Goal: Task Accomplishment & Management: Complete application form

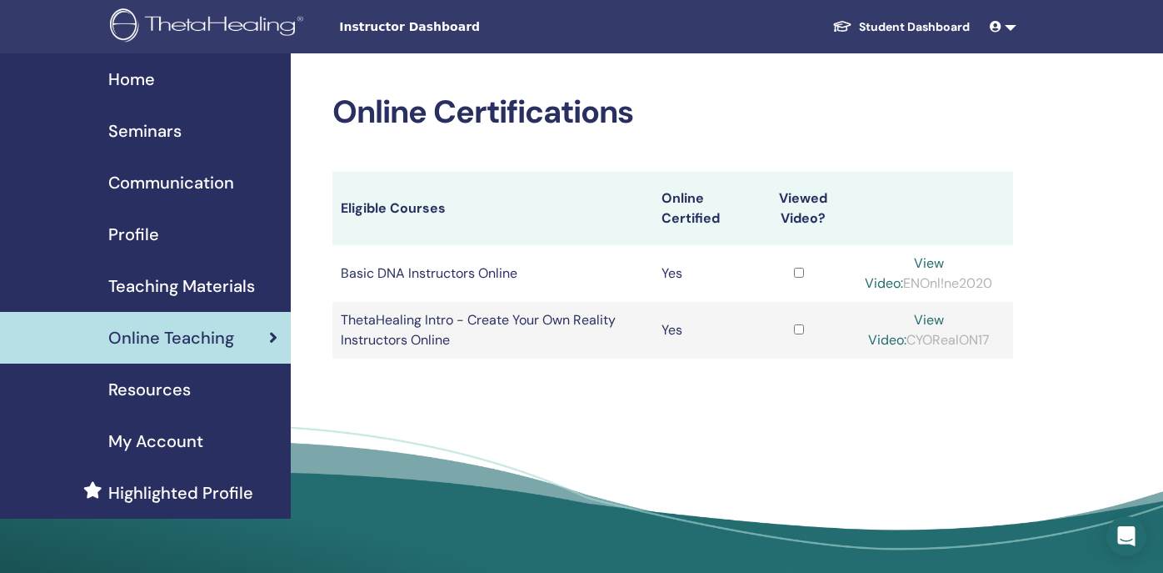
click at [131, 136] on span "Seminars" at bounding box center [144, 130] width 73 height 25
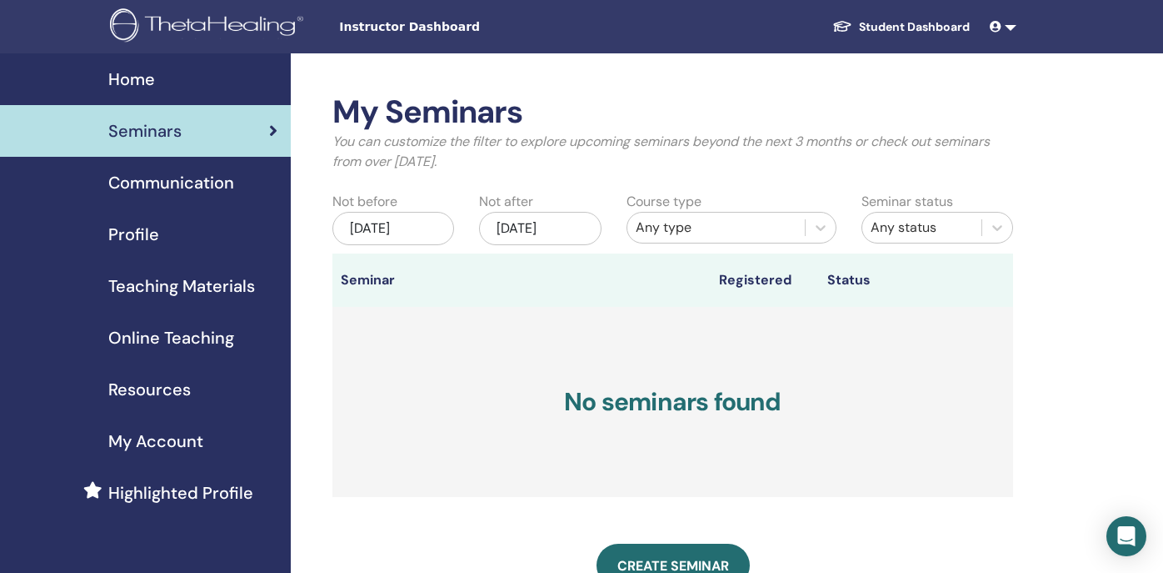
click at [788, 223] on div "Any type" at bounding box center [716, 228] width 161 height 20
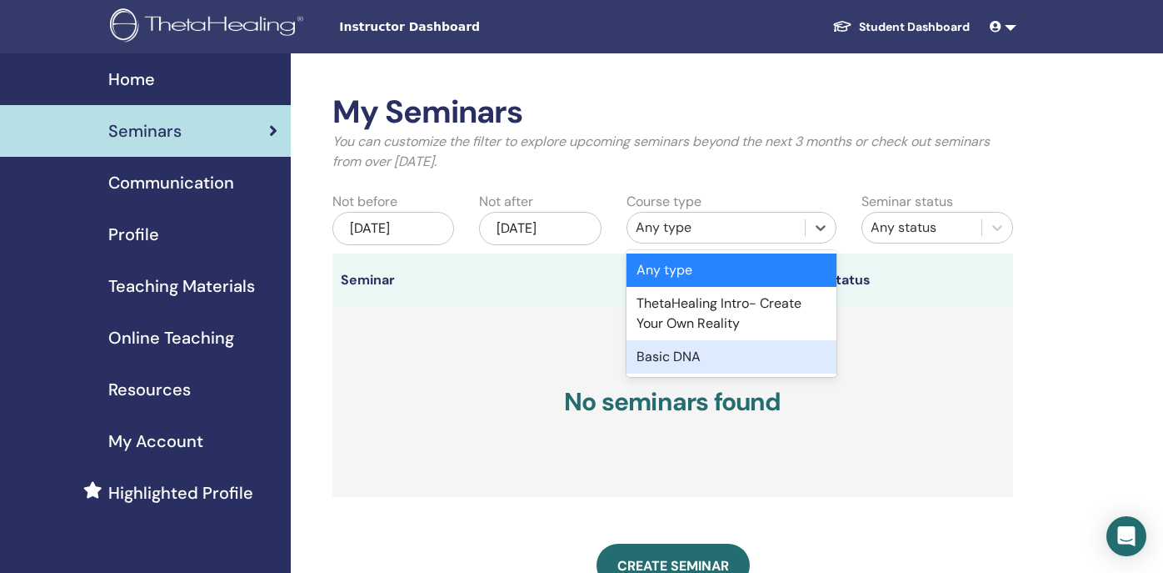
click at [698, 357] on div "Basic DNA" at bounding box center [732, 356] width 210 height 33
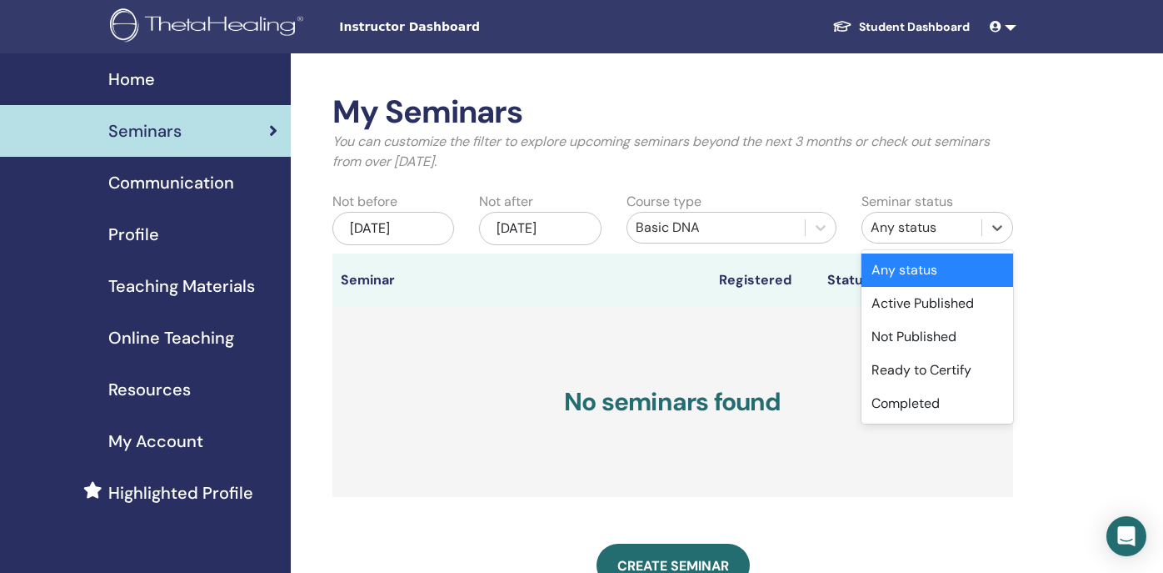
click at [940, 225] on div "Any status" at bounding box center [922, 228] width 103 height 20
click at [941, 224] on div "Any status" at bounding box center [922, 228] width 103 height 20
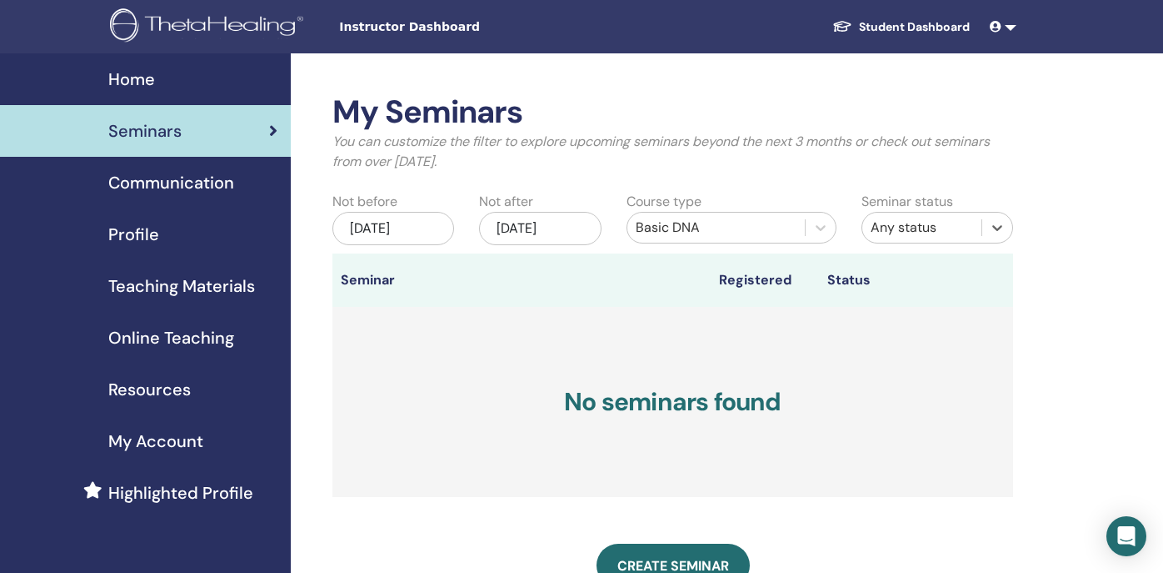
click at [430, 226] on div "May/11, 2025" at bounding box center [394, 228] width 122 height 33
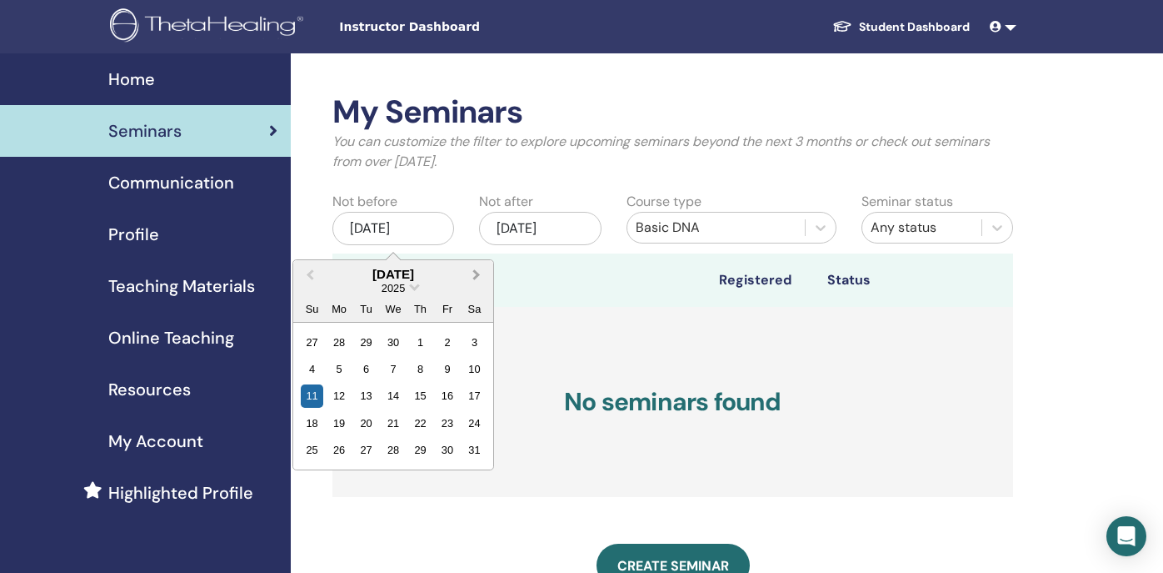
click at [481, 270] on button "Next Month" at bounding box center [478, 275] width 27 height 27
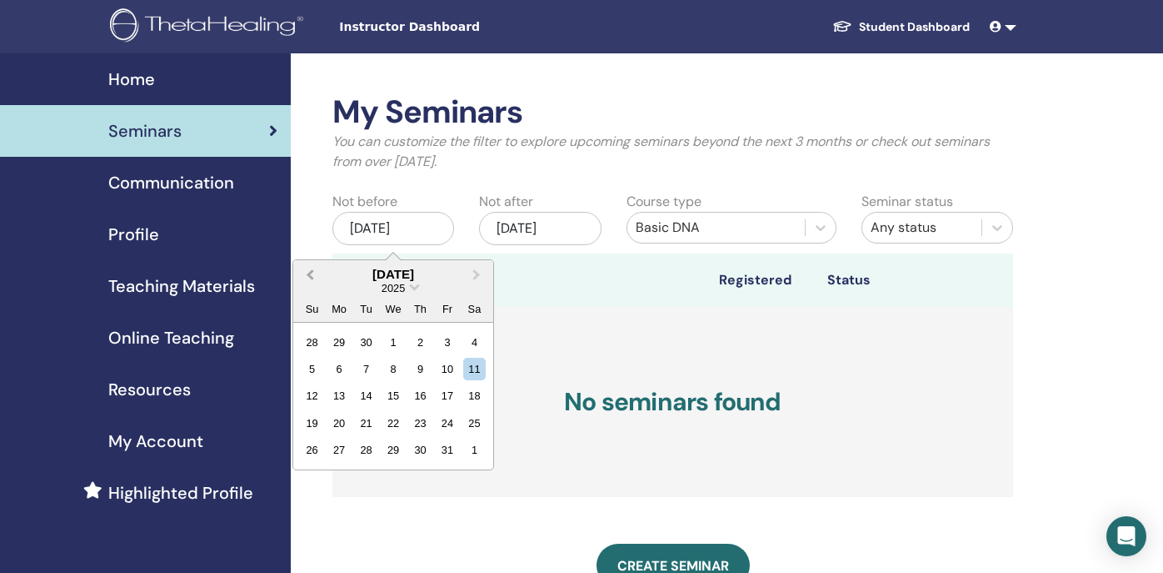
click at [307, 265] on button "Previous Month" at bounding box center [308, 275] width 27 height 27
click at [393, 340] on div "3" at bounding box center [393, 341] width 23 height 23
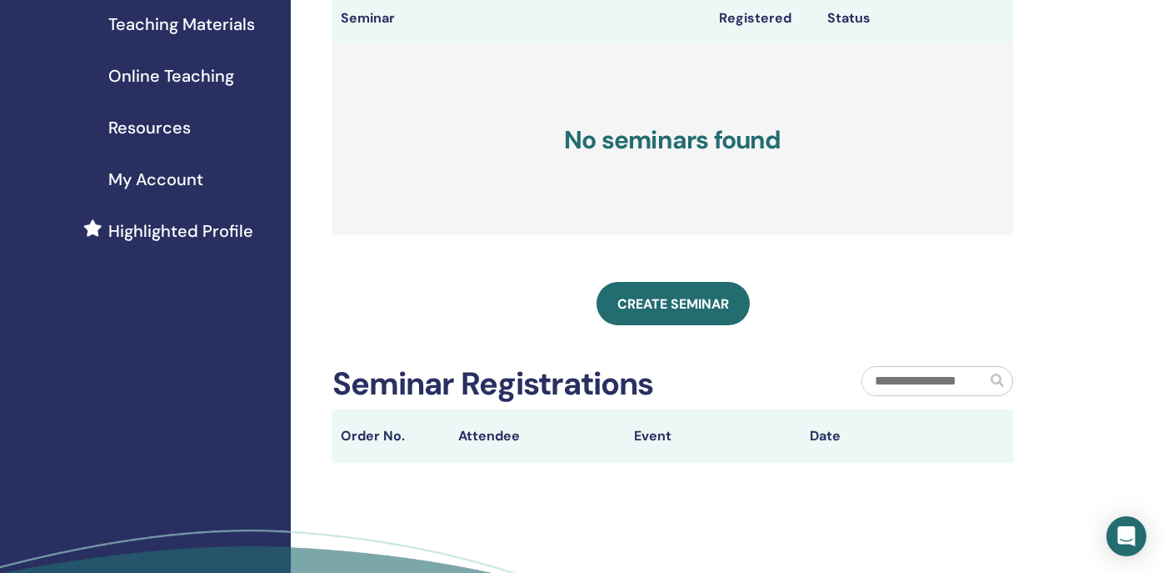
scroll to position [413, 0]
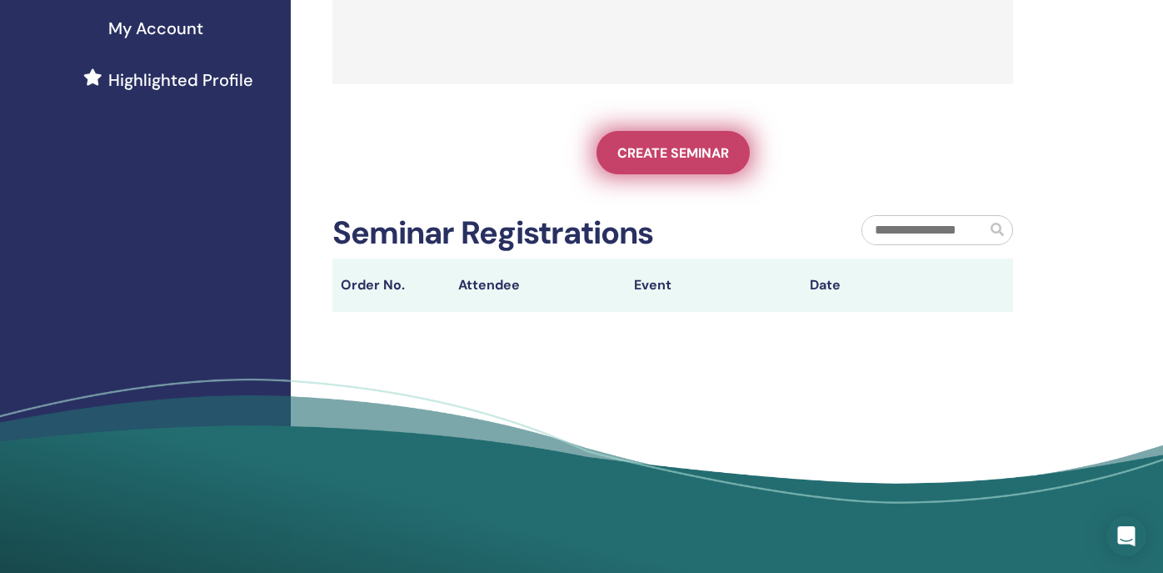
click at [717, 153] on span "Create seminar" at bounding box center [674, 153] width 112 height 18
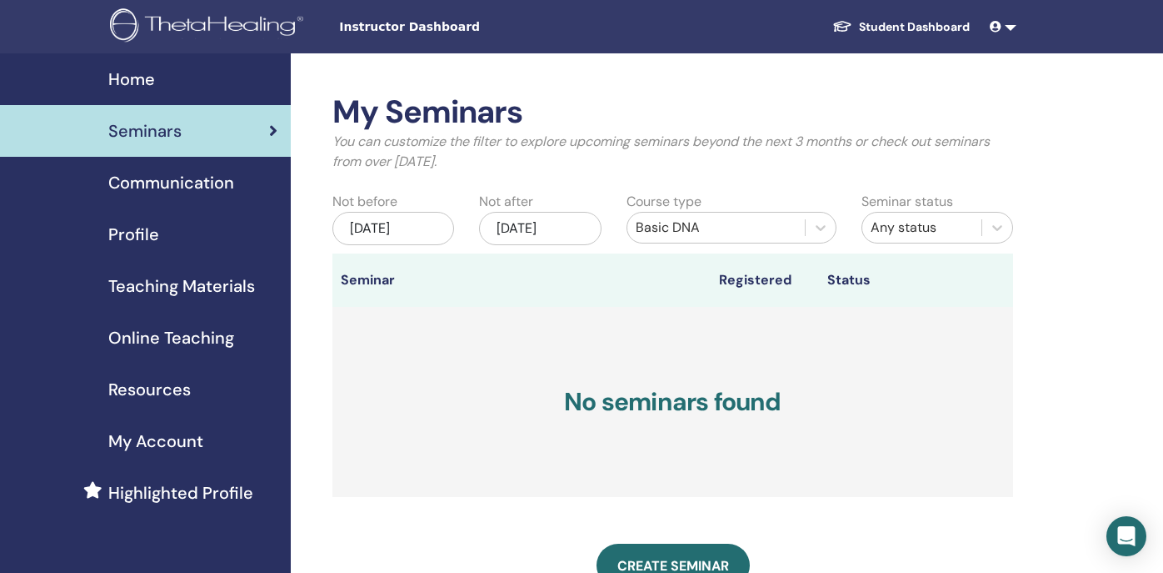
scroll to position [0, 0]
click at [198, 289] on span "Teaching Materials" at bounding box center [181, 285] width 147 height 25
click at [179, 340] on span "Online Teaching" at bounding box center [171, 337] width 126 height 25
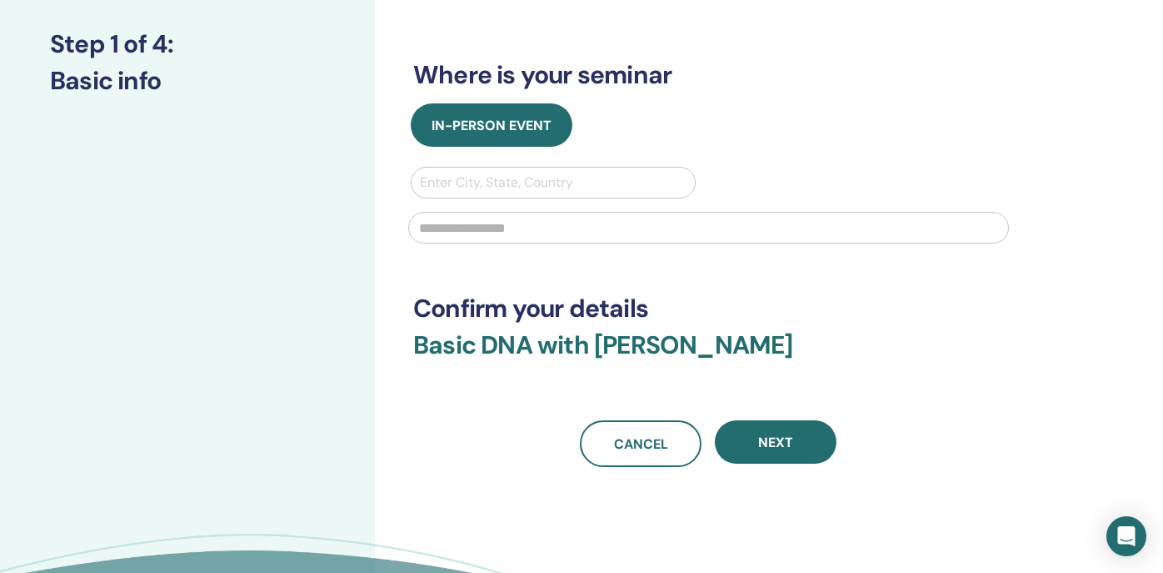
scroll to position [218, 0]
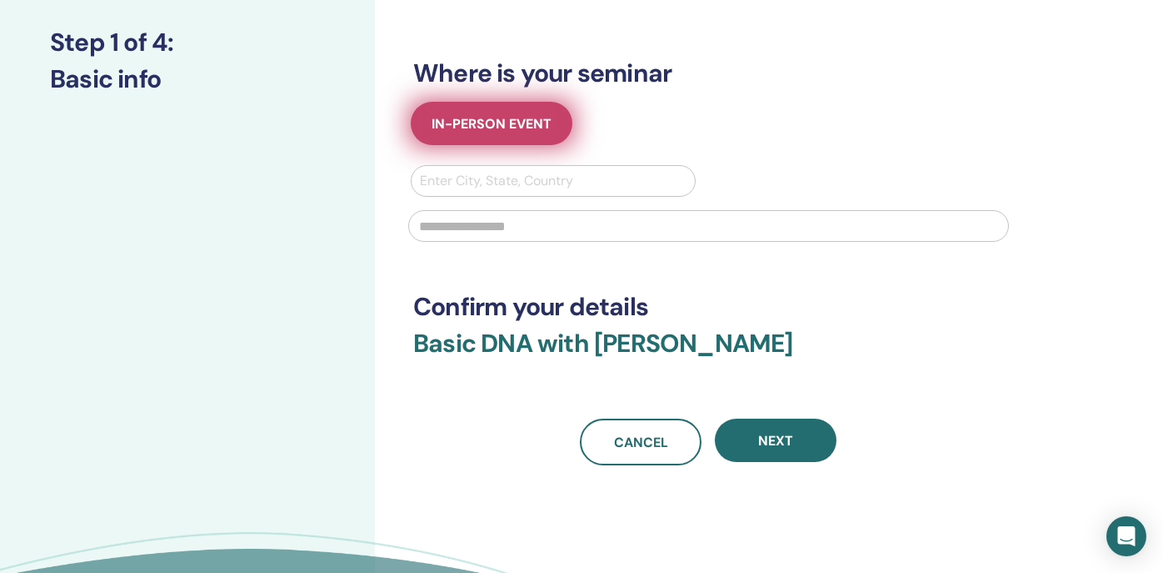
click at [533, 129] on span "In-Person Event" at bounding box center [492, 124] width 120 height 18
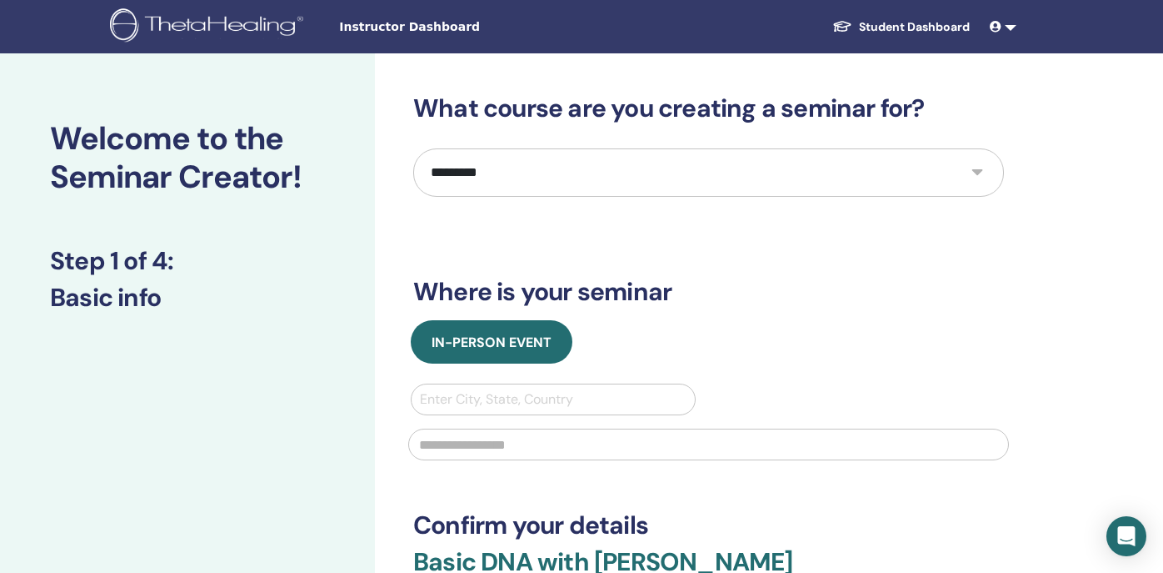
scroll to position [0, 0]
click at [564, 398] on div "Enter City, State, Country" at bounding box center [553, 399] width 267 height 20
select select "****"
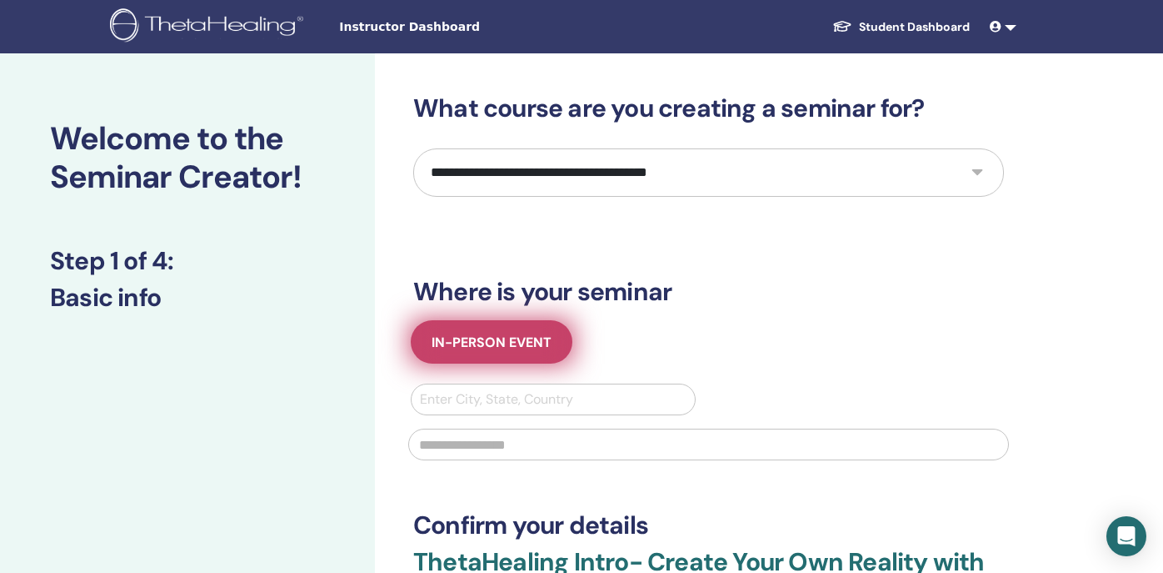
click at [483, 349] on span "In-Person Event" at bounding box center [492, 342] width 120 height 18
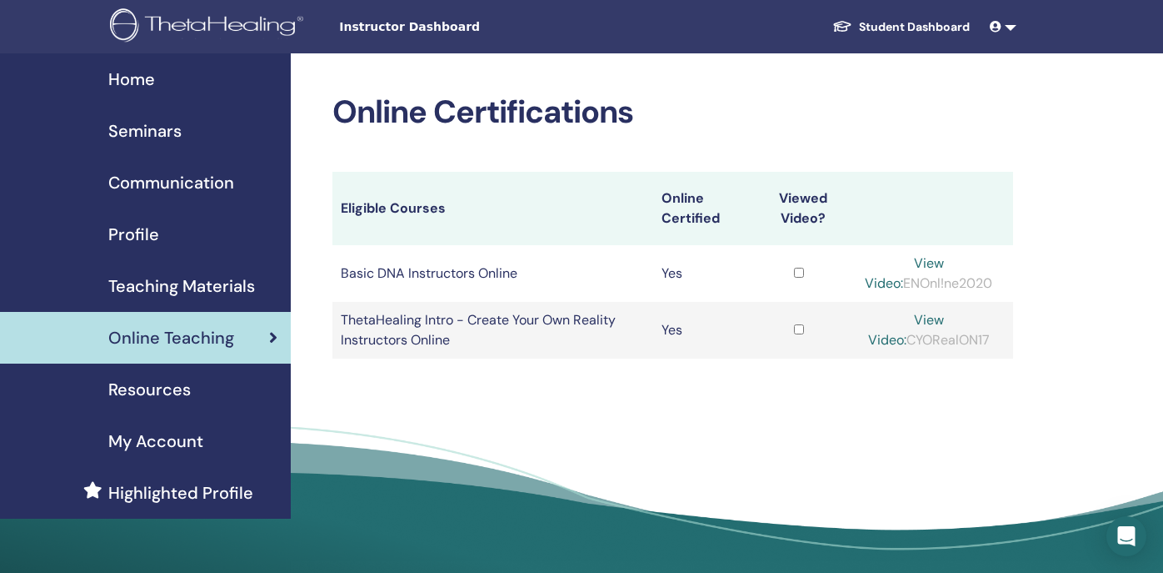
click at [153, 123] on span "Seminars" at bounding box center [144, 130] width 73 height 25
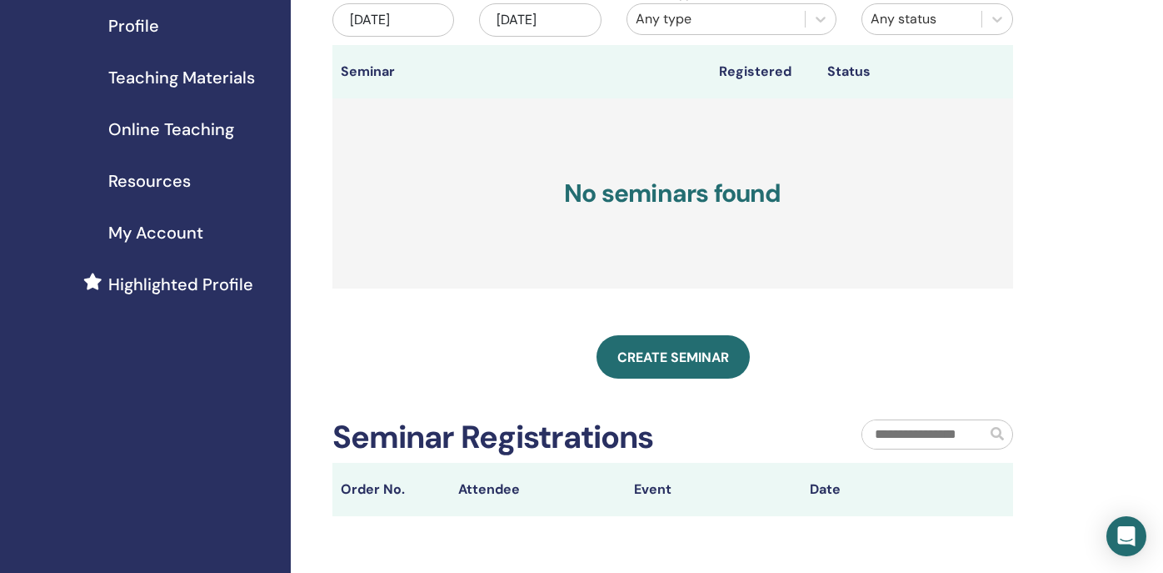
scroll to position [214, 0]
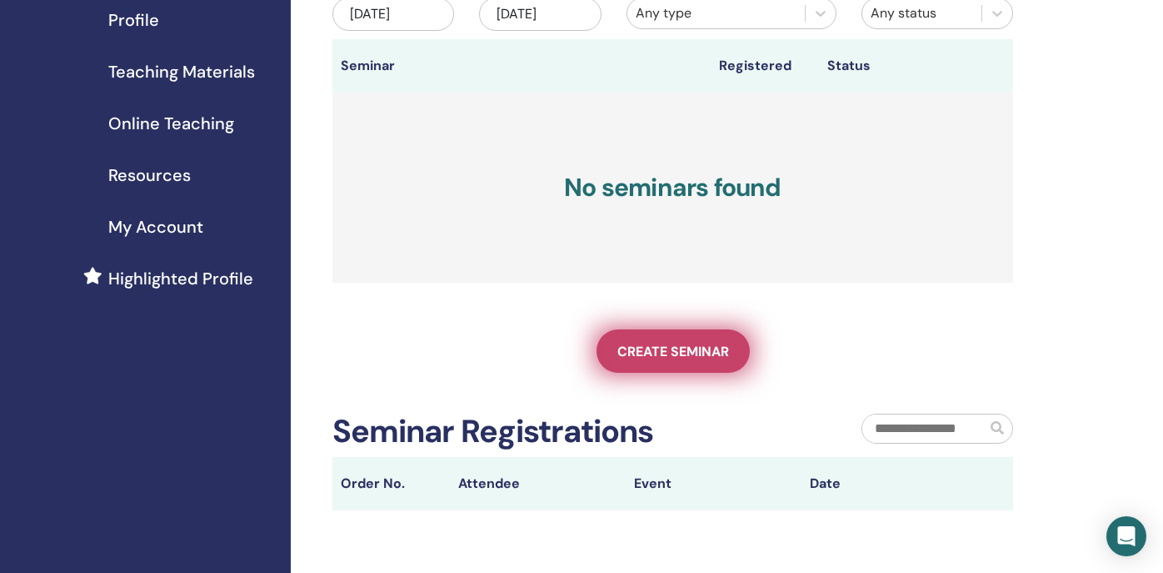
click at [678, 346] on span "Create seminar" at bounding box center [674, 352] width 112 height 18
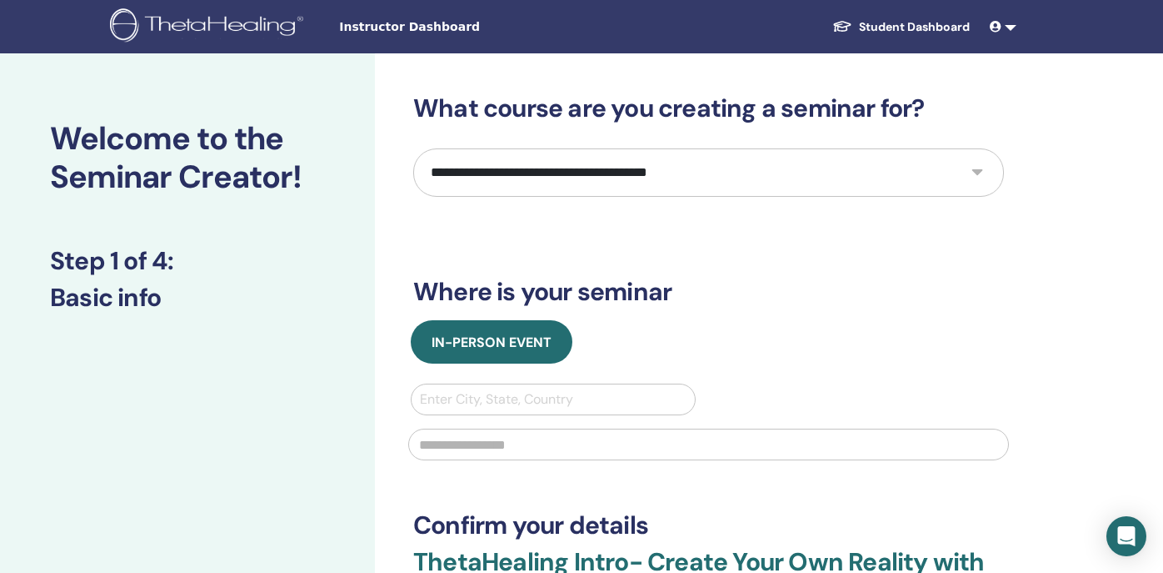
select select "*"
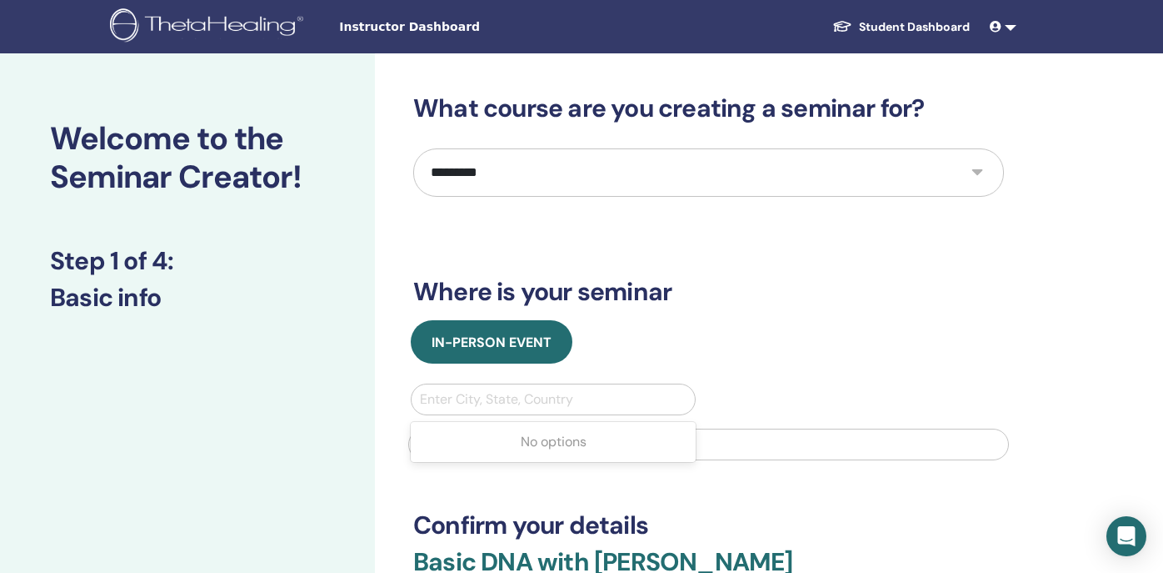
click at [506, 398] on div "Enter City, State, Country" at bounding box center [553, 399] width 267 height 20
type input "**********"
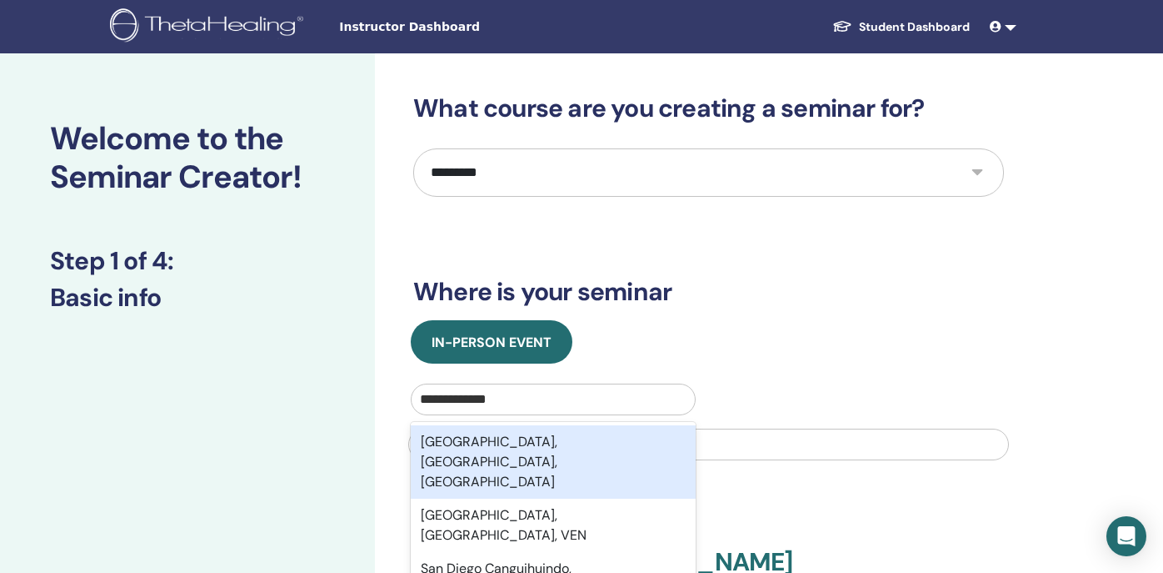
click at [503, 442] on div "[GEOGRAPHIC_DATA], [GEOGRAPHIC_DATA], [GEOGRAPHIC_DATA]" at bounding box center [553, 461] width 285 height 73
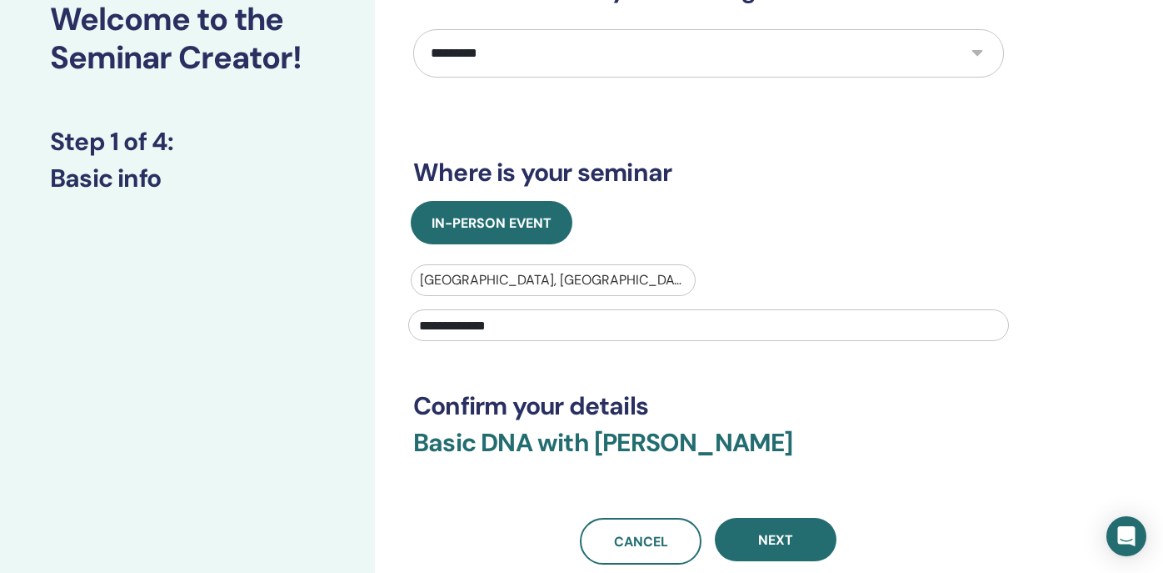
scroll to position [166, 0]
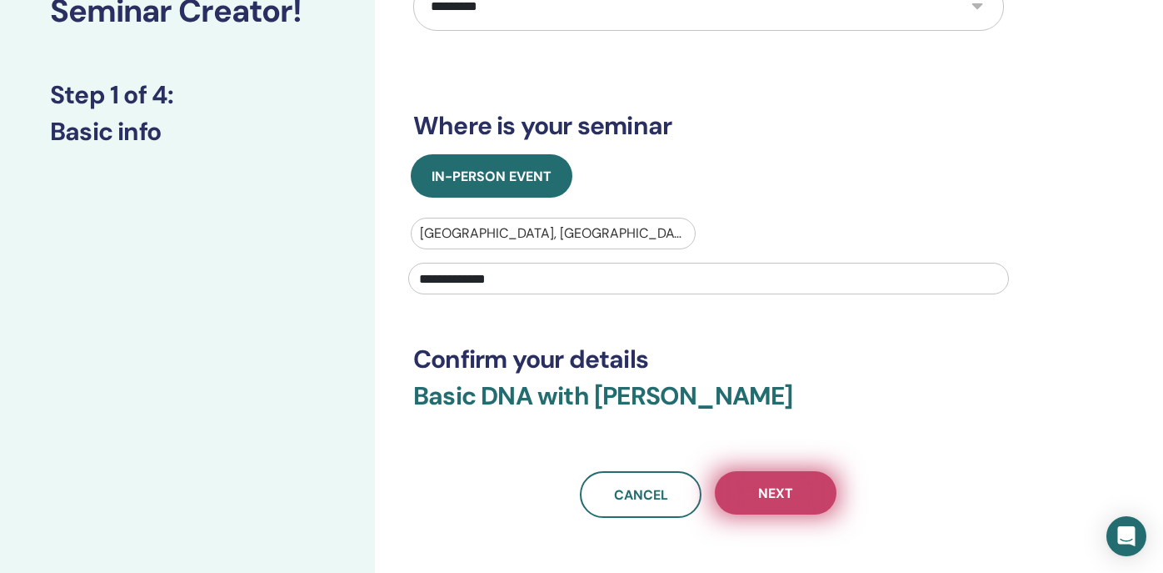
type input "**********"
click at [792, 483] on button "Next" at bounding box center [776, 492] width 122 height 43
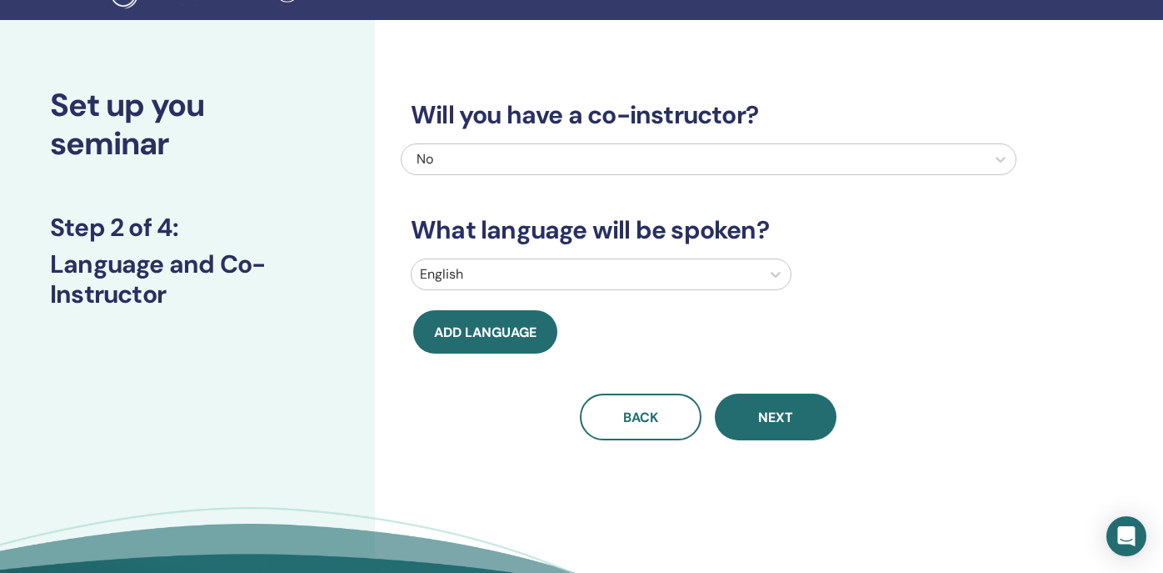
scroll to position [28, 0]
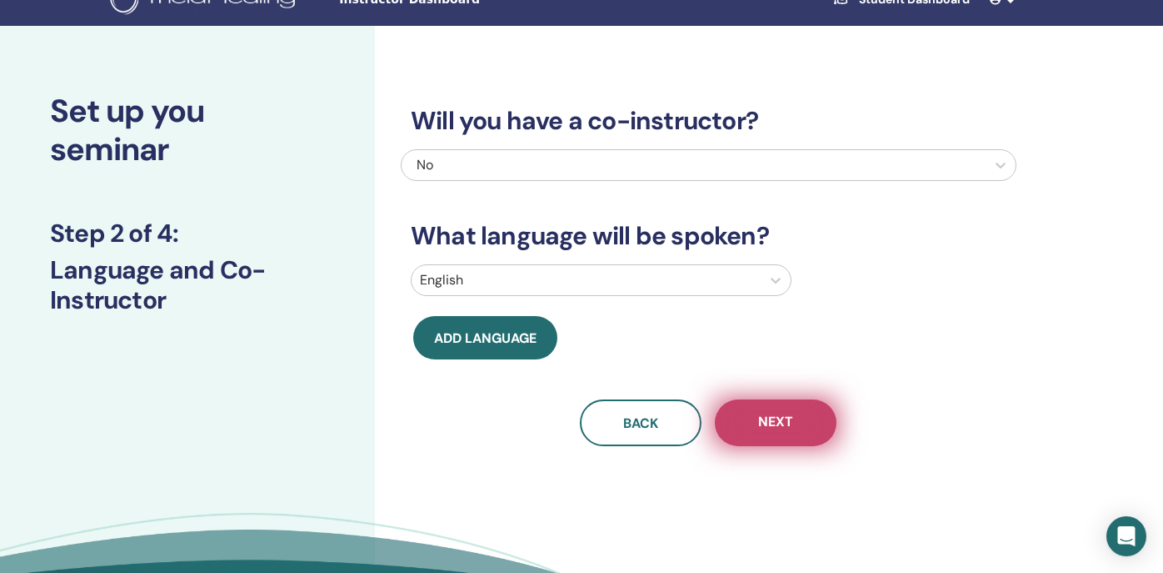
click at [778, 427] on span "Next" at bounding box center [775, 423] width 35 height 21
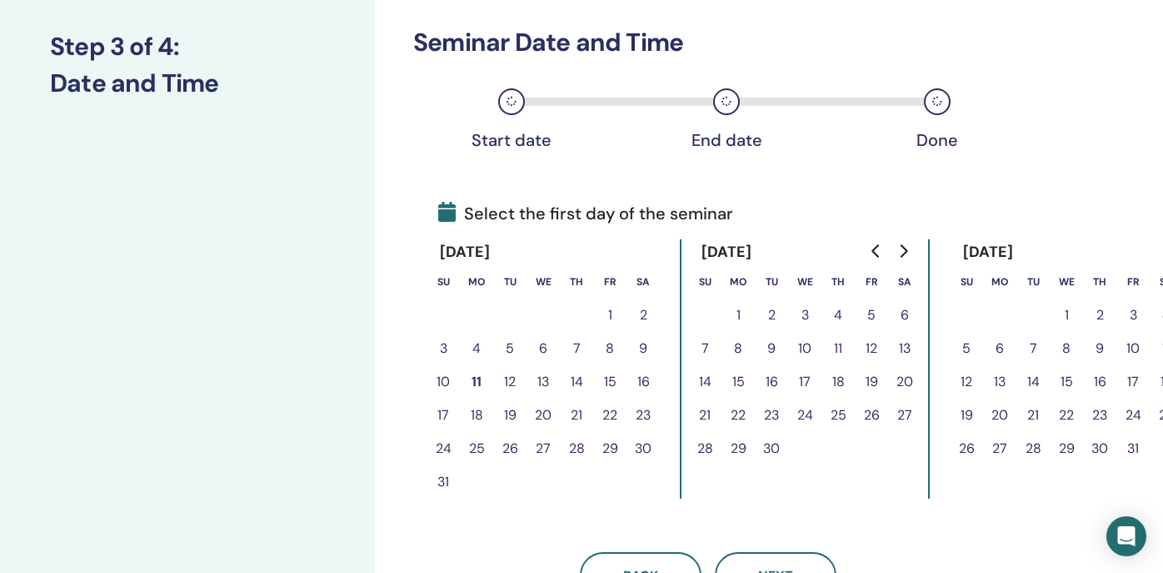
scroll to position [215, 1]
click at [805, 308] on button "3" at bounding box center [804, 314] width 33 height 33
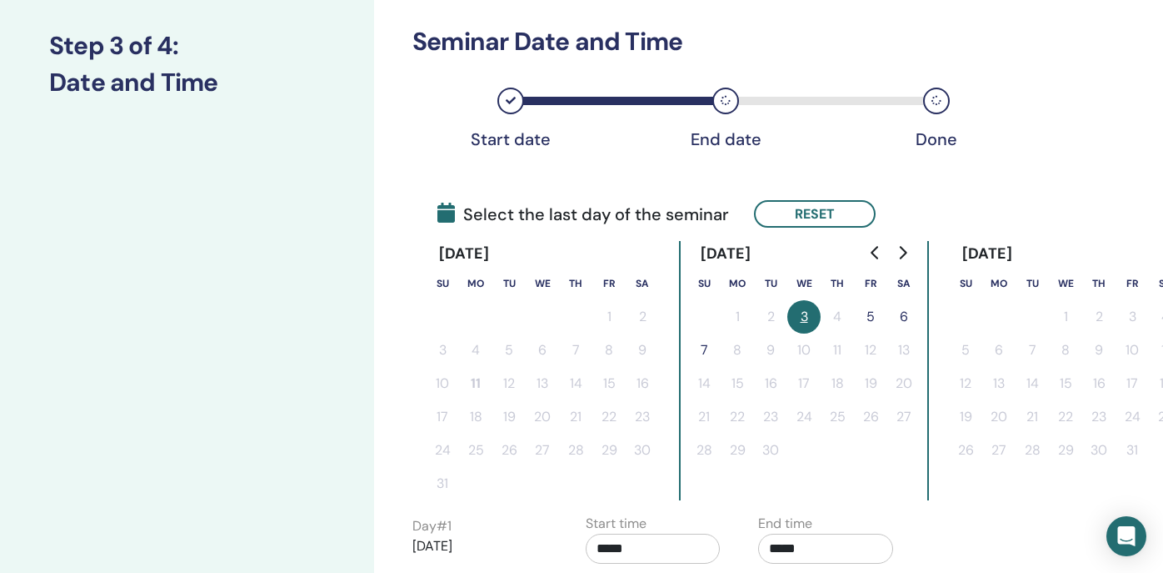
click at [871, 312] on button "5" at bounding box center [870, 316] width 33 height 33
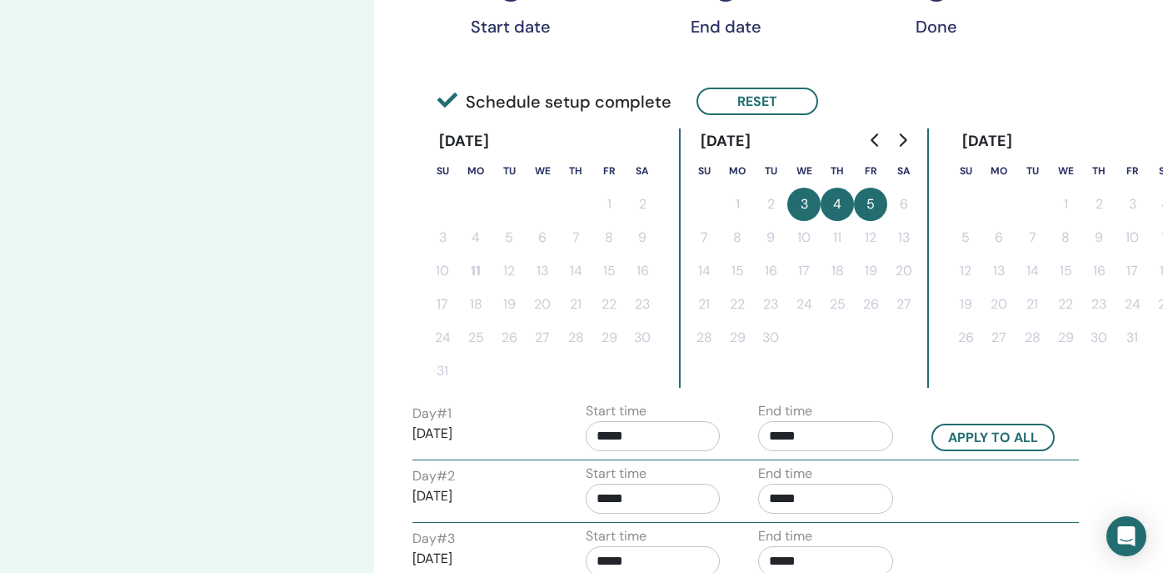
scroll to position [340, 1]
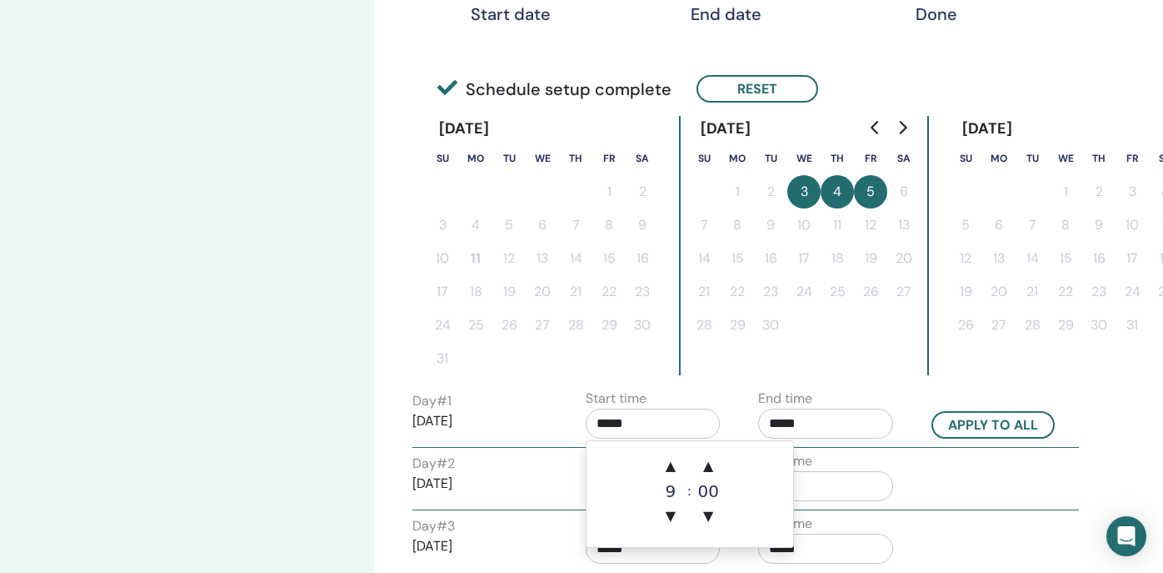
click at [616, 426] on input "*****" at bounding box center [653, 423] width 135 height 30
click at [611, 419] on input "*****" at bounding box center [653, 423] width 135 height 30
click at [673, 465] on span "▲" at bounding box center [670, 465] width 33 height 33
click at [669, 513] on span "▼" at bounding box center [670, 515] width 33 height 33
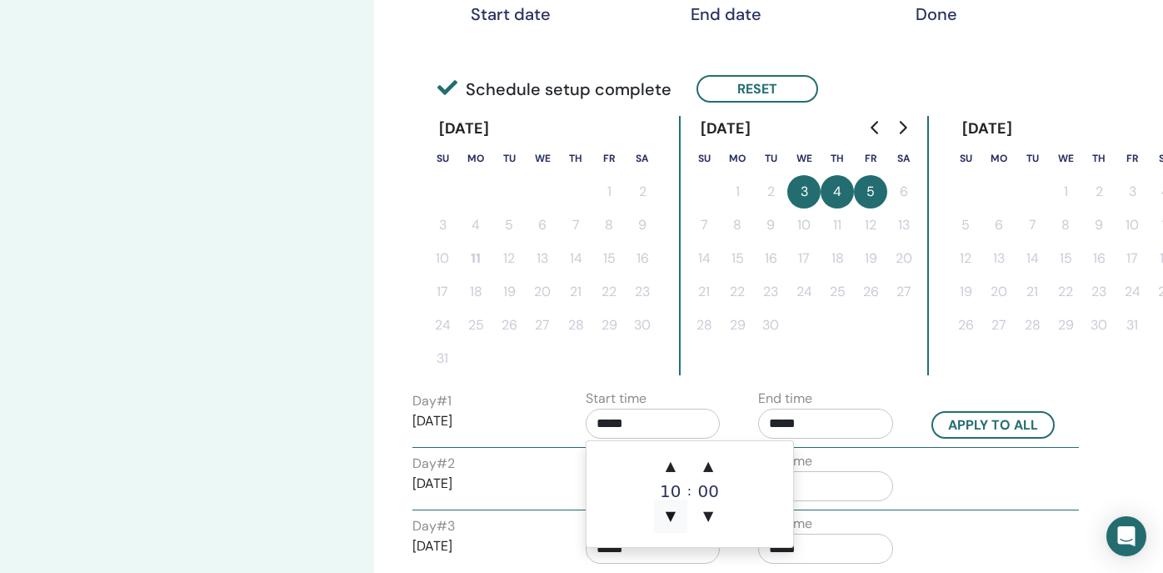
click at [669, 513] on span "▼" at bounding box center [670, 515] width 33 height 33
type input "*****"
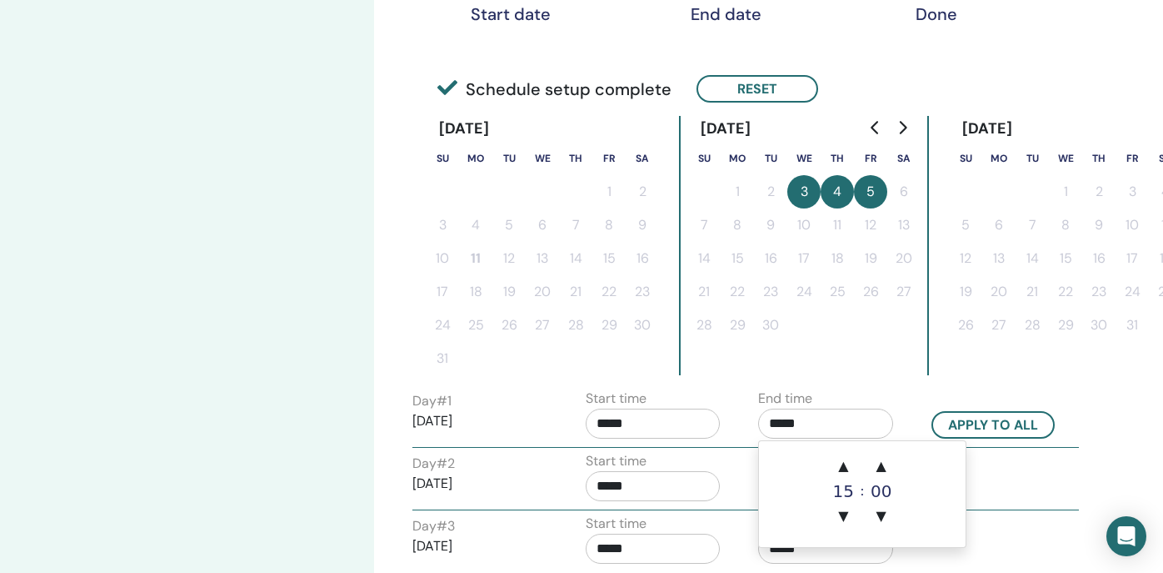
click at [798, 418] on input "*****" at bounding box center [825, 423] width 135 height 30
click at [848, 508] on span "▼" at bounding box center [843, 515] width 33 height 33
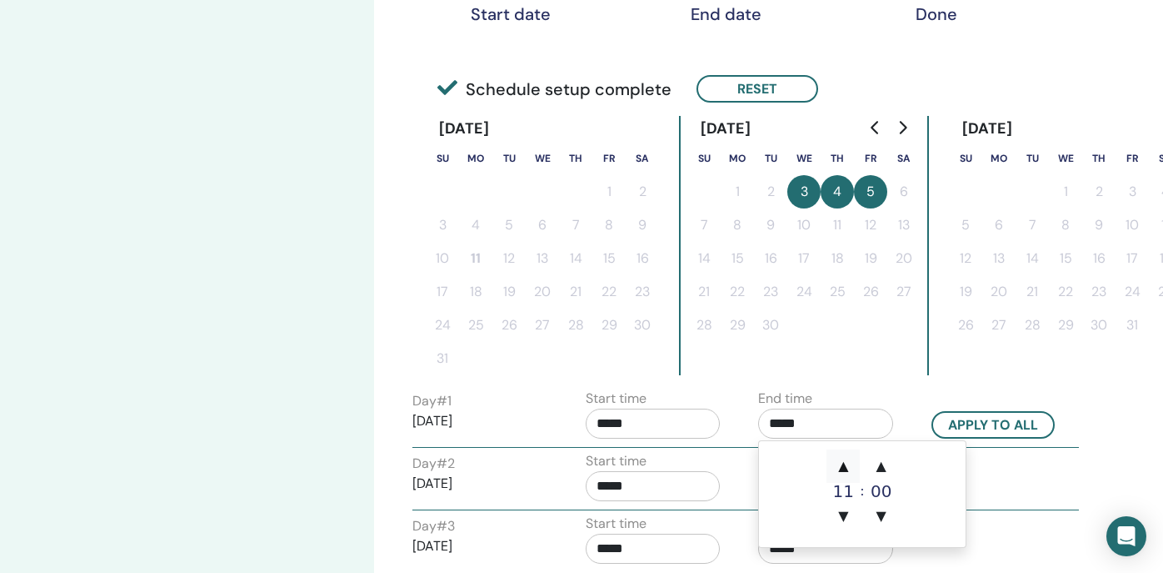
click at [839, 466] on span "▲" at bounding box center [843, 465] width 33 height 33
type input "*****"
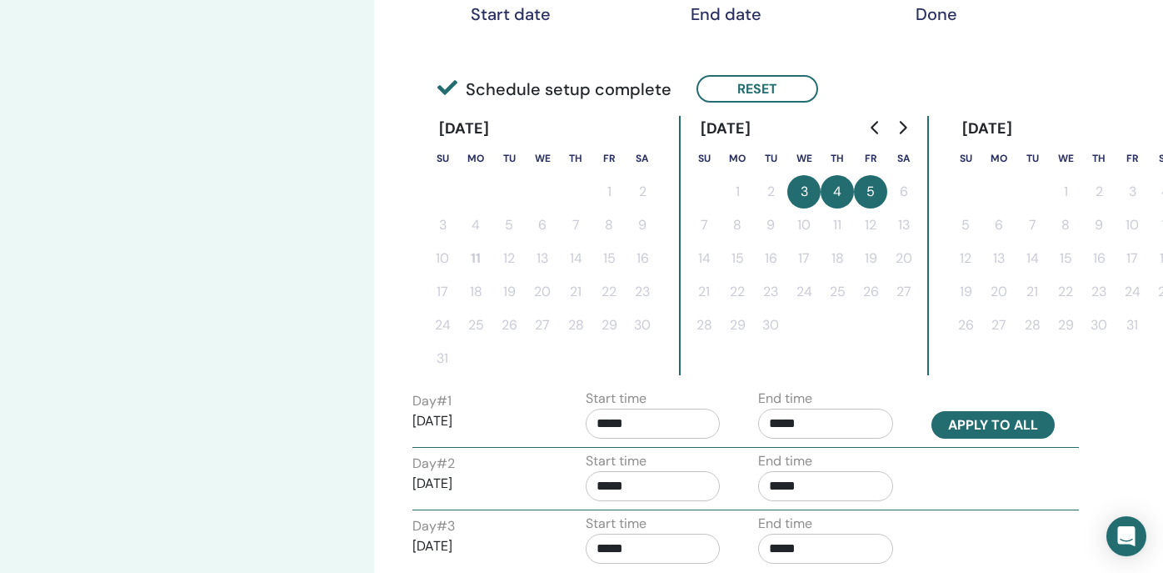
click at [967, 420] on button "Apply to all" at bounding box center [993, 425] width 123 height 28
type input "*****"
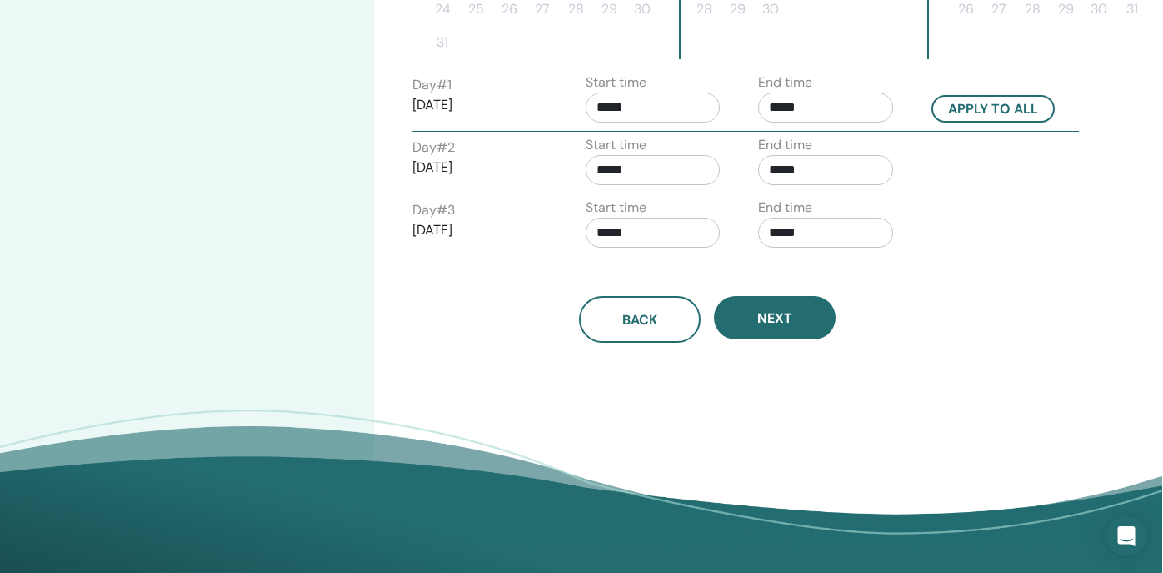
scroll to position [659, 1]
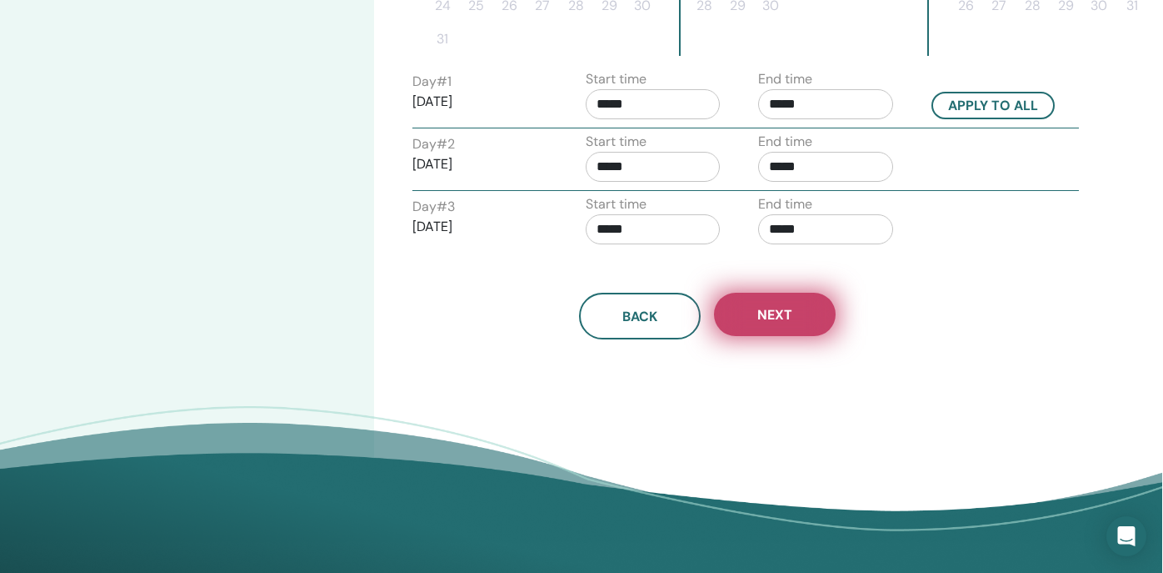
click at [786, 335] on button "Next" at bounding box center [775, 314] width 122 height 43
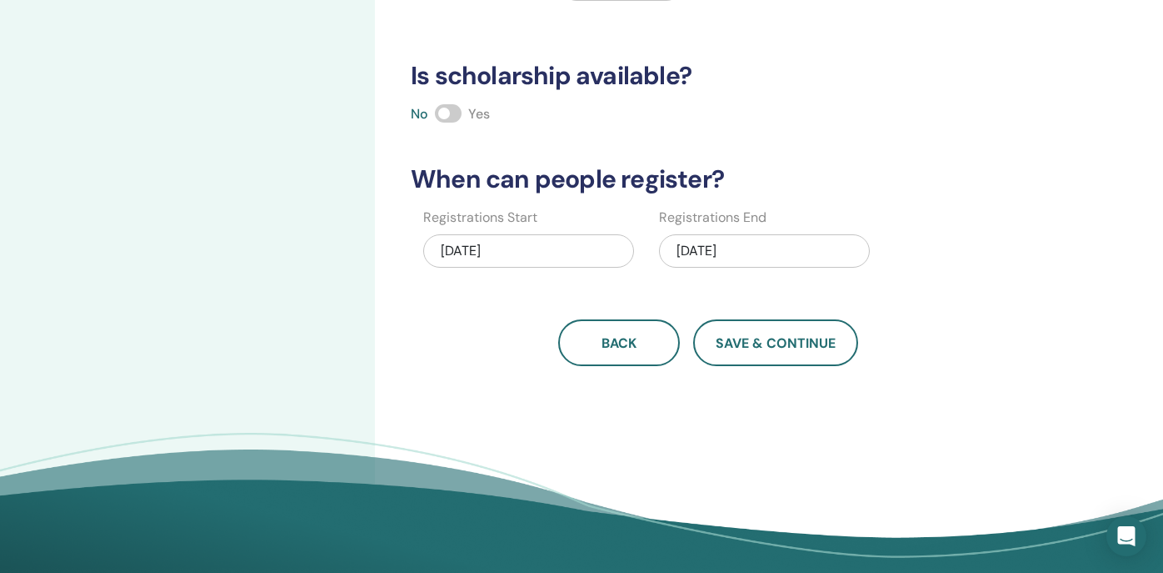
click at [450, 111] on span at bounding box center [448, 113] width 27 height 18
click at [752, 249] on div "09/05/2025" at bounding box center [764, 250] width 211 height 33
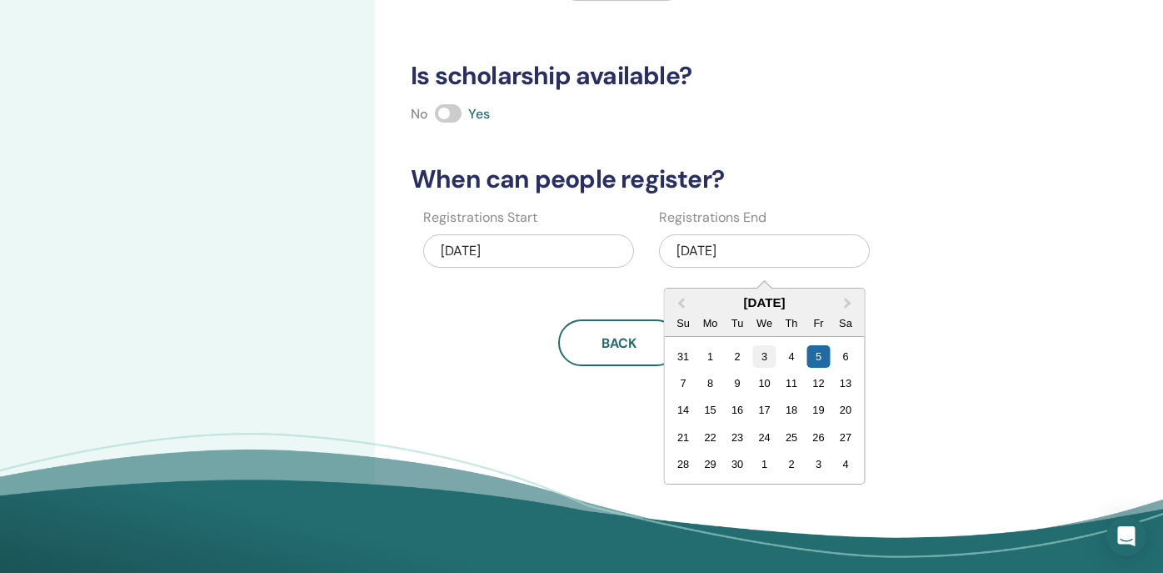
click at [763, 358] on div "3" at bounding box center [764, 356] width 23 height 23
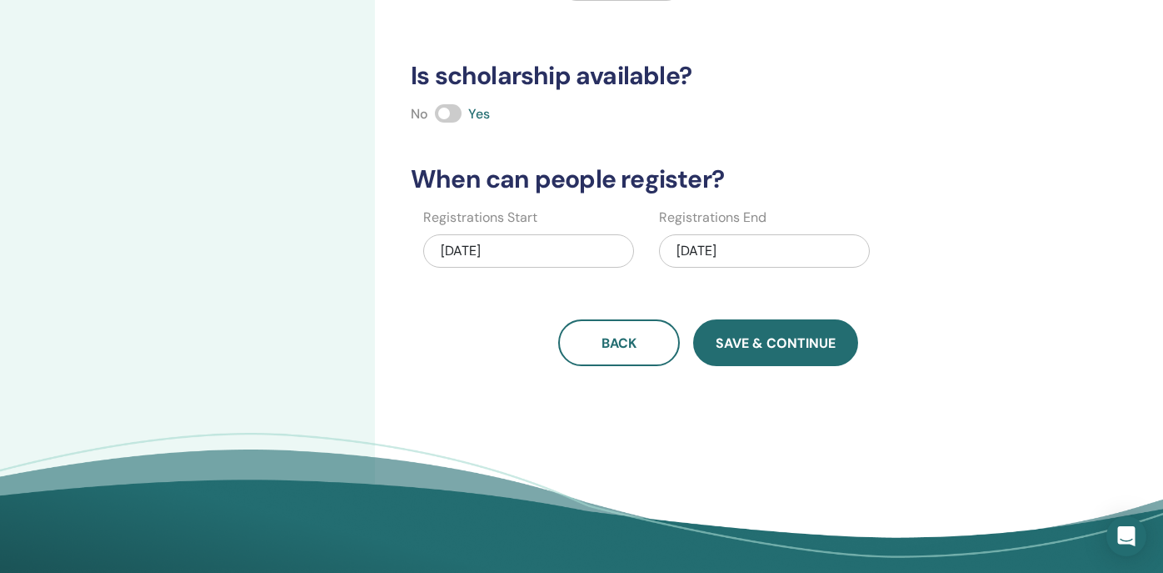
click at [741, 341] on span "Save & Continue" at bounding box center [776, 343] width 120 height 18
click at [796, 340] on span "Save & Continue" at bounding box center [776, 343] width 120 height 18
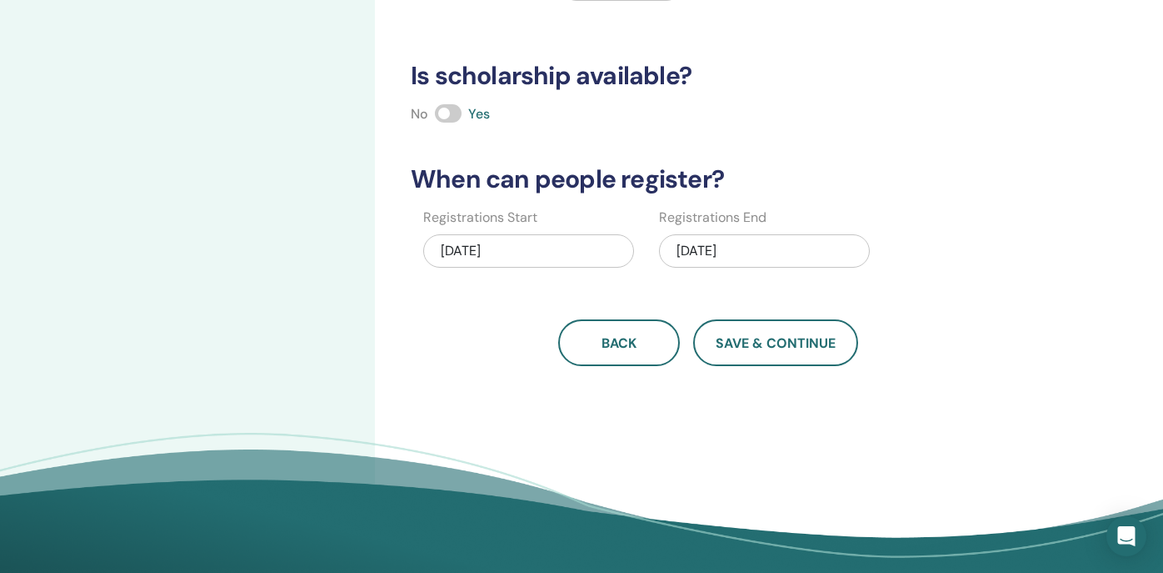
click at [781, 248] on div "09/03/2025" at bounding box center [764, 250] width 211 height 33
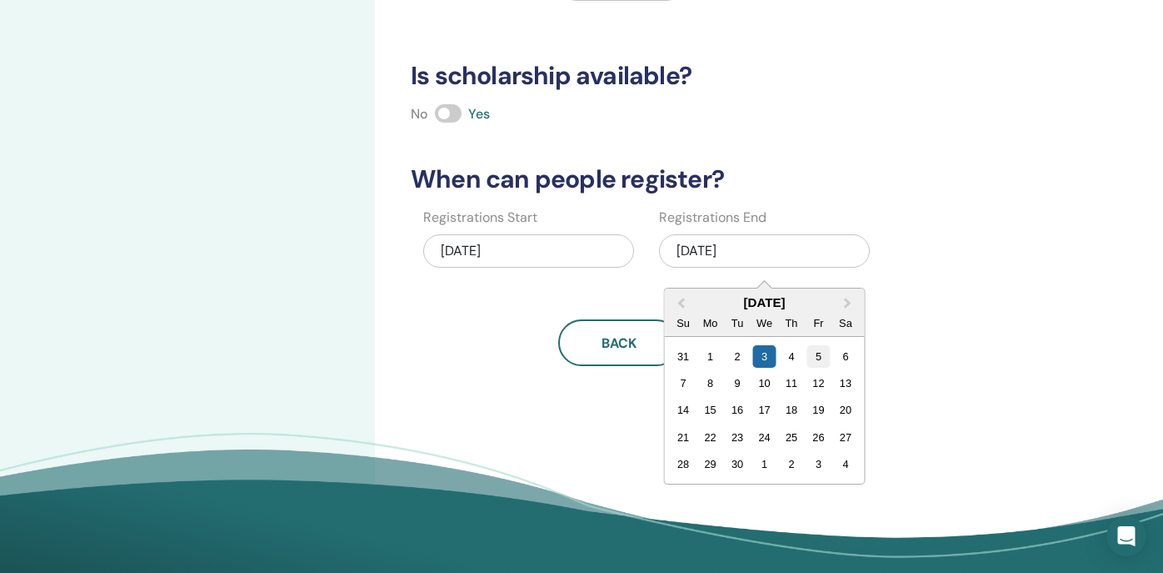
click at [817, 354] on div "5" at bounding box center [819, 356] width 23 height 23
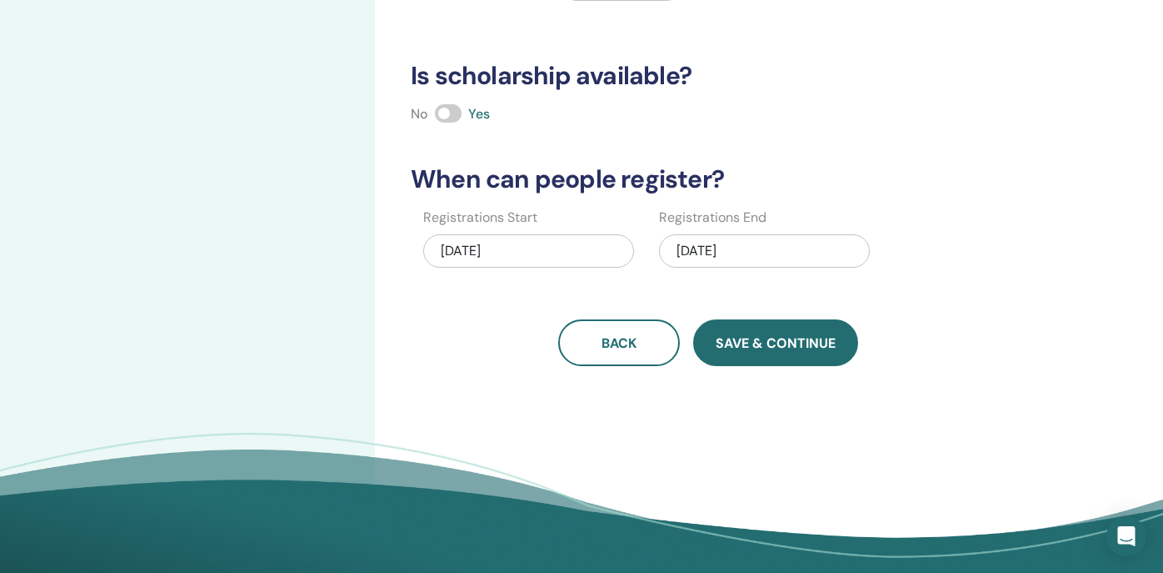
click at [792, 341] on span "Save & Continue" at bounding box center [776, 343] width 120 height 18
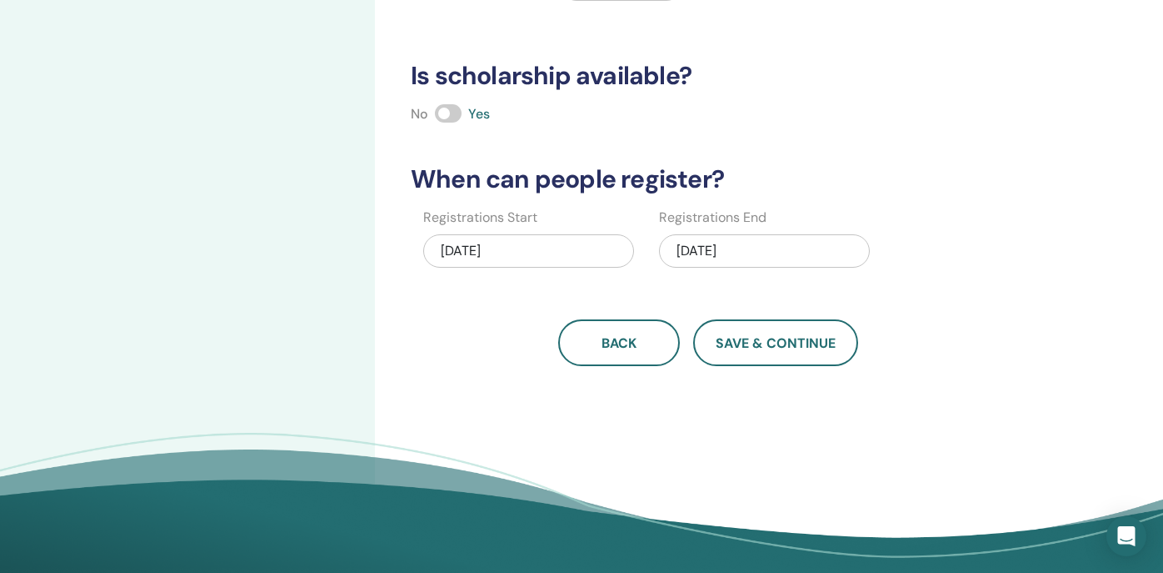
click at [510, 248] on div "[DATE]" at bounding box center [528, 250] width 211 height 33
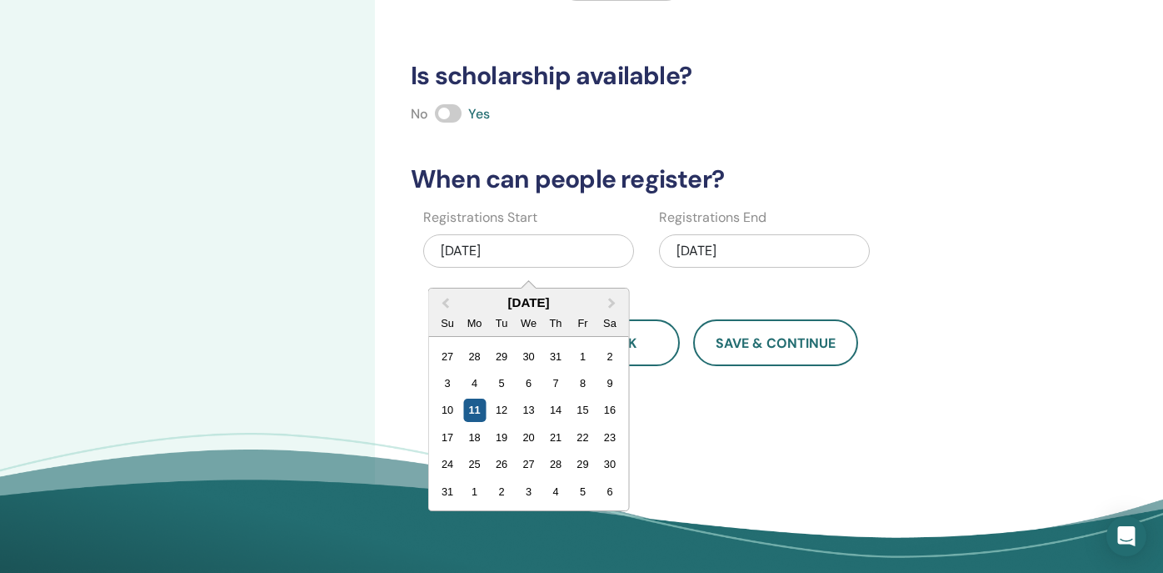
click at [479, 404] on div "11" at bounding box center [474, 409] width 23 height 23
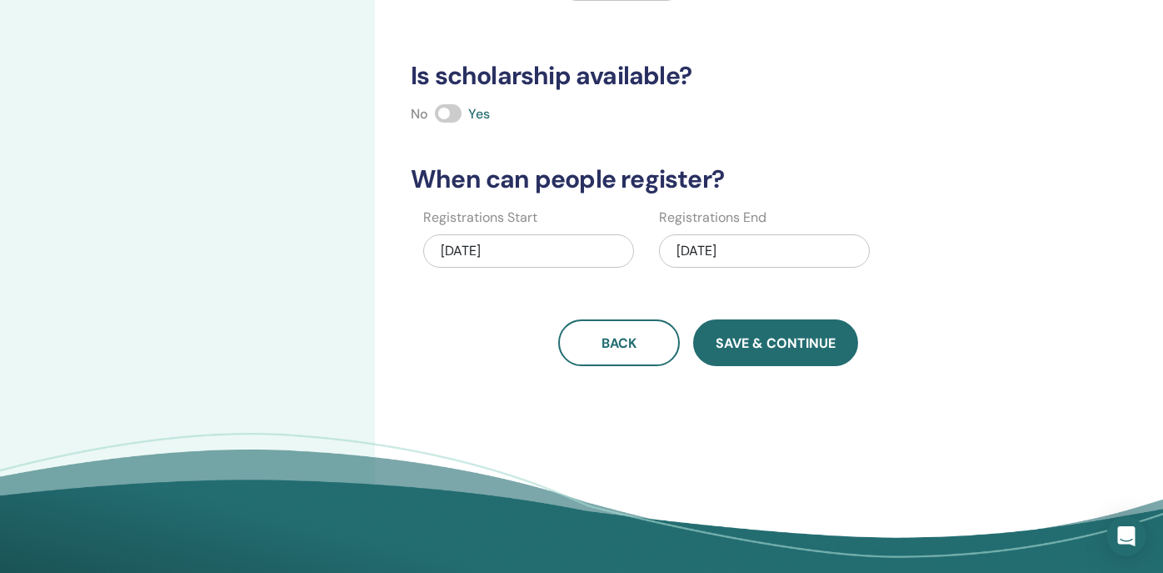
click at [758, 343] on span "Save & Continue" at bounding box center [776, 343] width 120 height 18
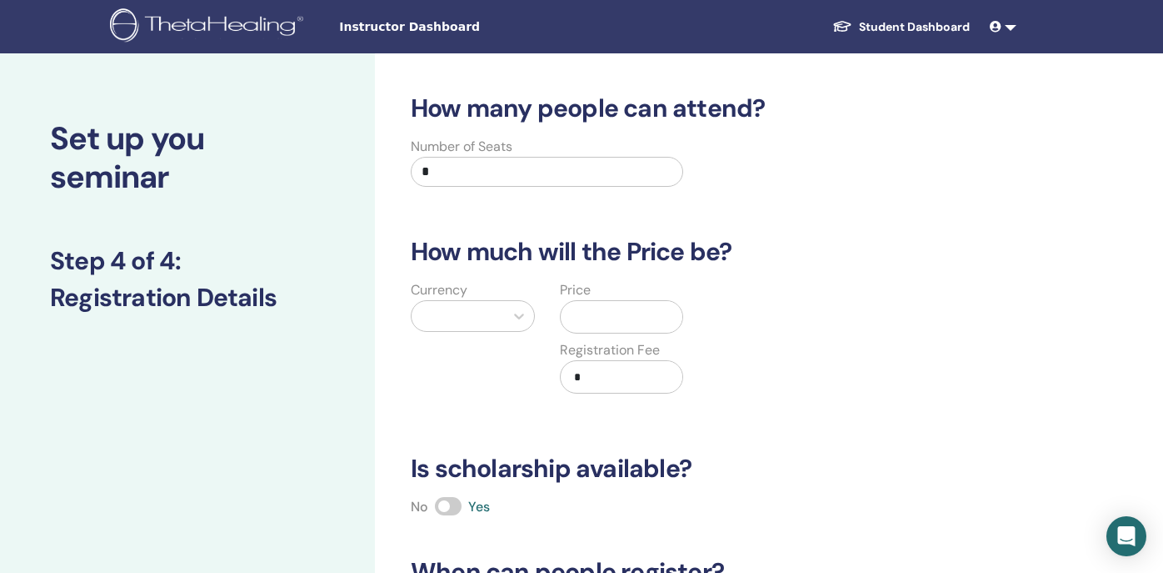
scroll to position [0, 0]
click at [584, 173] on input "*" at bounding box center [547, 172] width 273 height 30
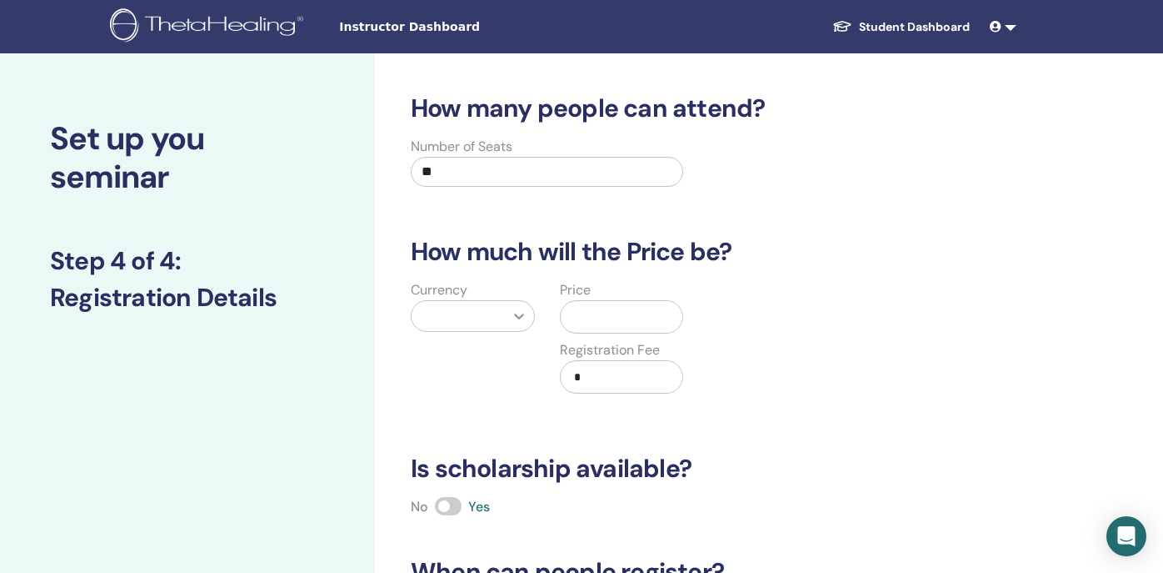
type input "**"
click at [506, 318] on div at bounding box center [519, 316] width 30 height 30
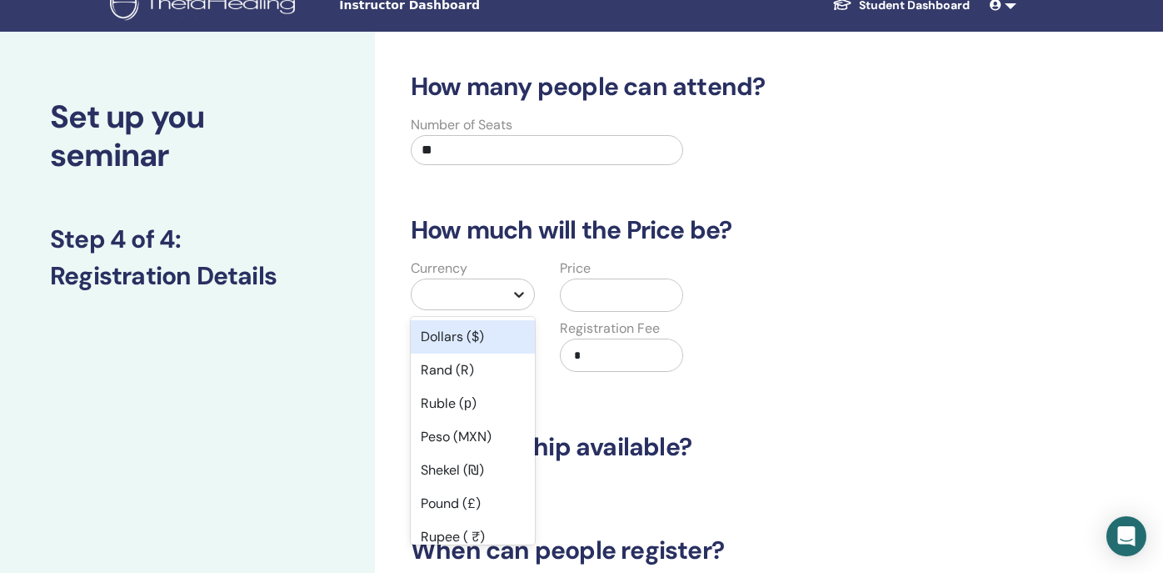
scroll to position [23, 0]
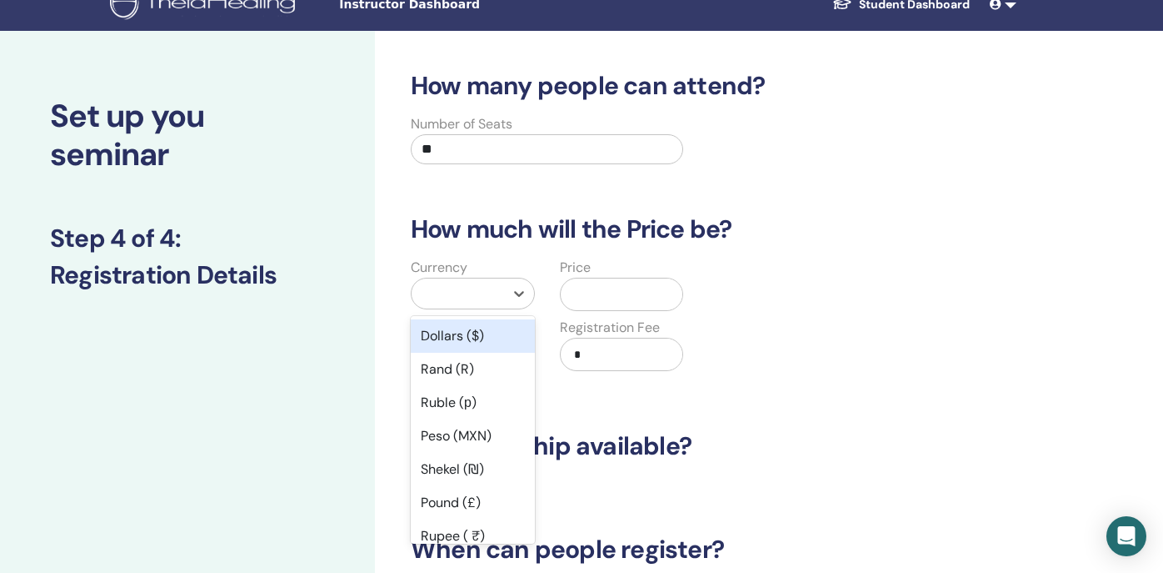
click at [489, 329] on div "Dollars ($)" at bounding box center [473, 335] width 124 height 33
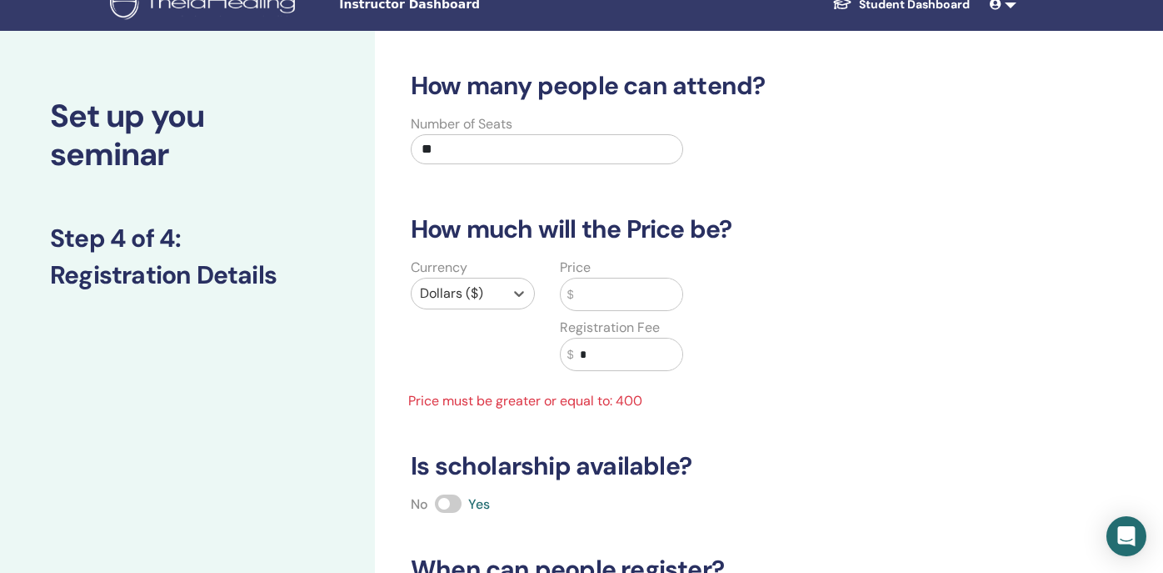
click at [594, 353] on input "*" at bounding box center [627, 354] width 109 height 32
type input "***"
click at [608, 288] on input "text" at bounding box center [627, 294] width 109 height 32
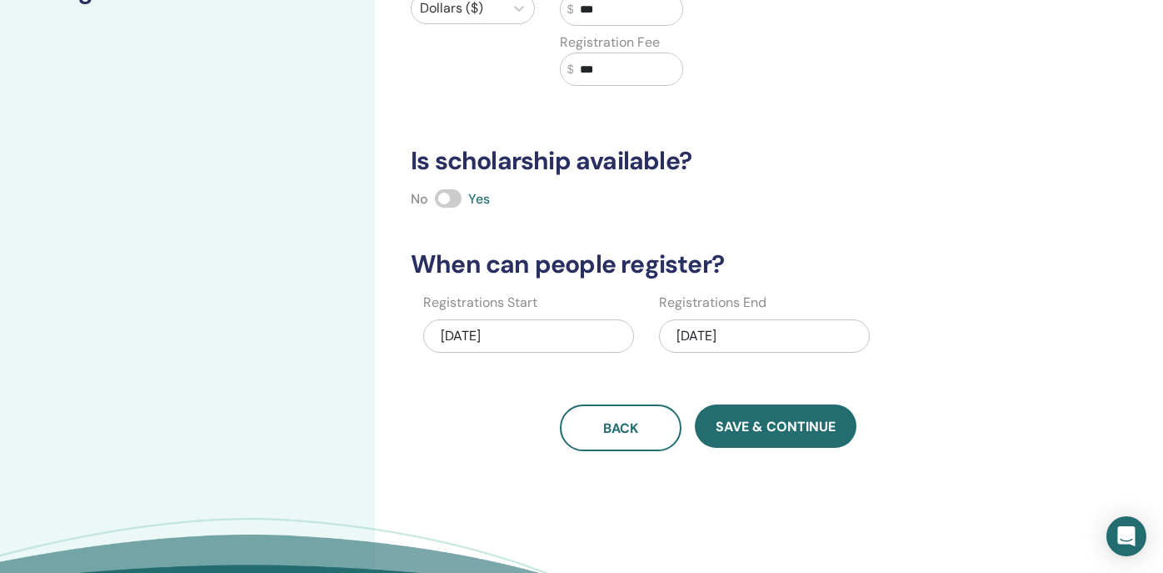
scroll to position [311, 0]
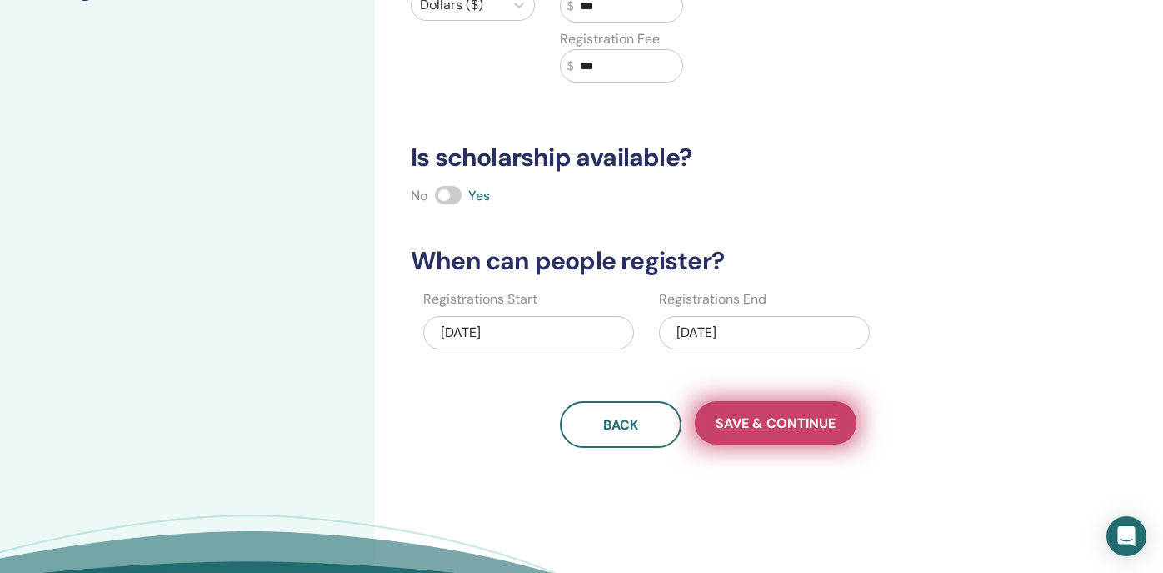
type input "***"
click at [787, 429] on span "Save & Continue" at bounding box center [776, 423] width 120 height 18
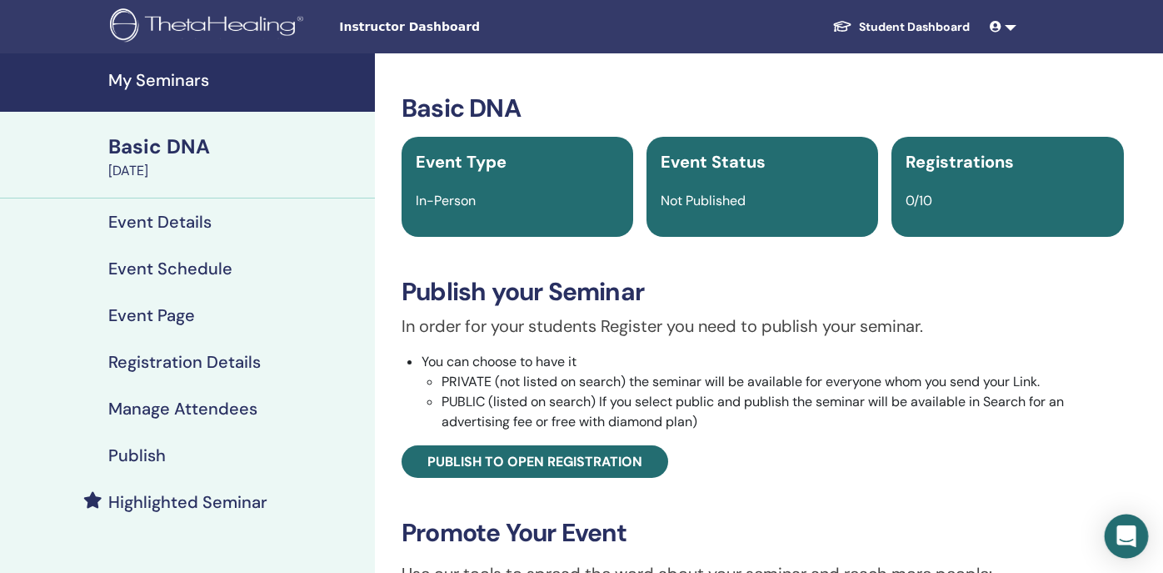
click at [1133, 533] on icon "Open Intercom Messenger" at bounding box center [1126, 536] width 19 height 22
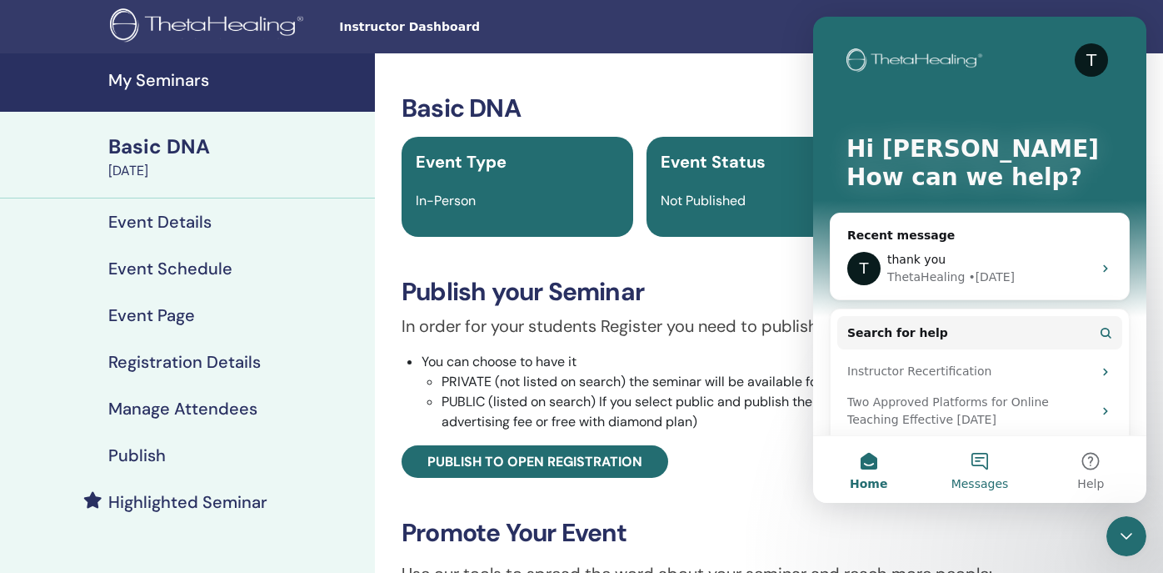
click at [986, 464] on button "Messages" at bounding box center [979, 469] width 111 height 67
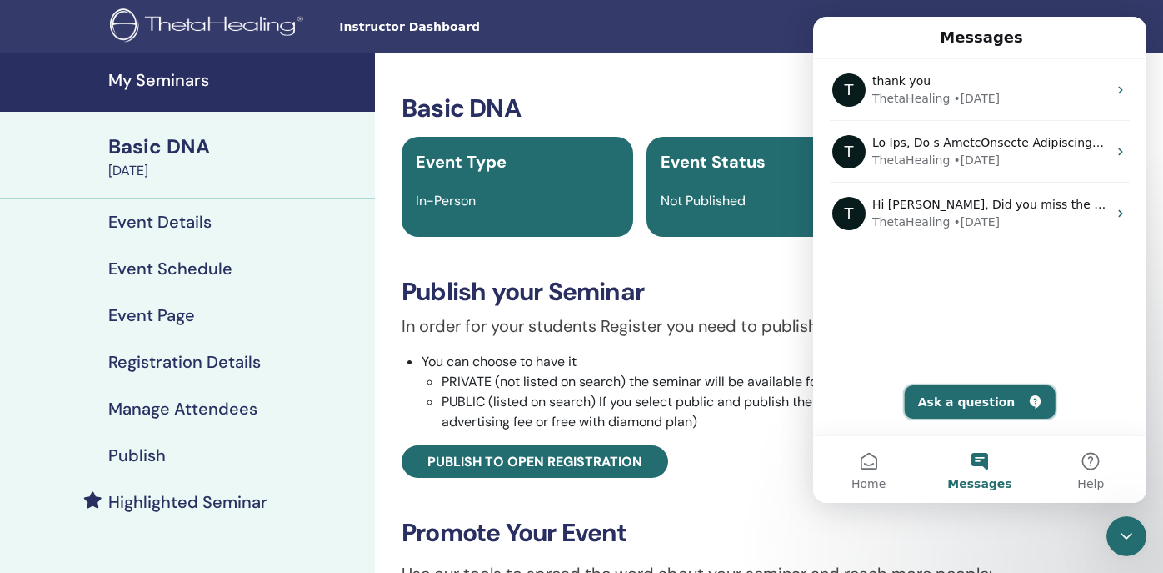
click at [961, 401] on button "Ask a question" at bounding box center [980, 401] width 151 height 33
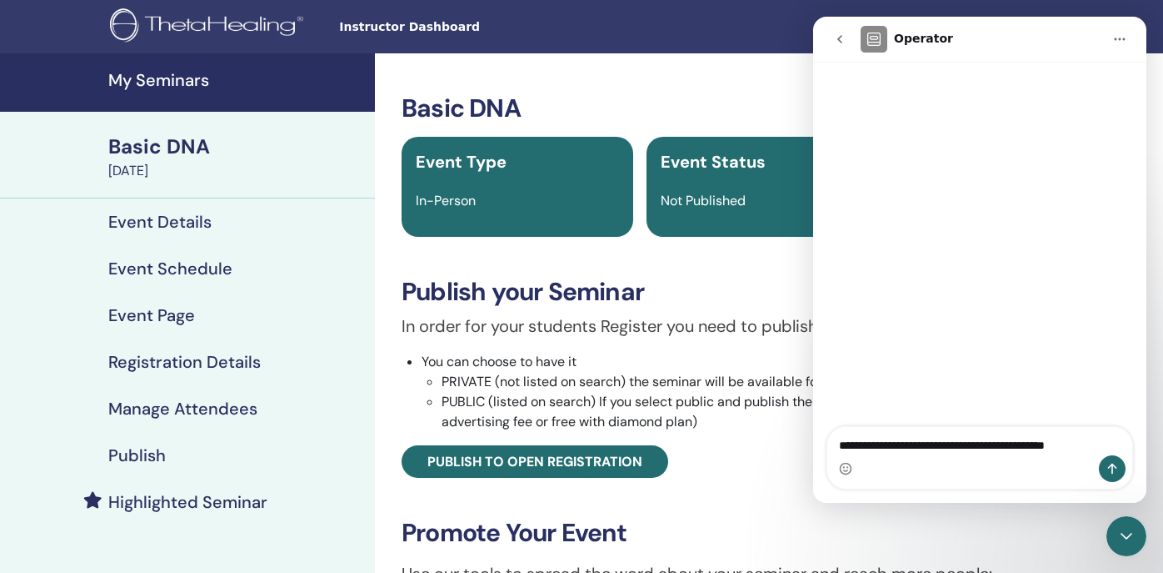
type textarea "**********"
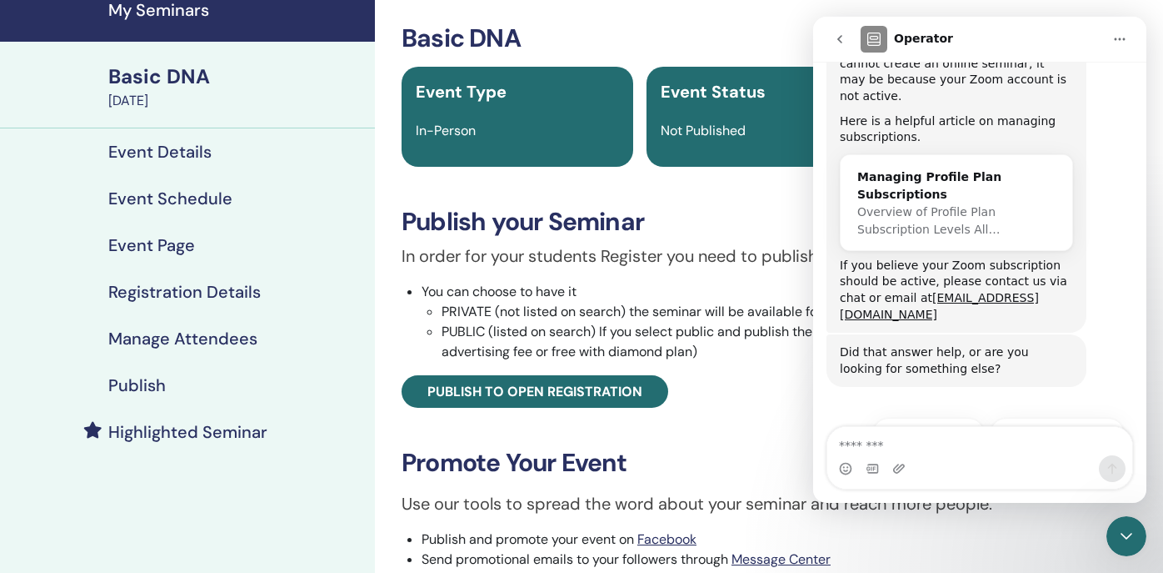
scroll to position [377, 0]
type textarea "*"
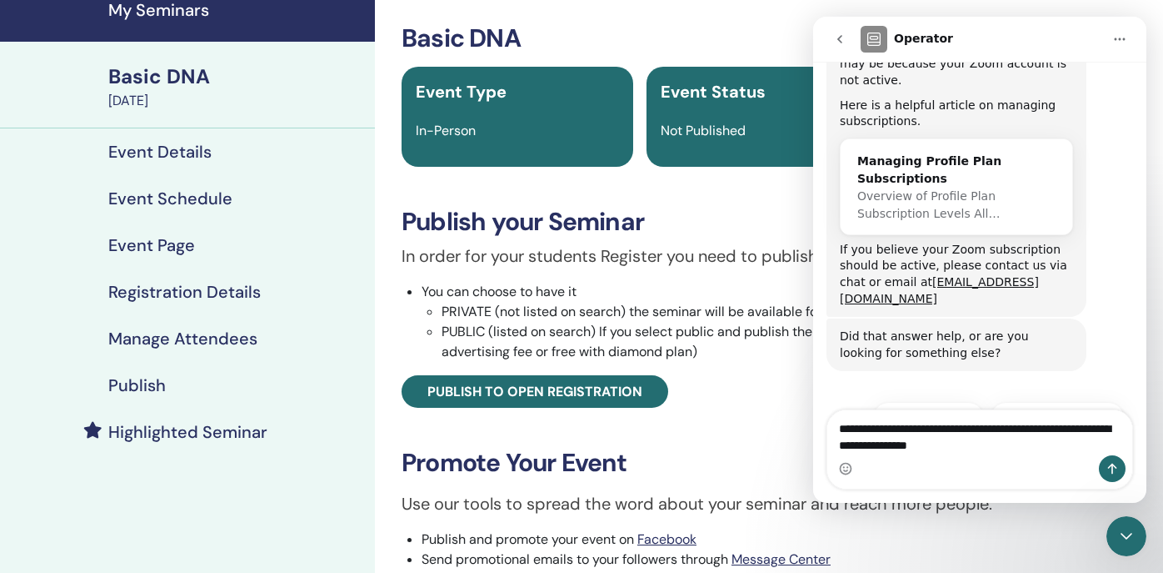
type textarea "**********"
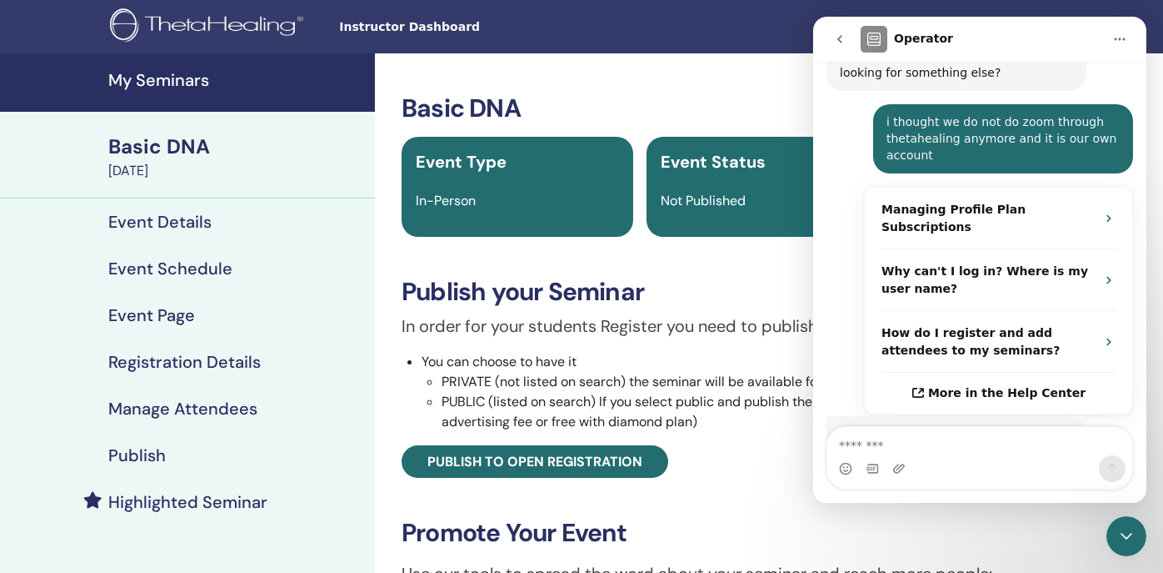
scroll to position [640, 0]
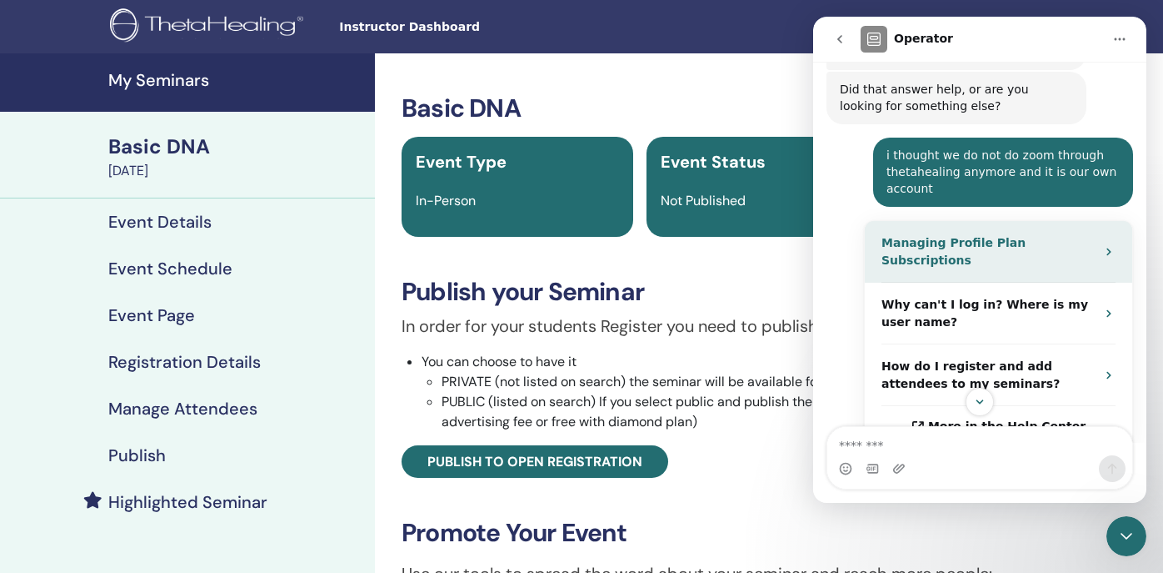
click at [1026, 236] on strong "Managing Profile Plan Subscriptions" at bounding box center [954, 251] width 144 height 31
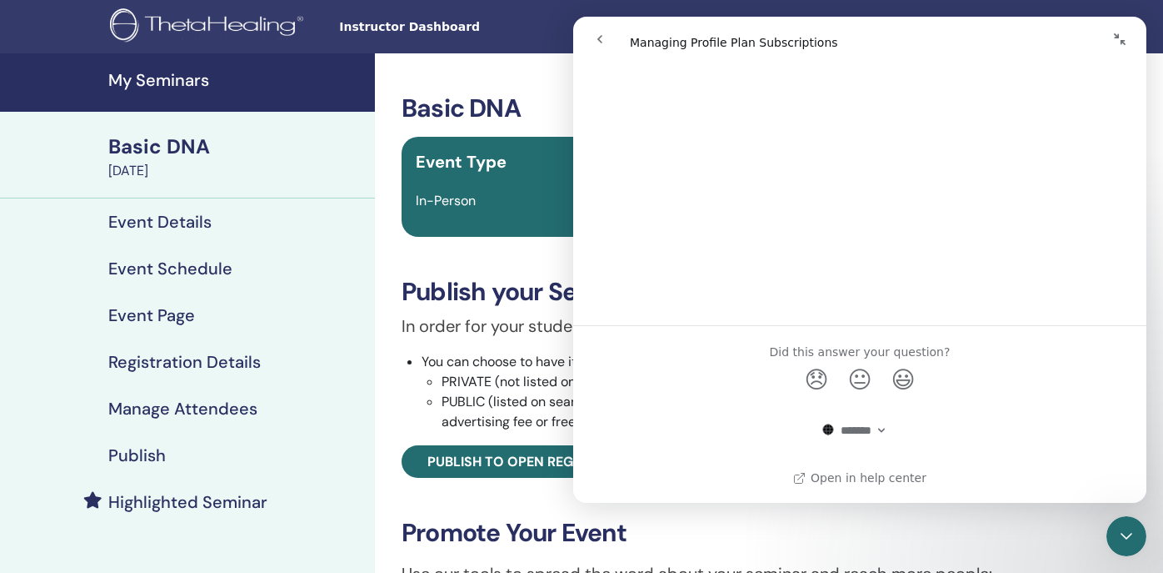
scroll to position [3089, 0]
click at [606, 39] on icon "go back" at bounding box center [599, 39] width 13 height 13
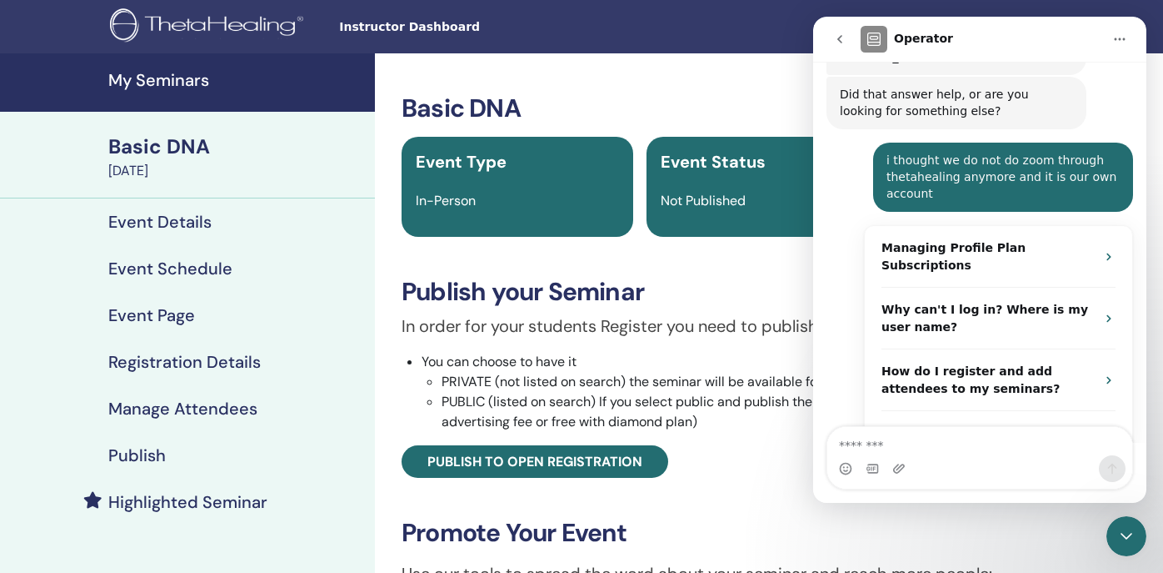
scroll to position [733, 0]
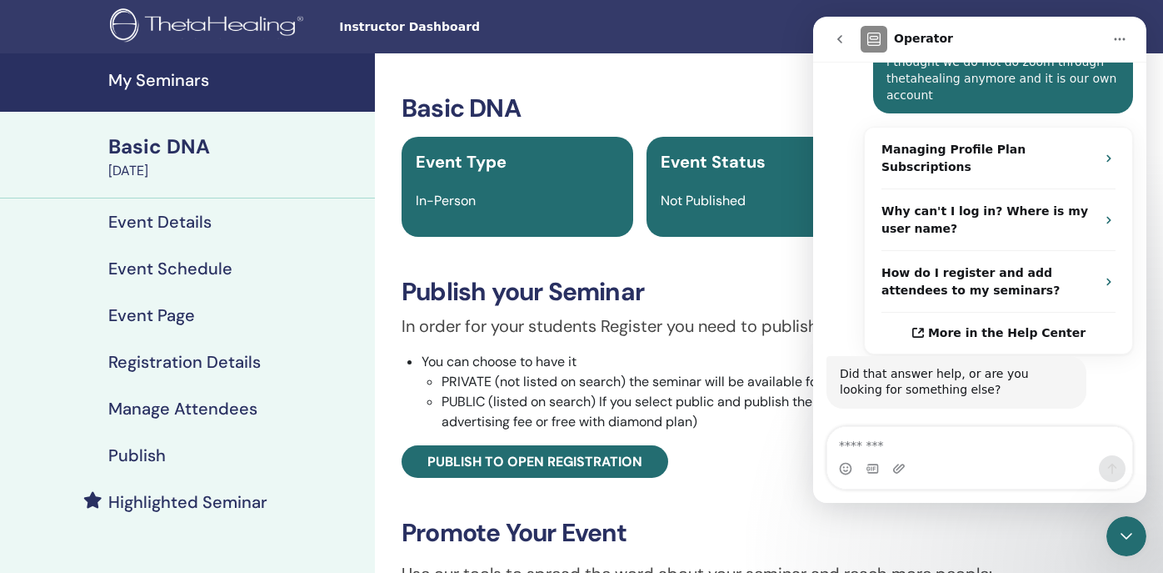
click at [836, 37] on icon "go back" at bounding box center [839, 39] width 13 height 13
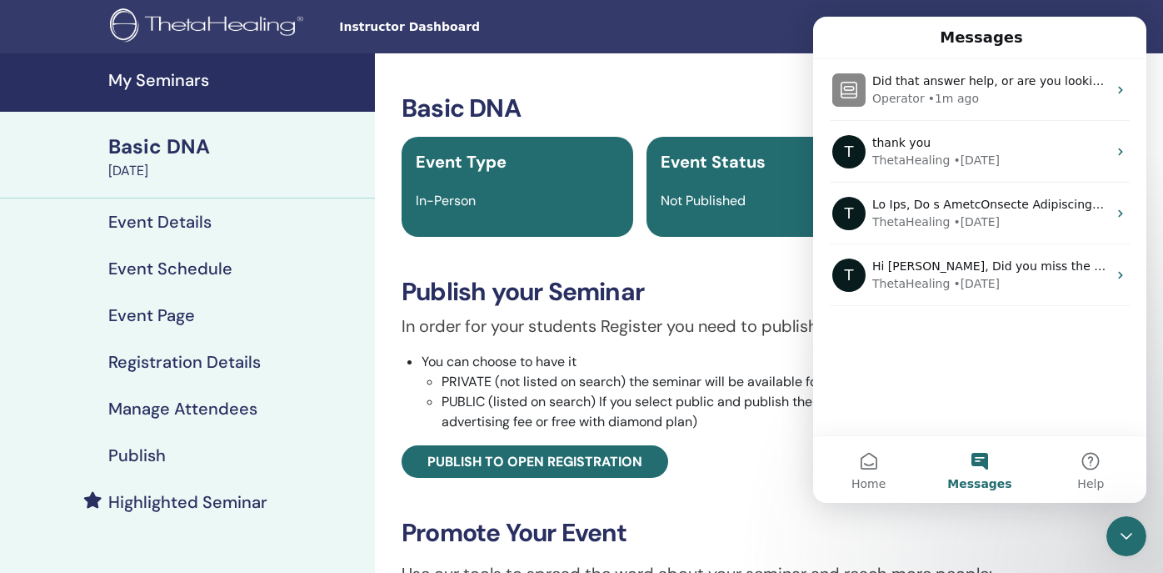
scroll to position [0, 0]
click at [743, 101] on h3 "Basic DNA" at bounding box center [763, 108] width 723 height 30
click at [858, 478] on span "Home" at bounding box center [869, 484] width 34 height 12
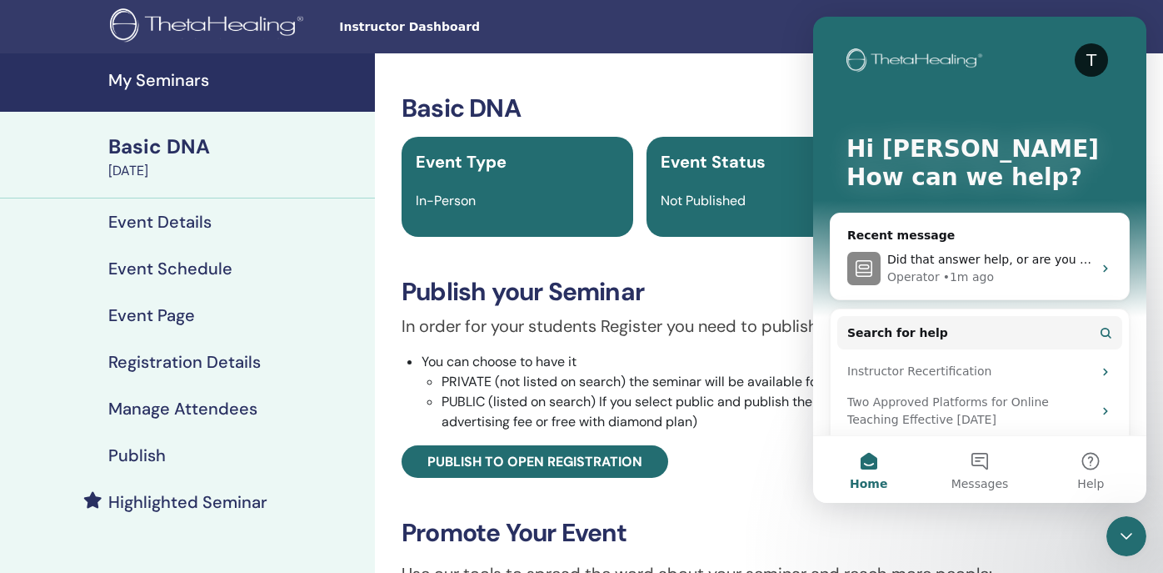
click at [1123, 542] on icon "Close Intercom Messenger" at bounding box center [1127, 536] width 20 height 20
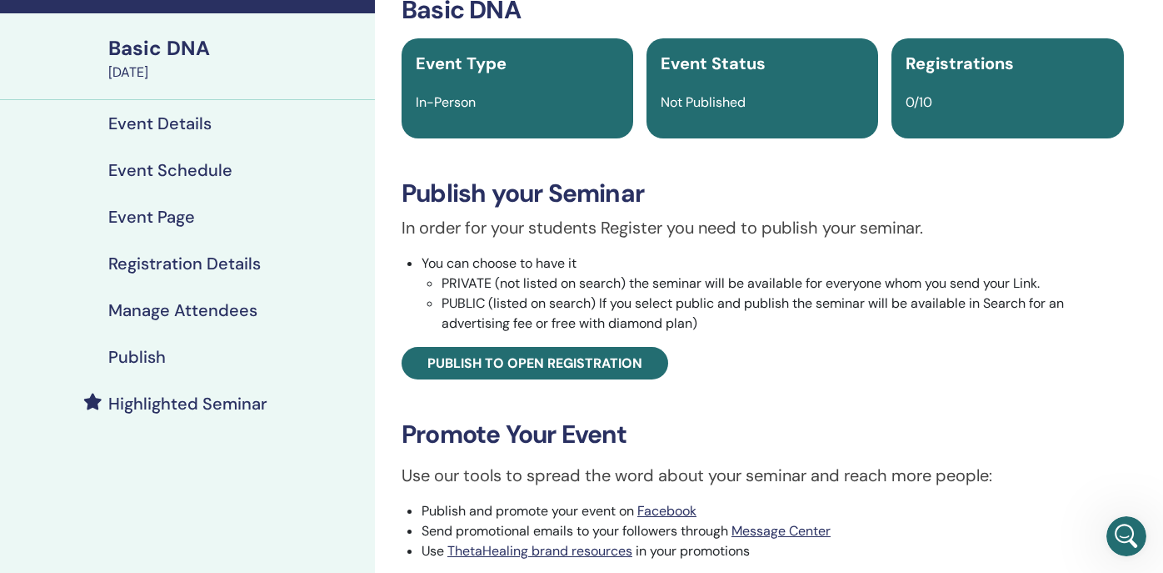
scroll to position [92, 0]
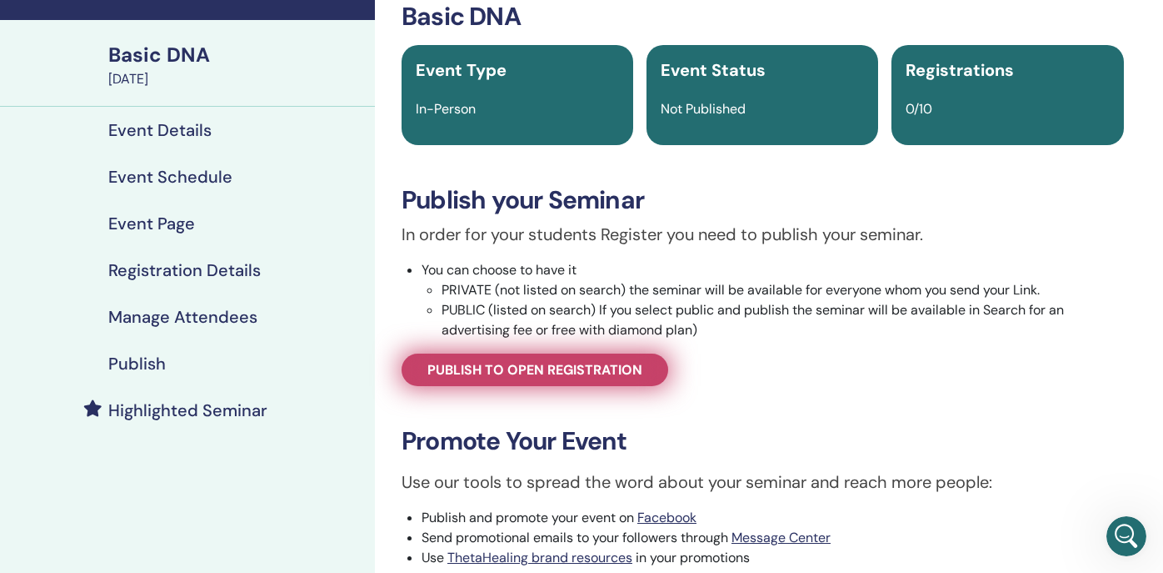
click at [473, 365] on span "Publish to open registration" at bounding box center [535, 370] width 215 height 18
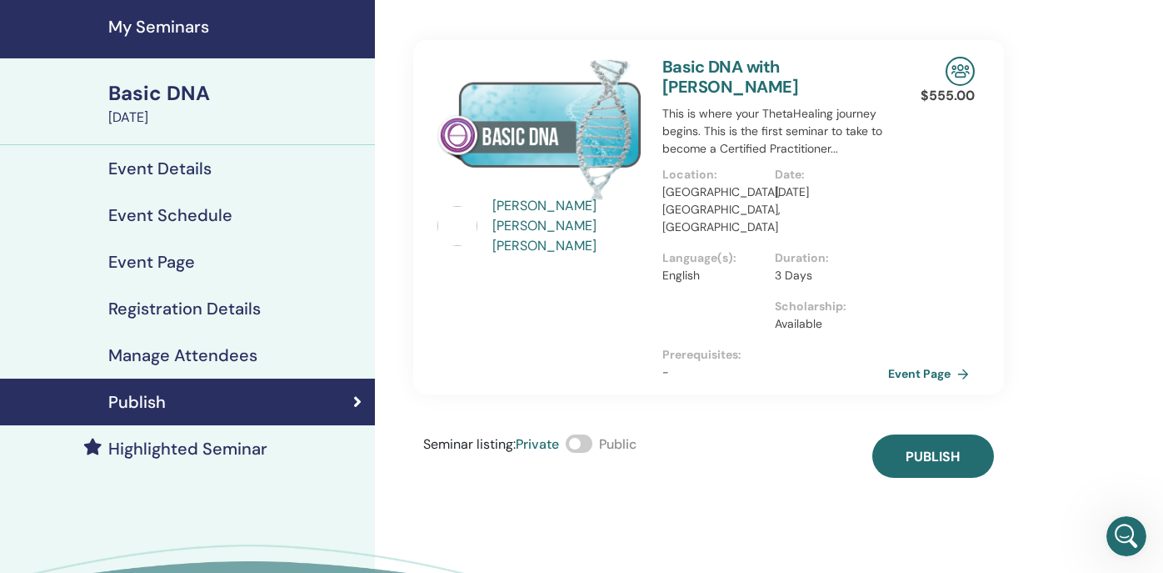
scroll to position [37, 0]
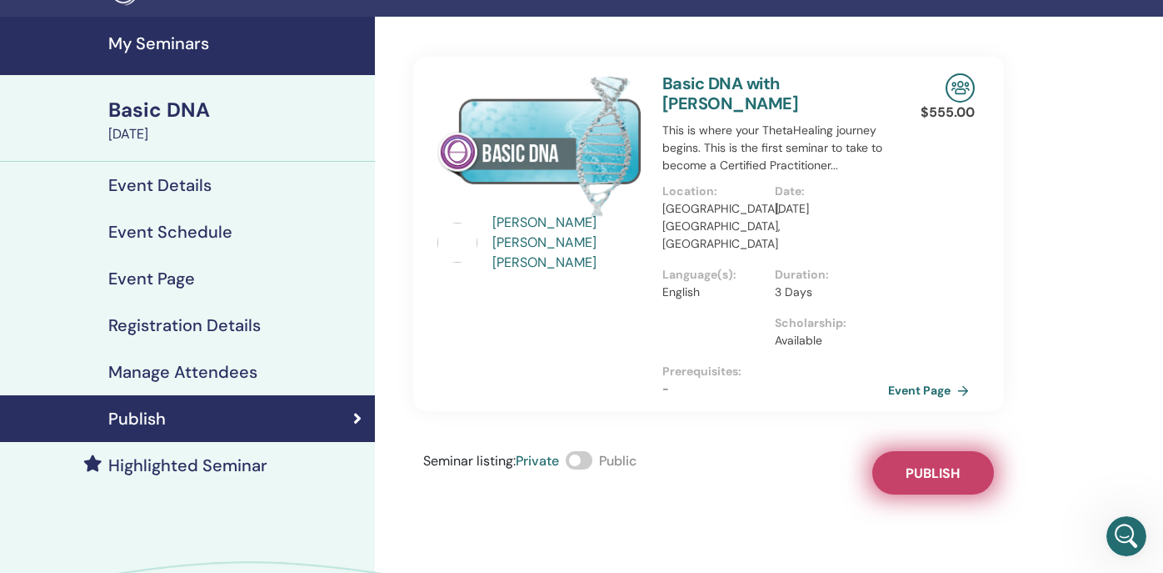
click at [908, 464] on span "Publish" at bounding box center [933, 473] width 54 height 18
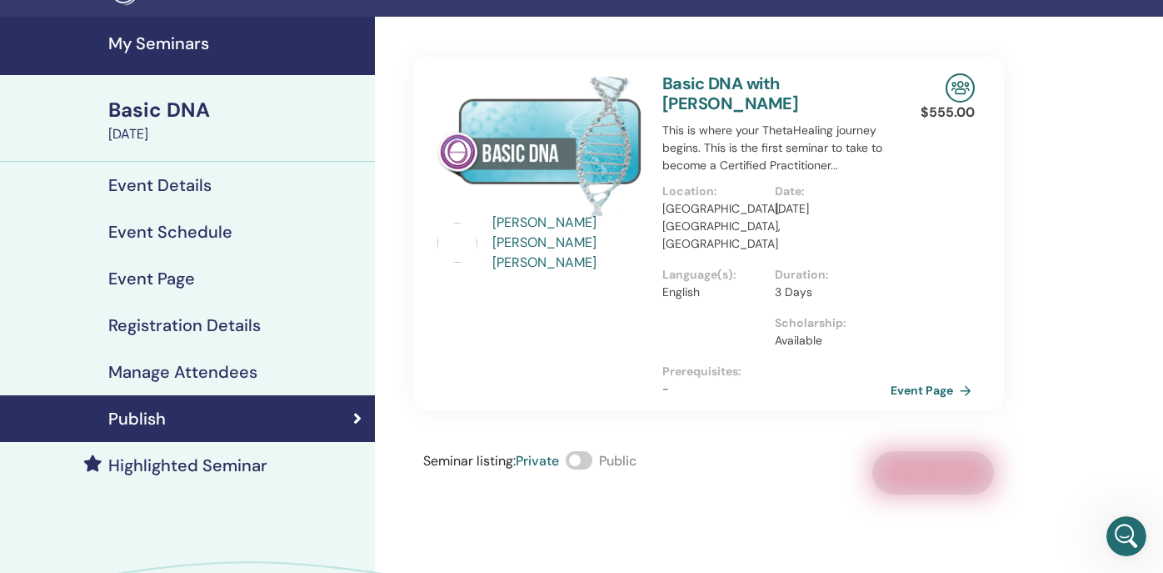
click at [907, 378] on link "Event Page" at bounding box center [935, 390] width 88 height 25
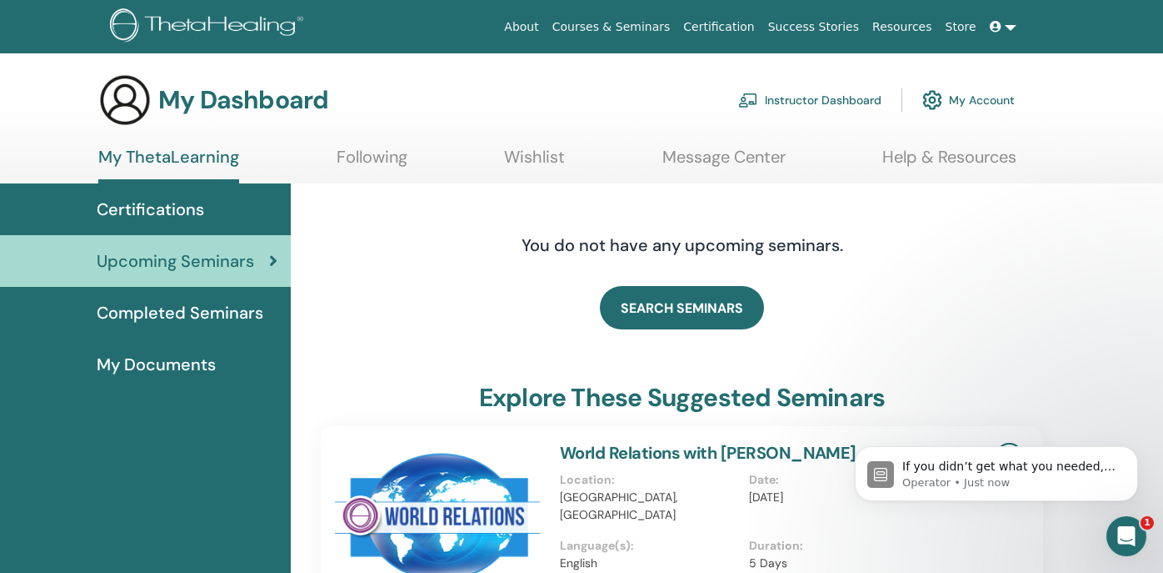
click at [821, 93] on link "Instructor Dashboard" at bounding box center [809, 100] width 143 height 37
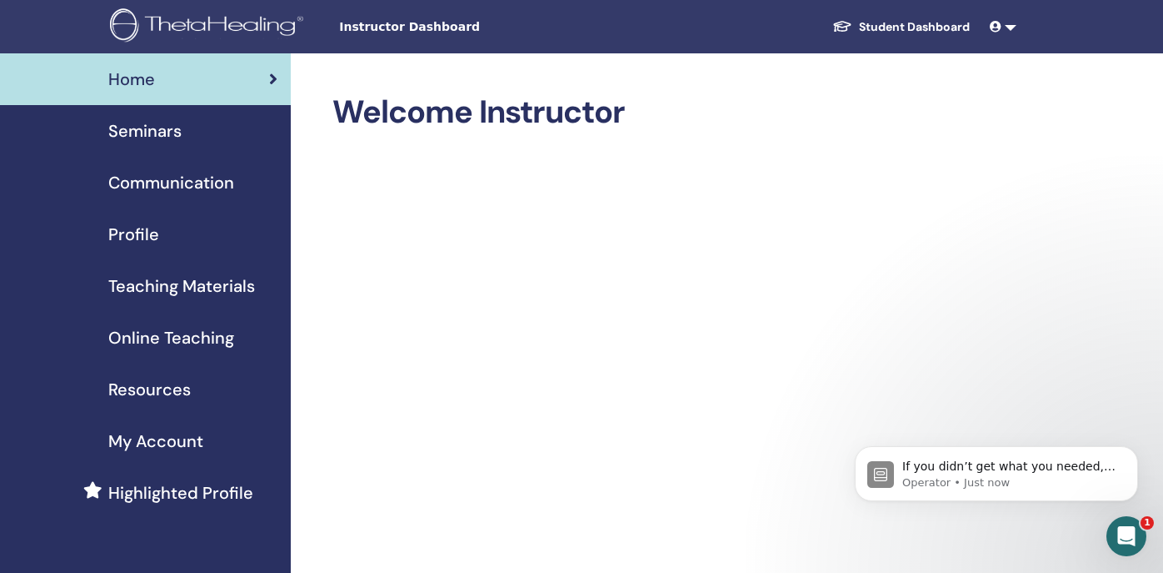
click at [149, 134] on span "Seminars" at bounding box center [144, 130] width 73 height 25
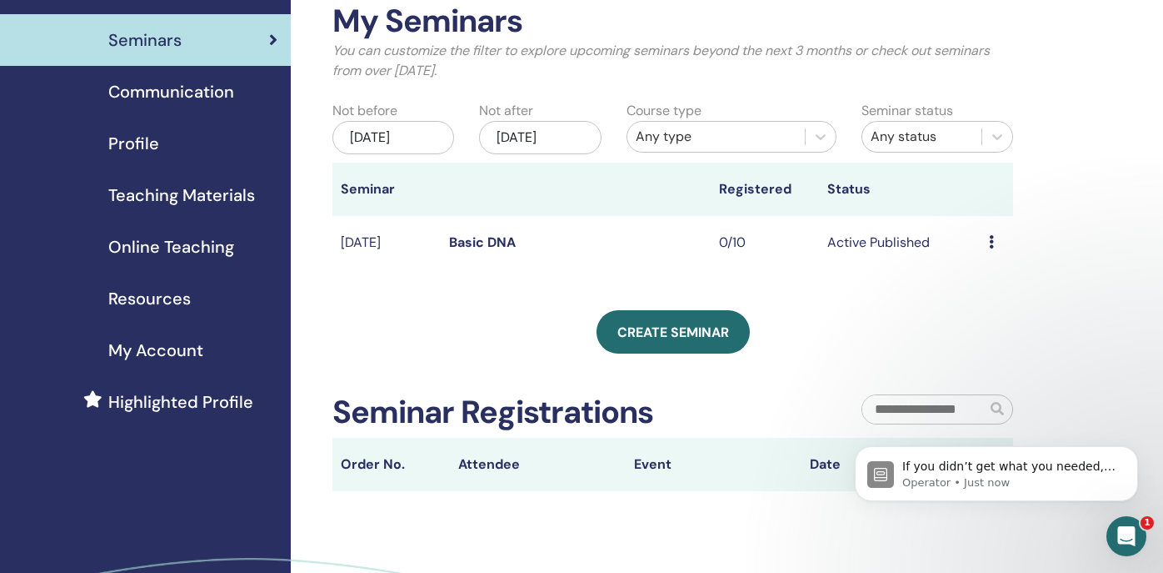
scroll to position [84, 0]
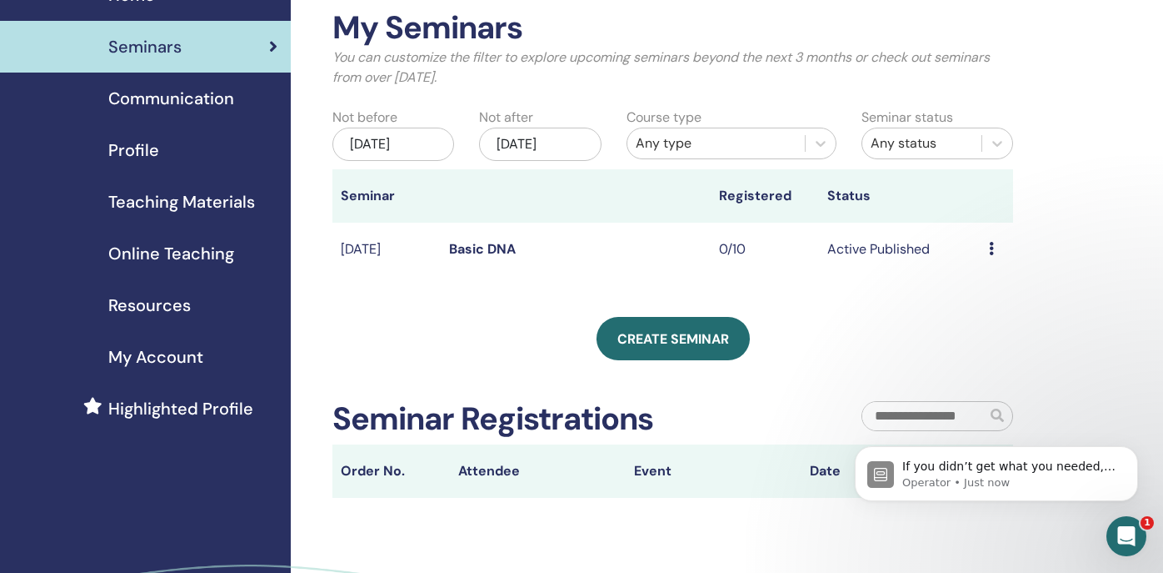
click at [992, 242] on icon at bounding box center [991, 248] width 5 height 13
click at [977, 256] on link "Preview" at bounding box center [982, 255] width 48 height 18
click at [989, 249] on icon at bounding box center [991, 248] width 5 height 13
click at [973, 292] on link "Edit" at bounding box center [968, 288] width 24 height 18
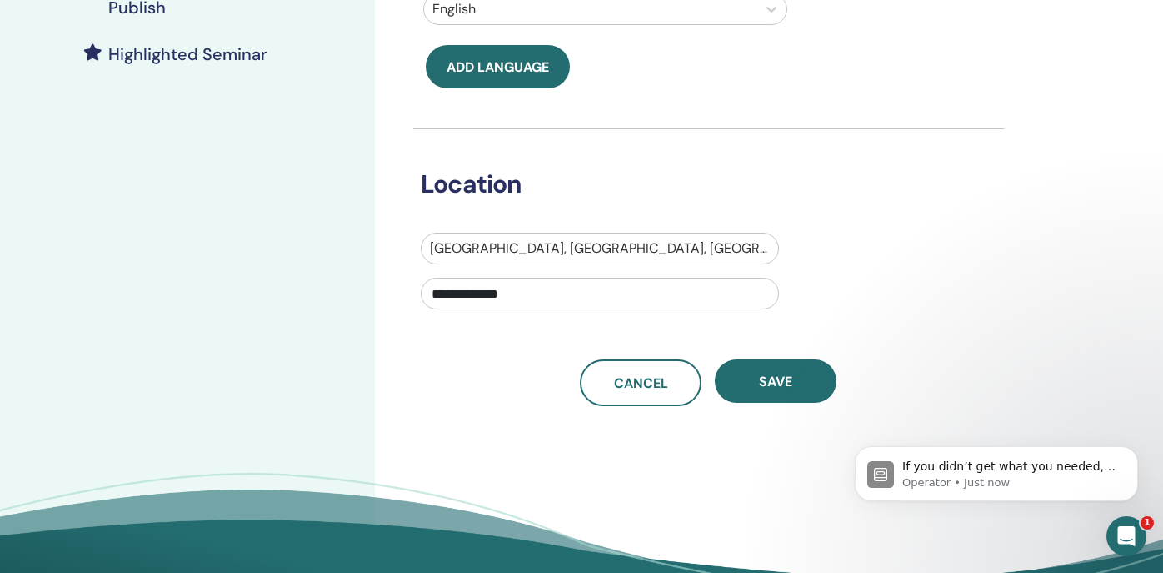
scroll to position [452, 0]
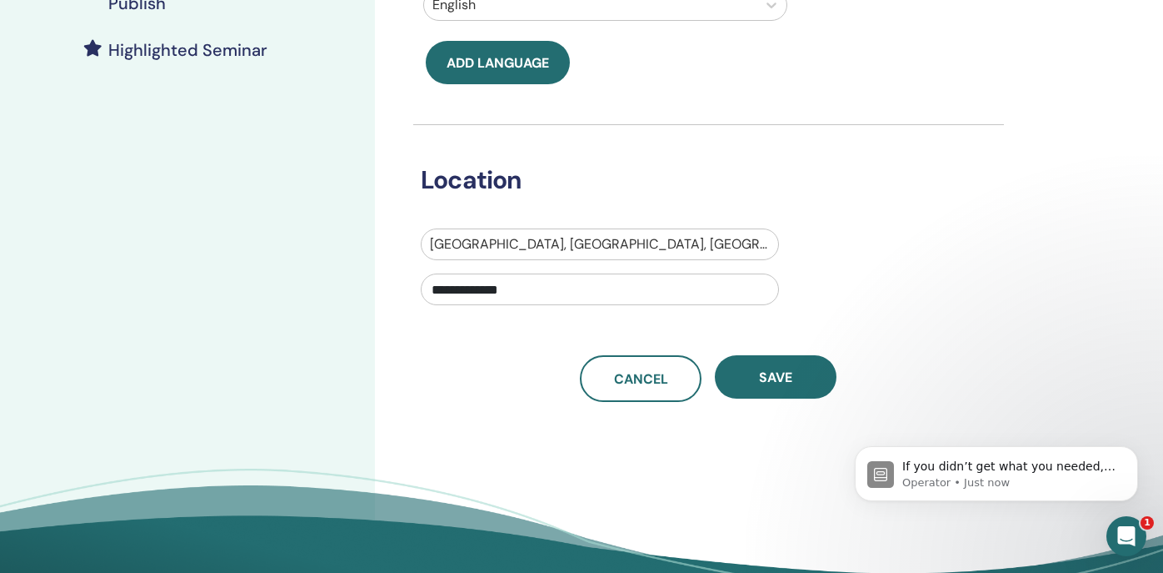
click at [583, 295] on input "**********" at bounding box center [600, 289] width 358 height 32
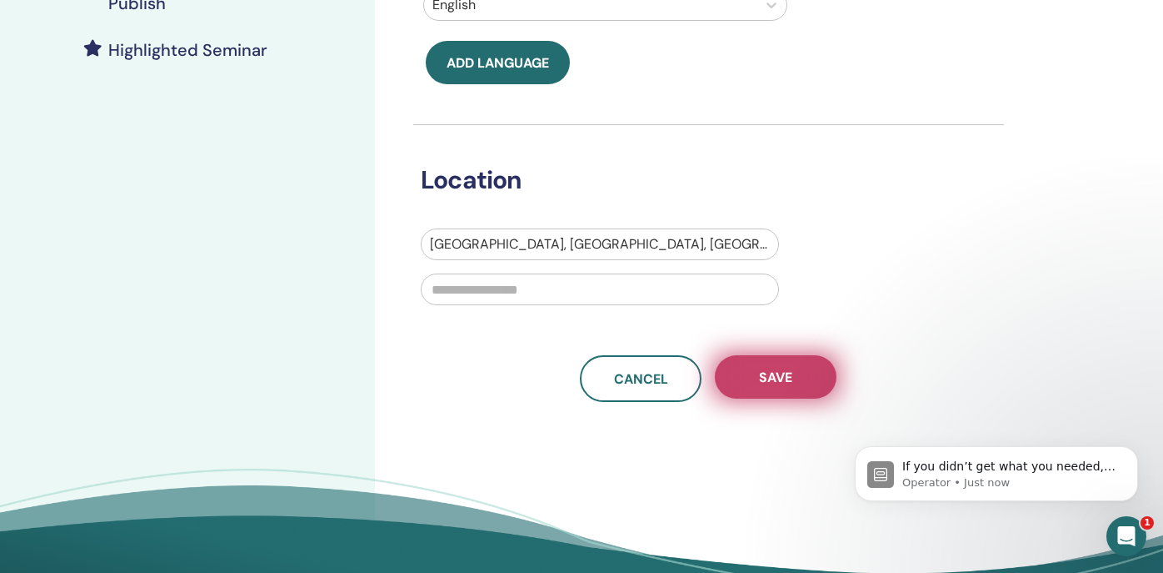
click at [790, 373] on span "Save" at bounding box center [775, 377] width 33 height 18
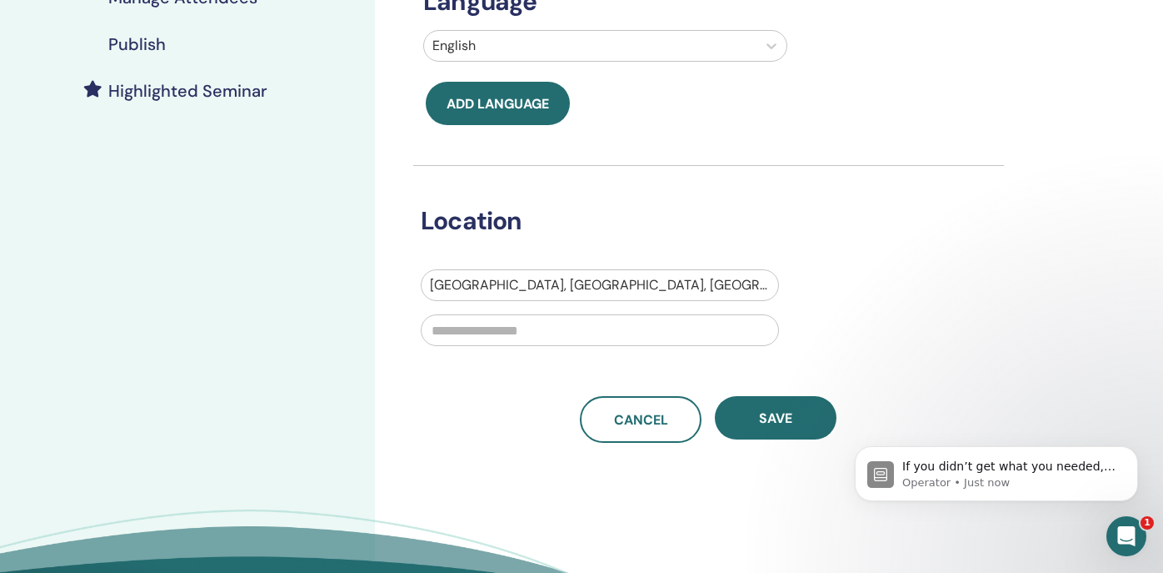
scroll to position [455, 0]
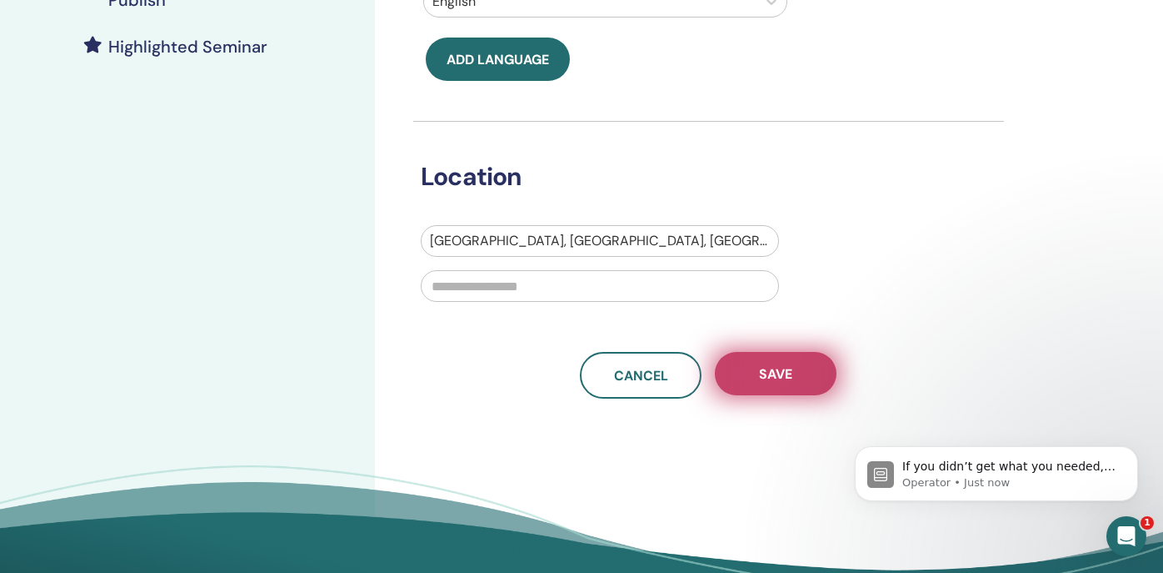
click at [771, 379] on span "Save" at bounding box center [775, 374] width 33 height 18
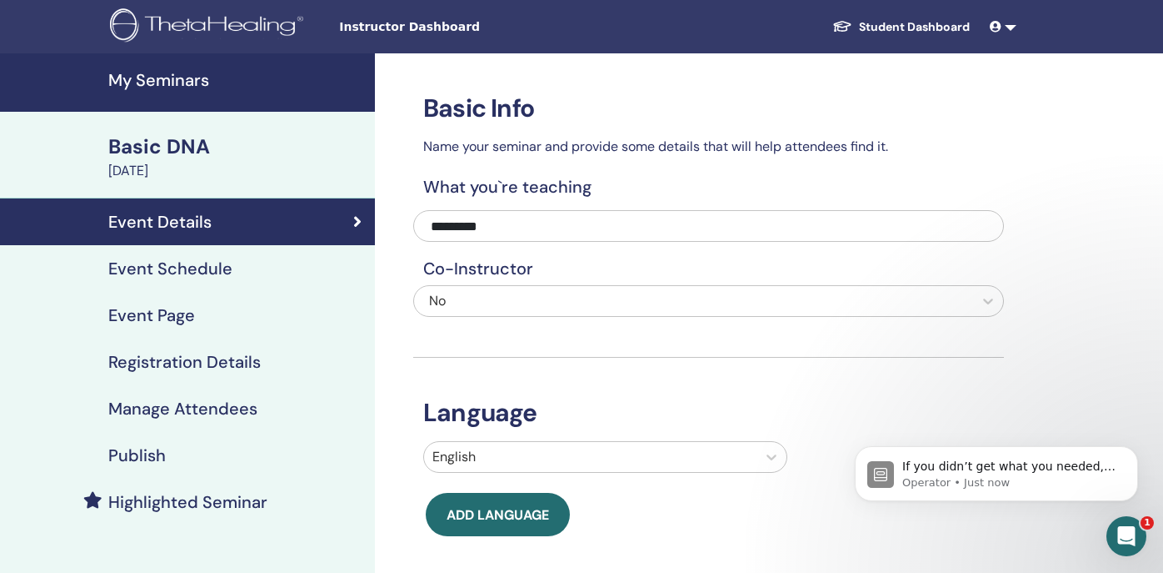
click at [181, 272] on h4 "Event Schedule" at bounding box center [170, 268] width 124 height 20
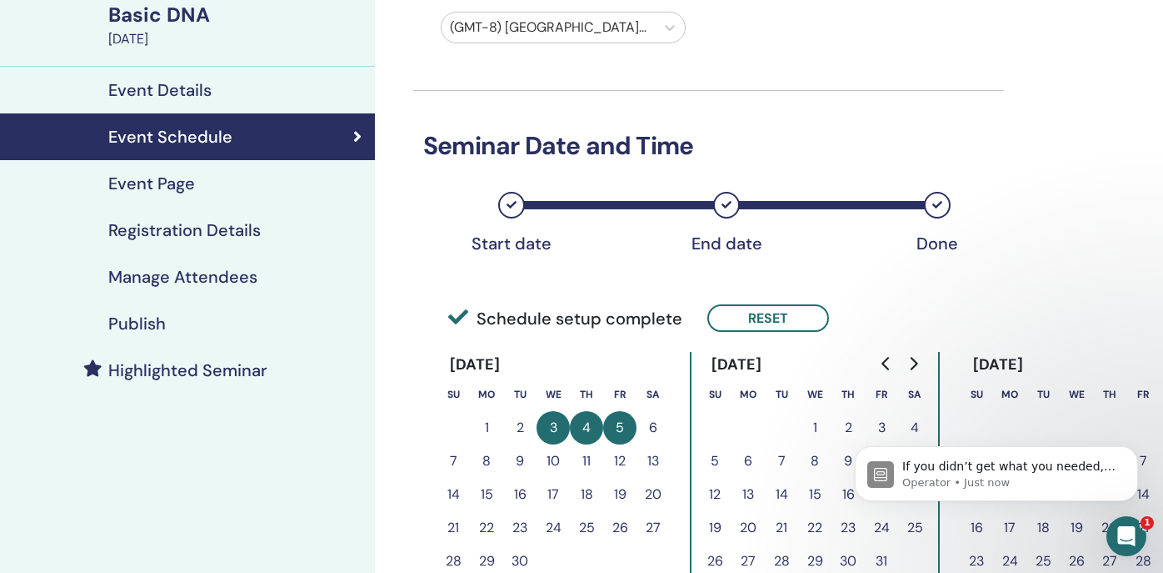
scroll to position [130, 0]
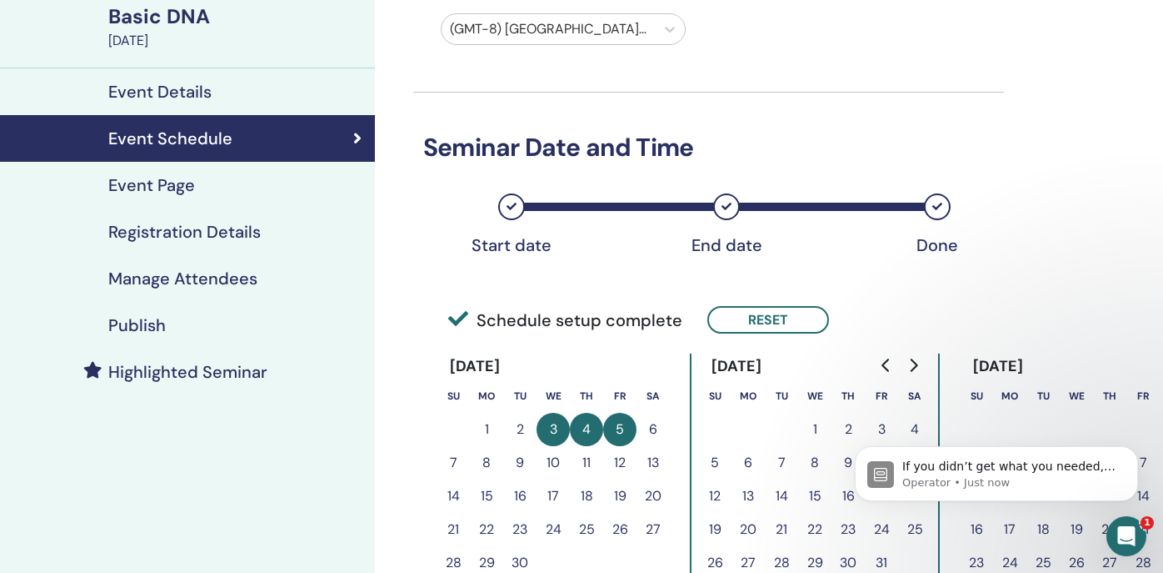
click at [191, 235] on h4 "Registration Details" at bounding box center [184, 232] width 153 height 20
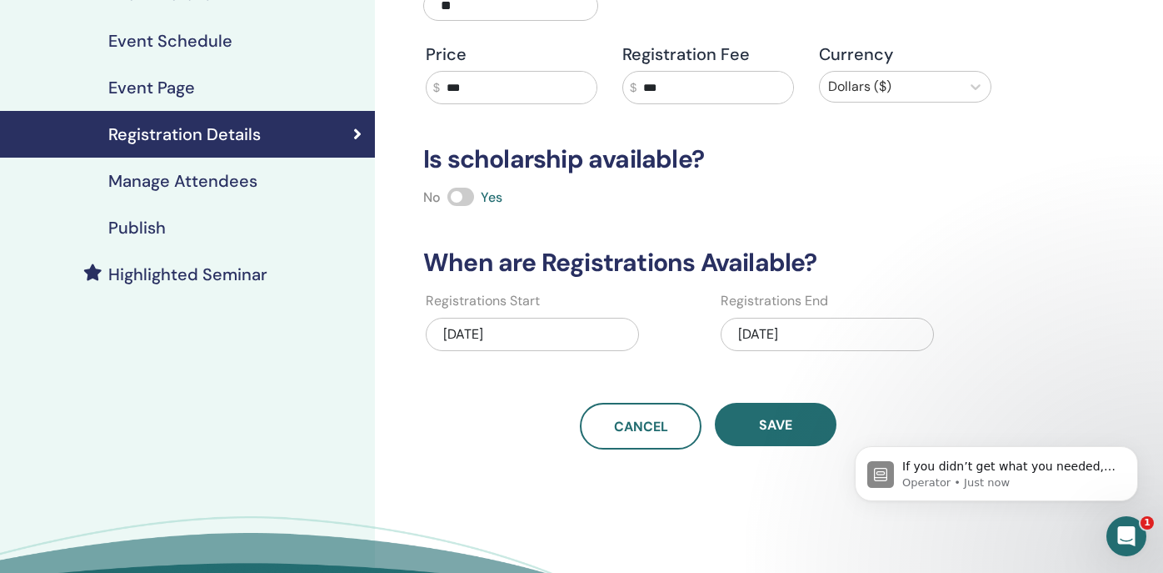
scroll to position [208, 0]
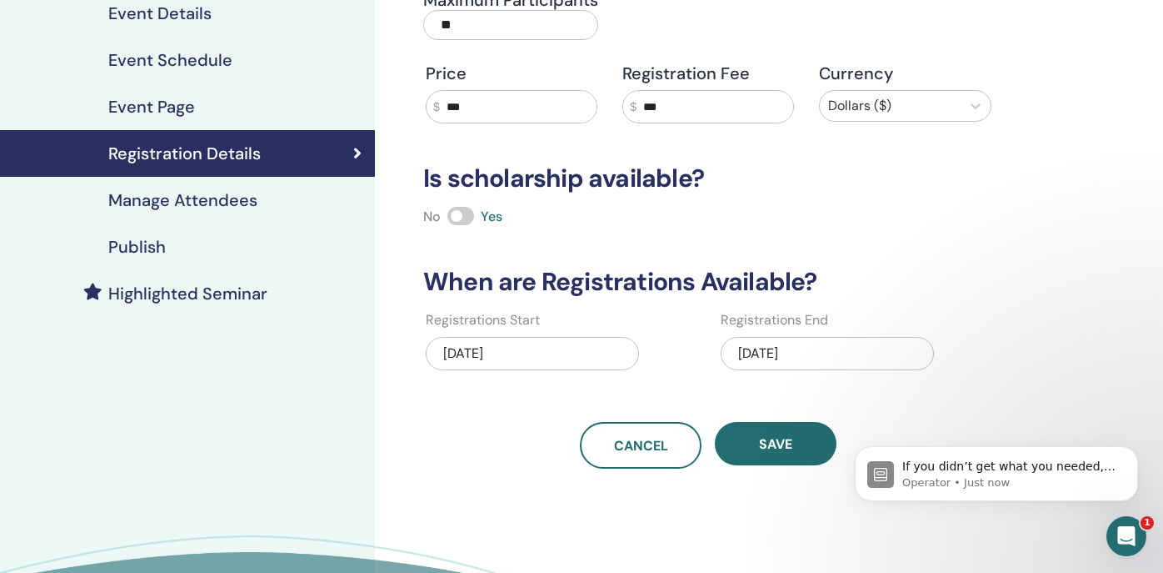
click at [187, 203] on h4 "Manage Attendees" at bounding box center [182, 200] width 149 height 20
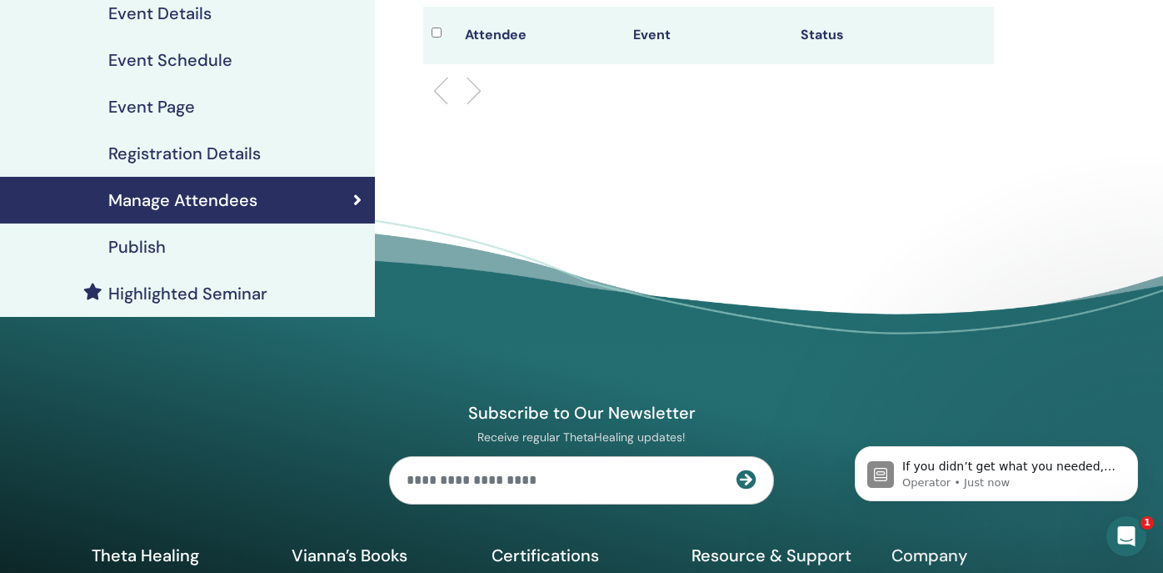
click at [153, 239] on h4 "Publish" at bounding box center [137, 247] width 58 height 20
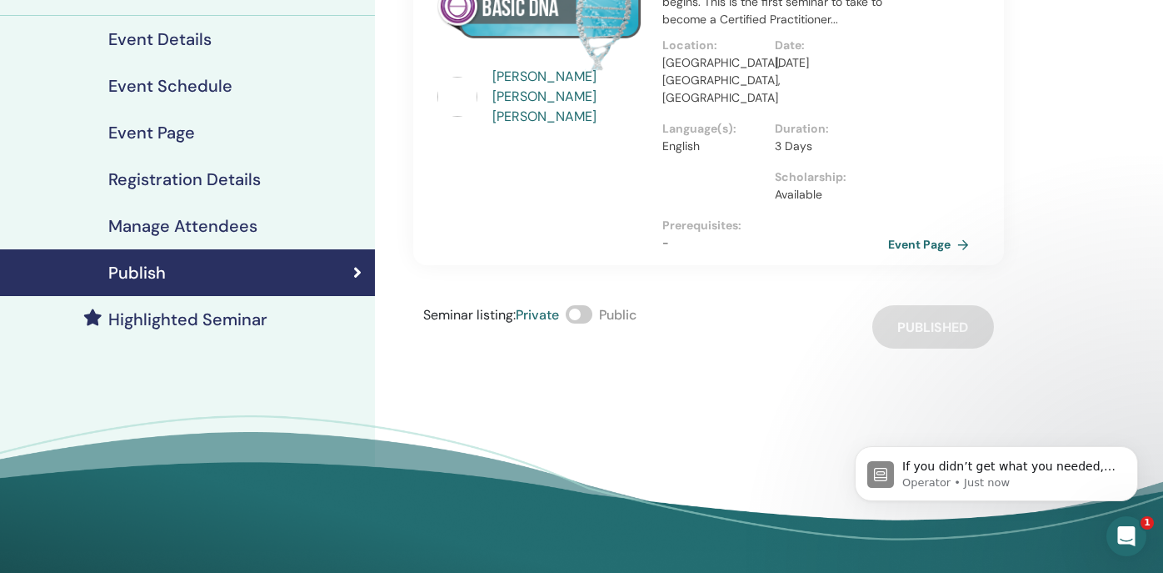
scroll to position [188, 0]
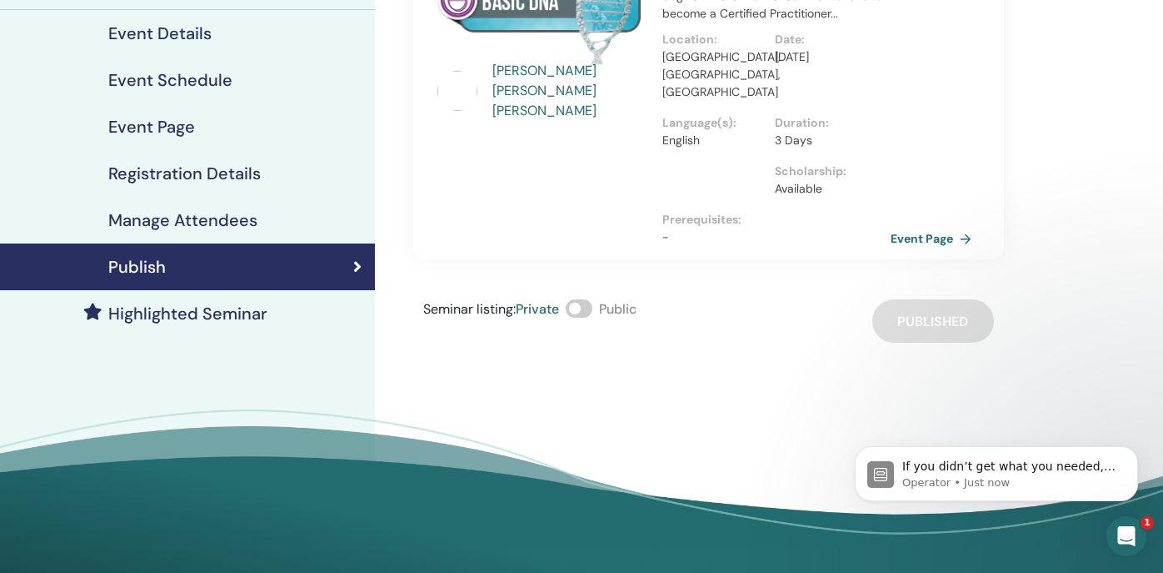
click at [943, 226] on link "Event Page" at bounding box center [935, 238] width 88 height 25
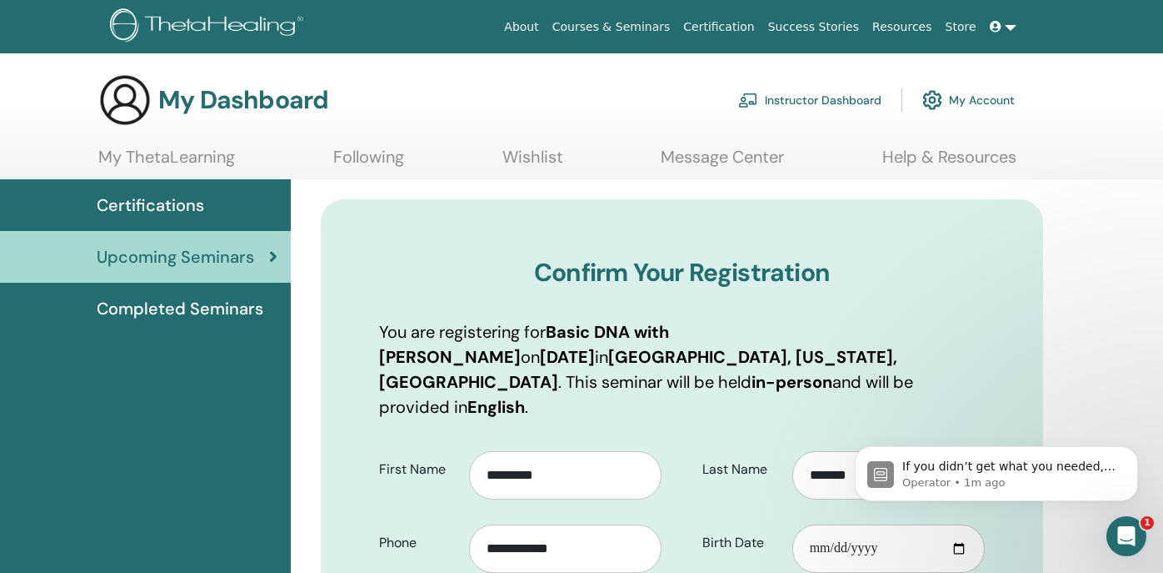
click at [980, 100] on link "My Account" at bounding box center [969, 100] width 93 height 37
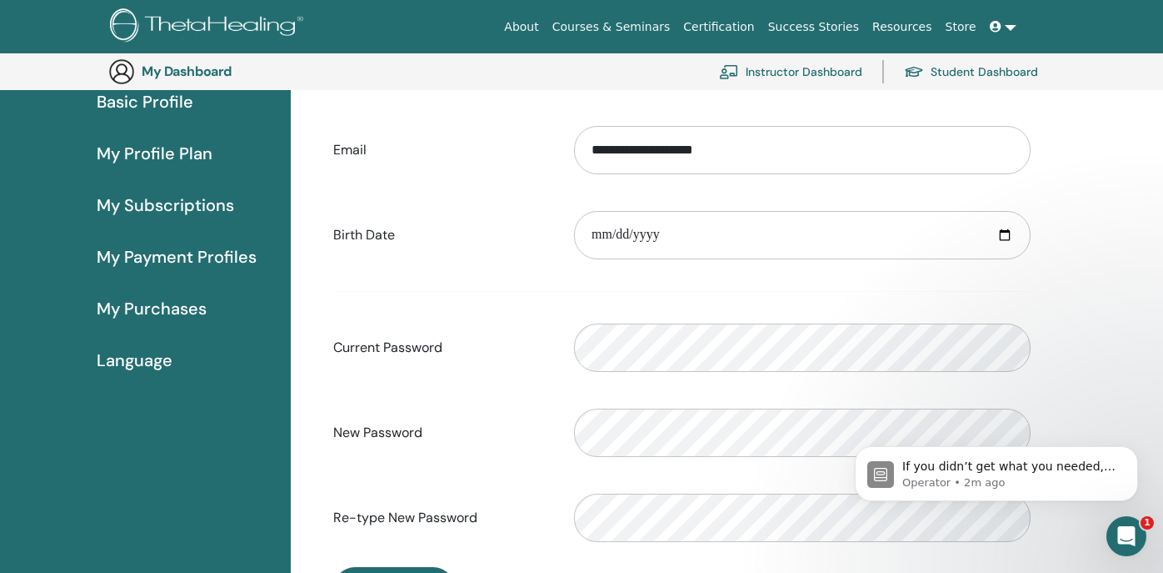
scroll to position [161, 0]
click at [188, 202] on span "My Subscriptions" at bounding box center [166, 206] width 138 height 25
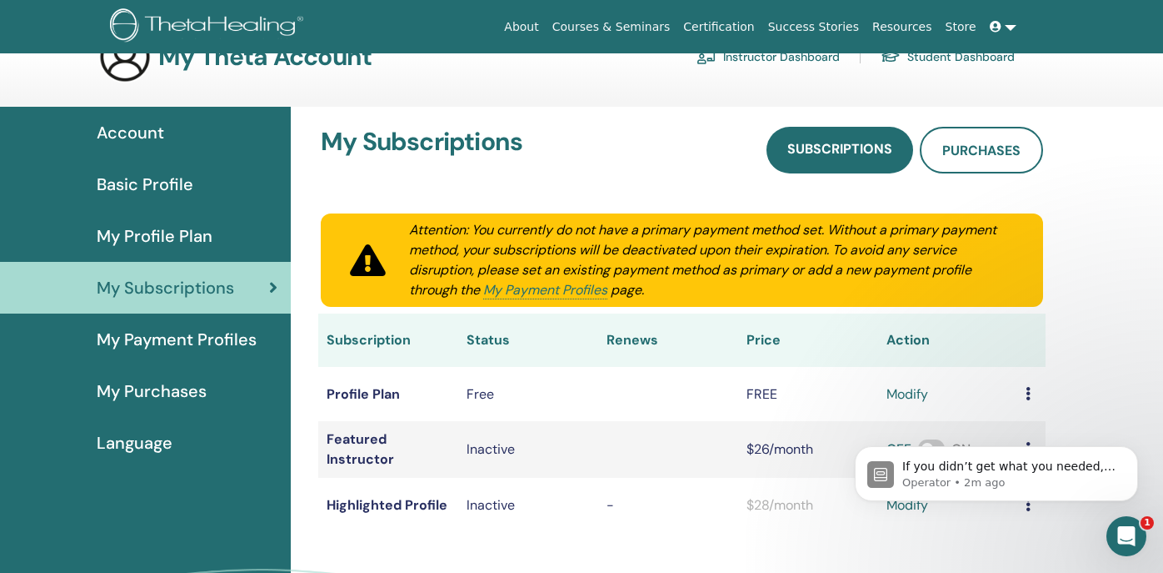
scroll to position [9, 0]
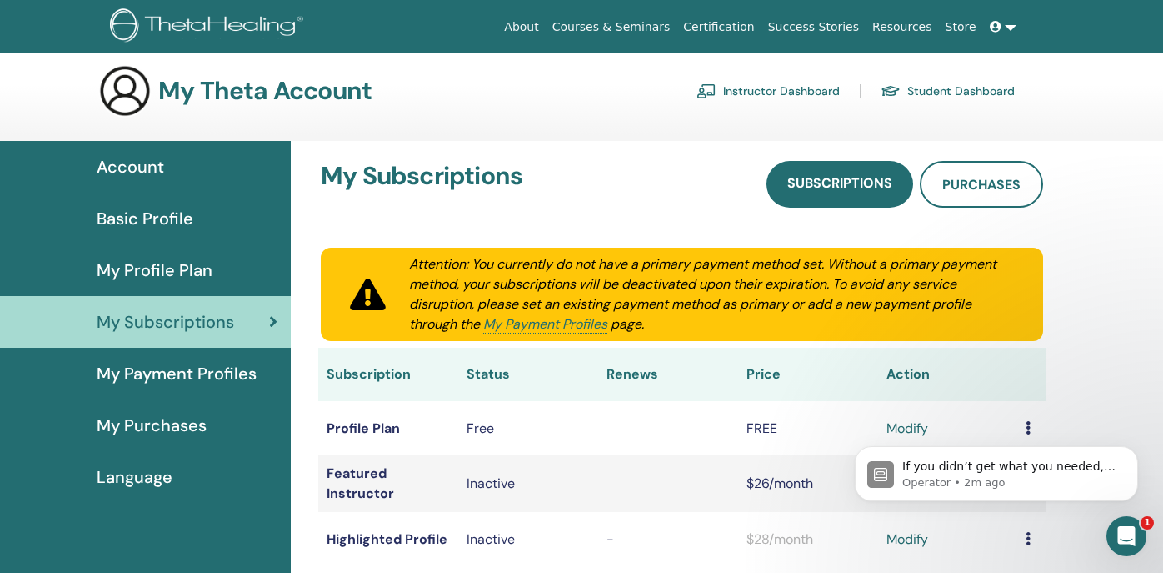
click at [107, 226] on span "Basic Profile" at bounding box center [145, 218] width 97 height 25
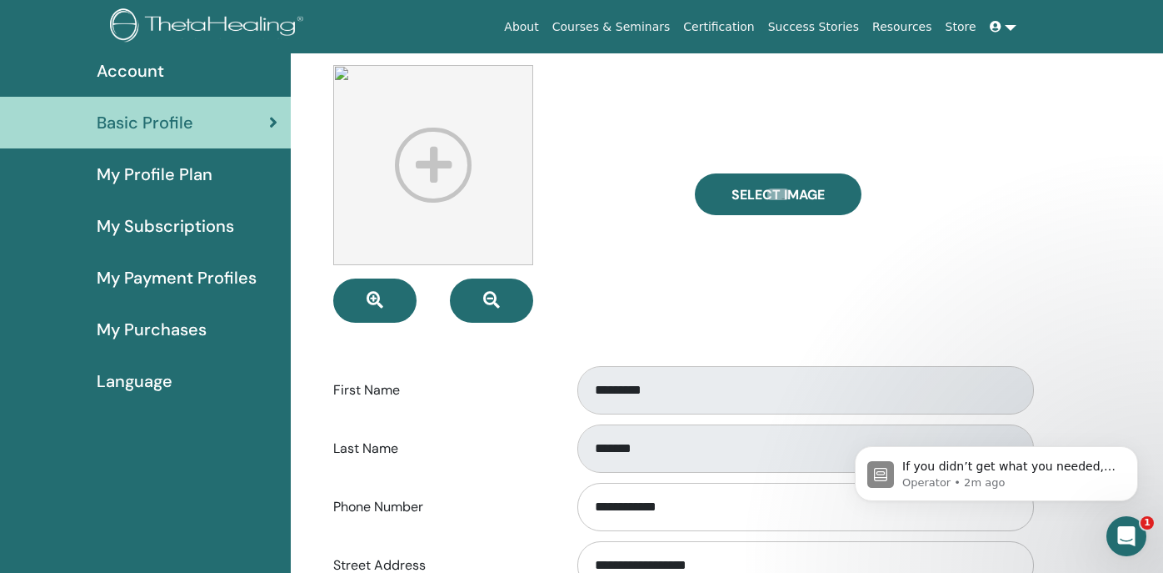
scroll to position [120, 0]
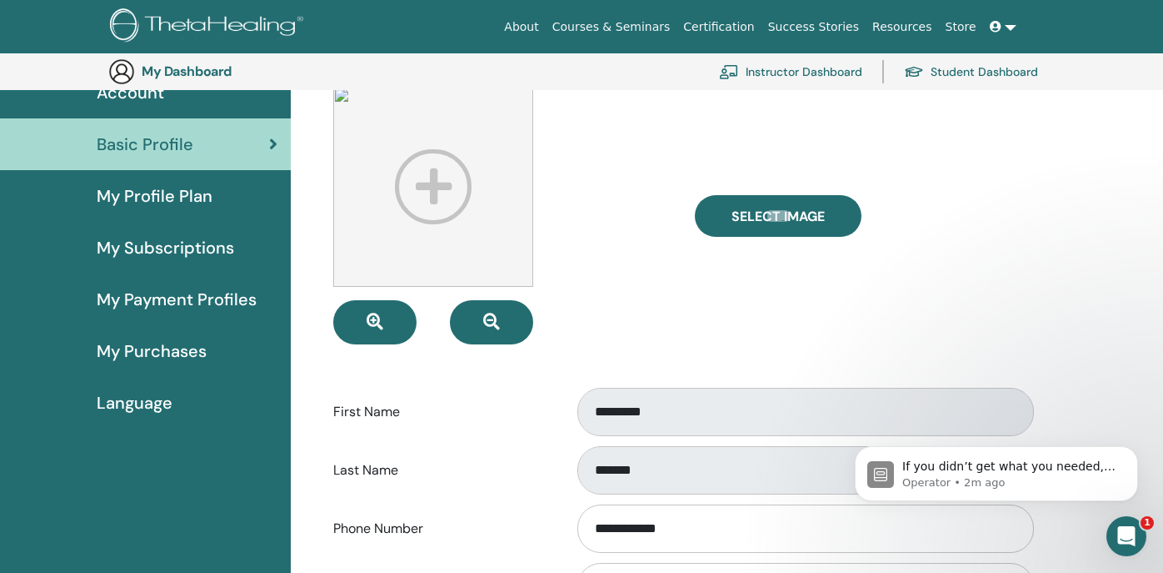
click at [162, 194] on span "My Profile Plan" at bounding box center [155, 195] width 116 height 25
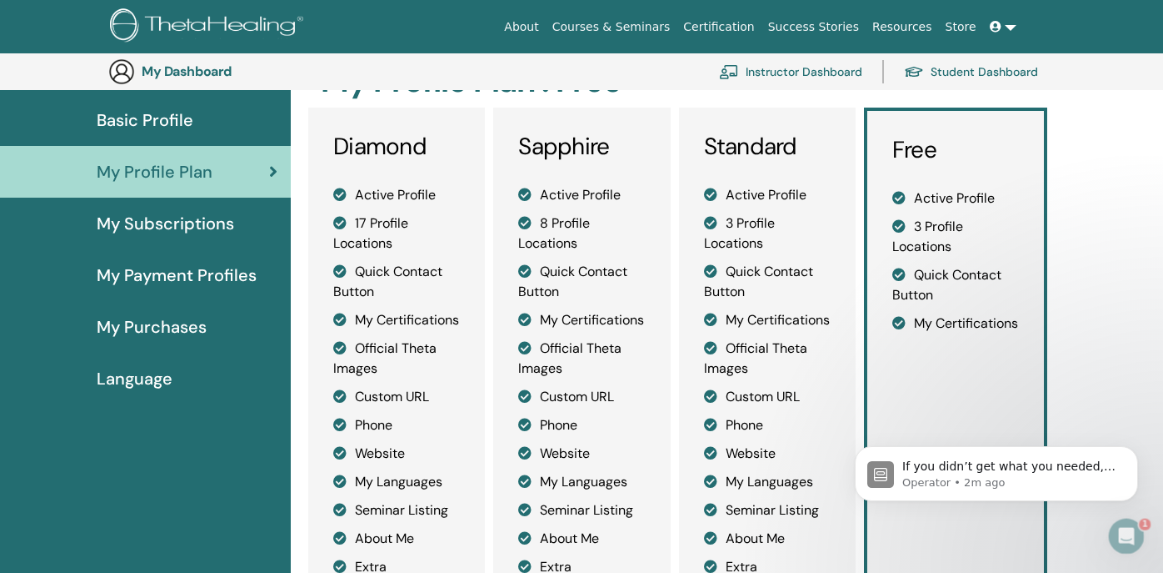
click at [165, 218] on span "My Subscriptions" at bounding box center [166, 223] width 138 height 25
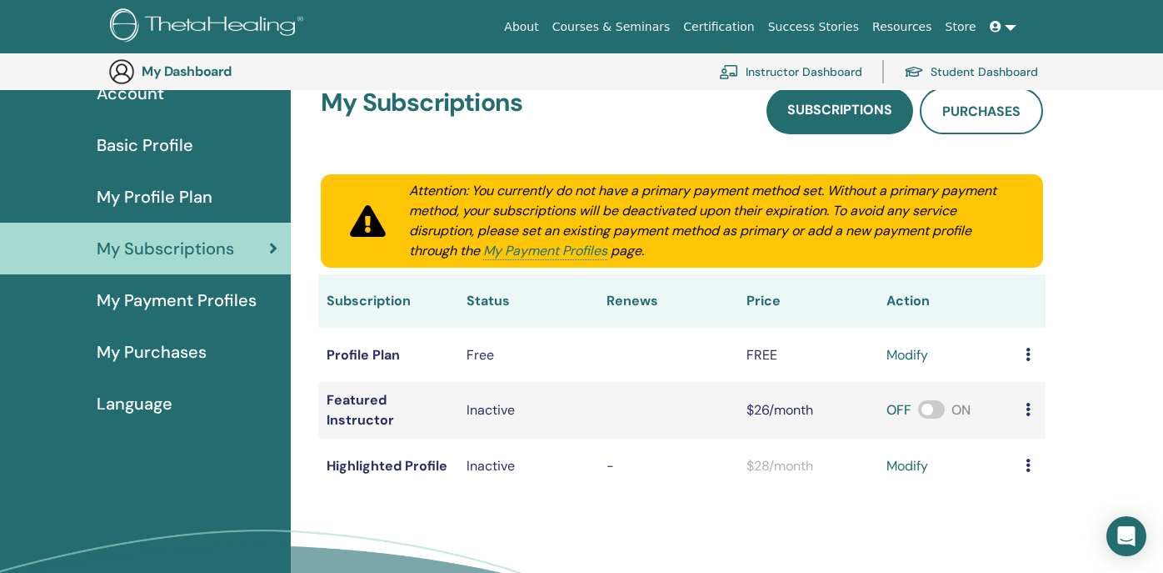
scroll to position [143, 0]
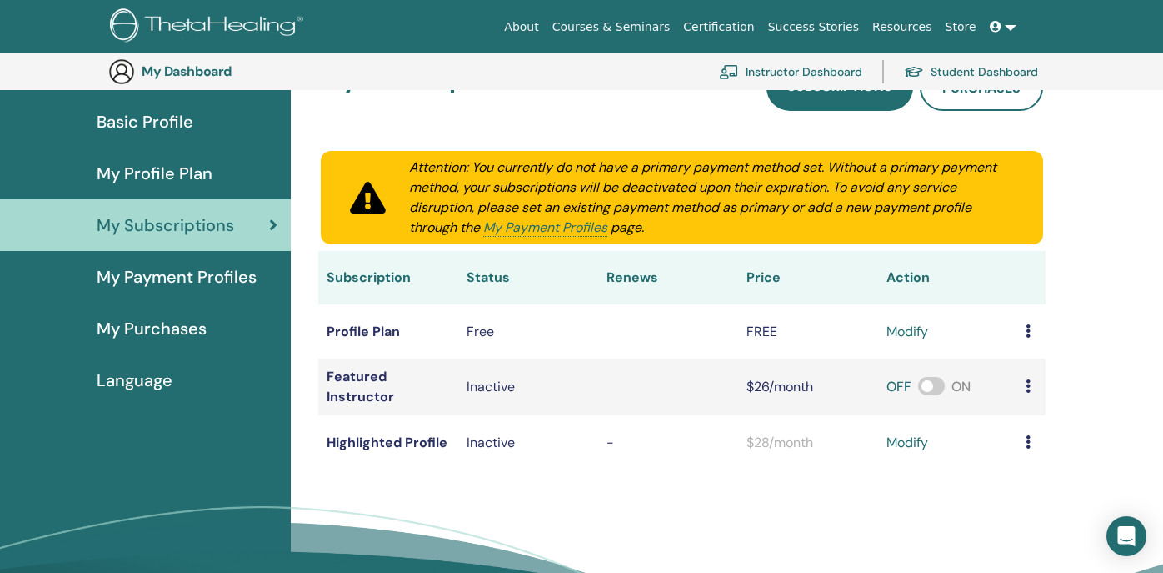
click at [197, 270] on span "My Payment Profiles" at bounding box center [177, 276] width 160 height 25
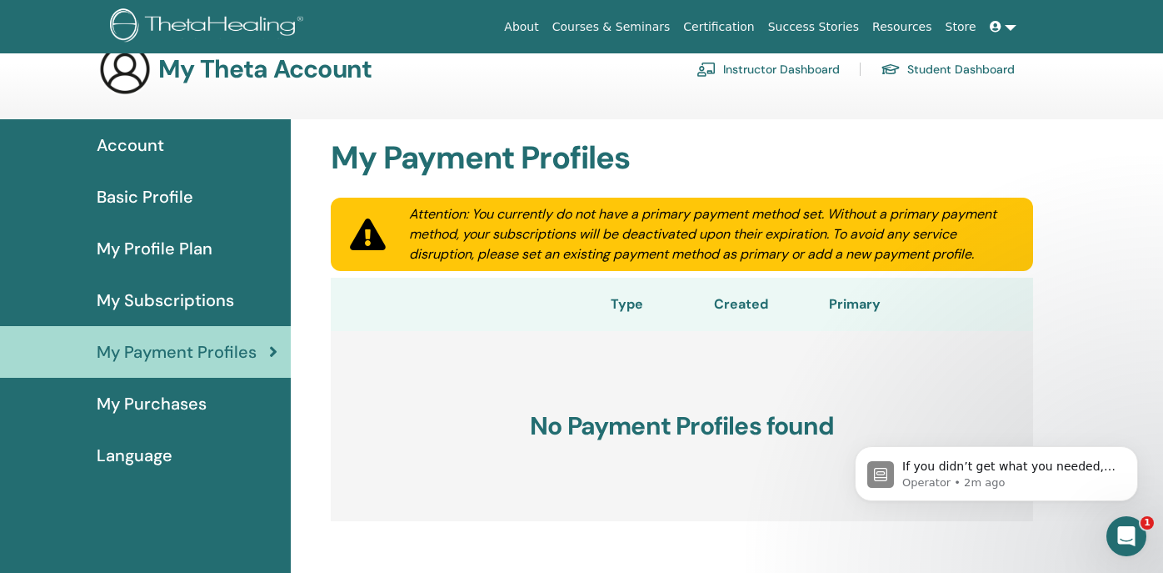
scroll to position [38, 0]
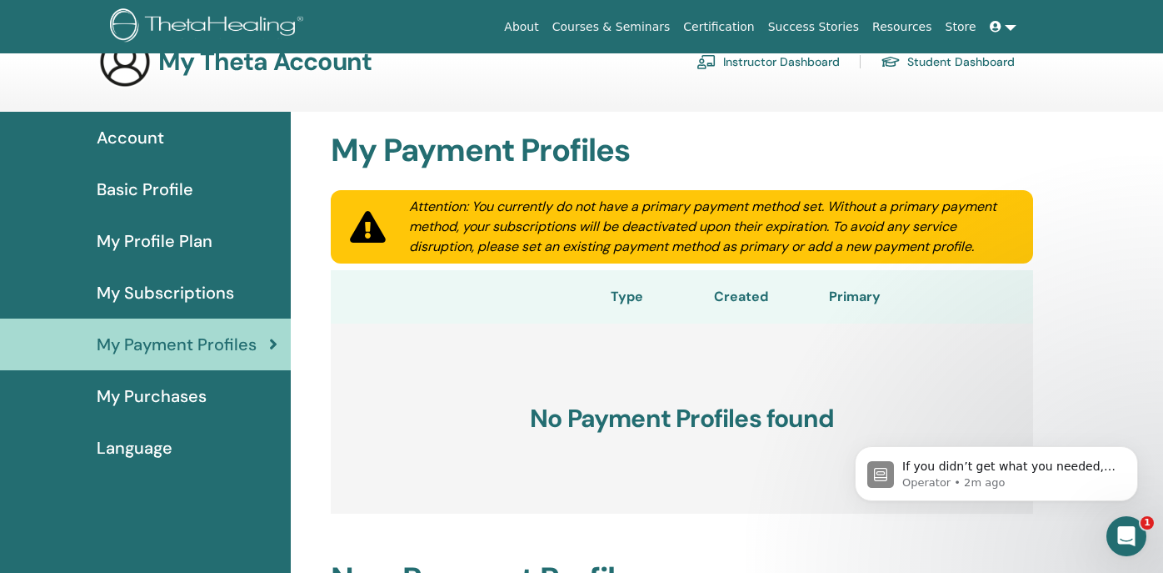
click at [181, 396] on span "My Purchases" at bounding box center [152, 395] width 110 height 25
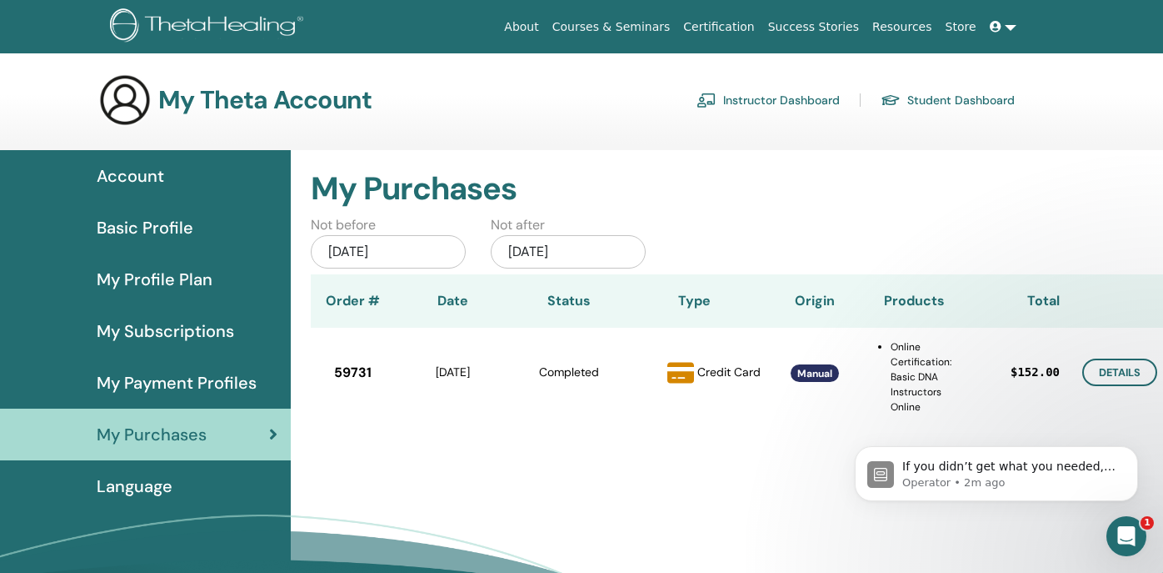
click at [147, 178] on span "Account" at bounding box center [131, 175] width 68 height 25
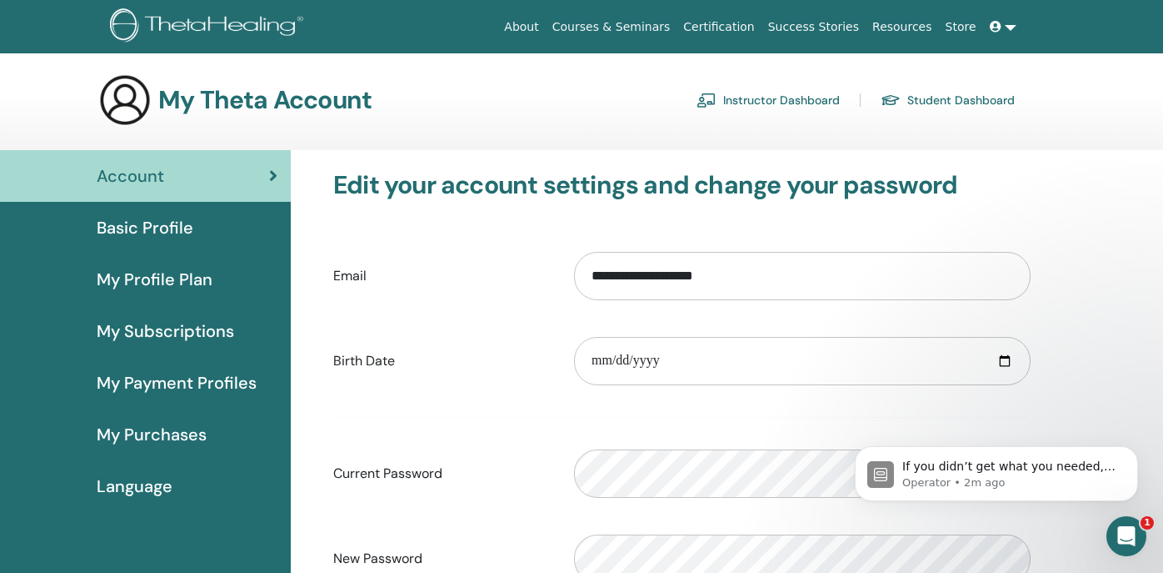
click at [1130, 538] on icon "Open Intercom Messenger" at bounding box center [1127, 537] width 28 height 28
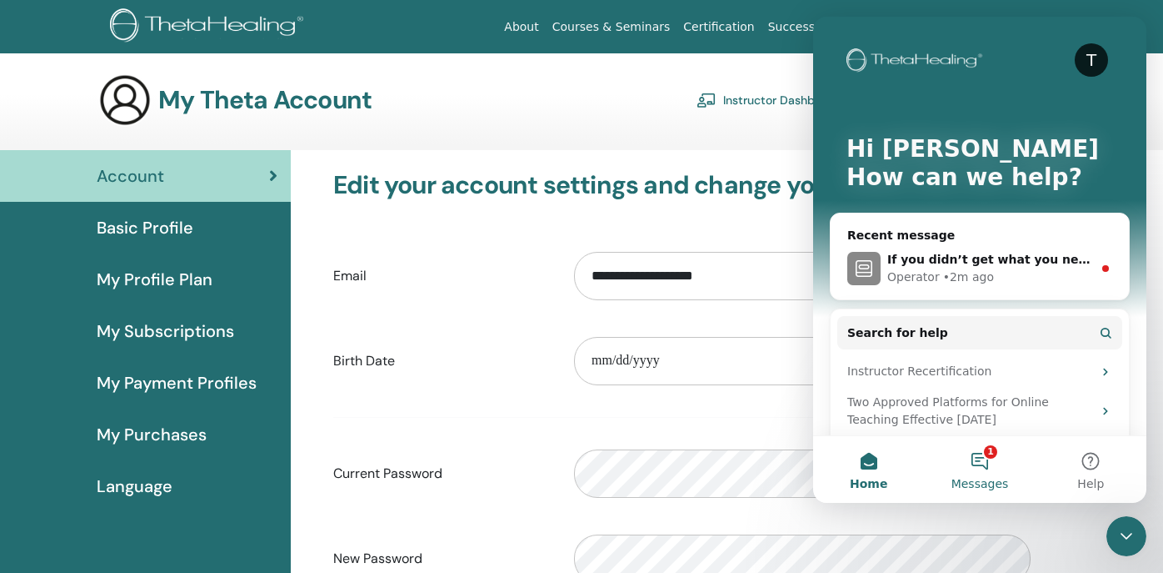
click at [983, 463] on button "1 Messages" at bounding box center [979, 469] width 111 height 67
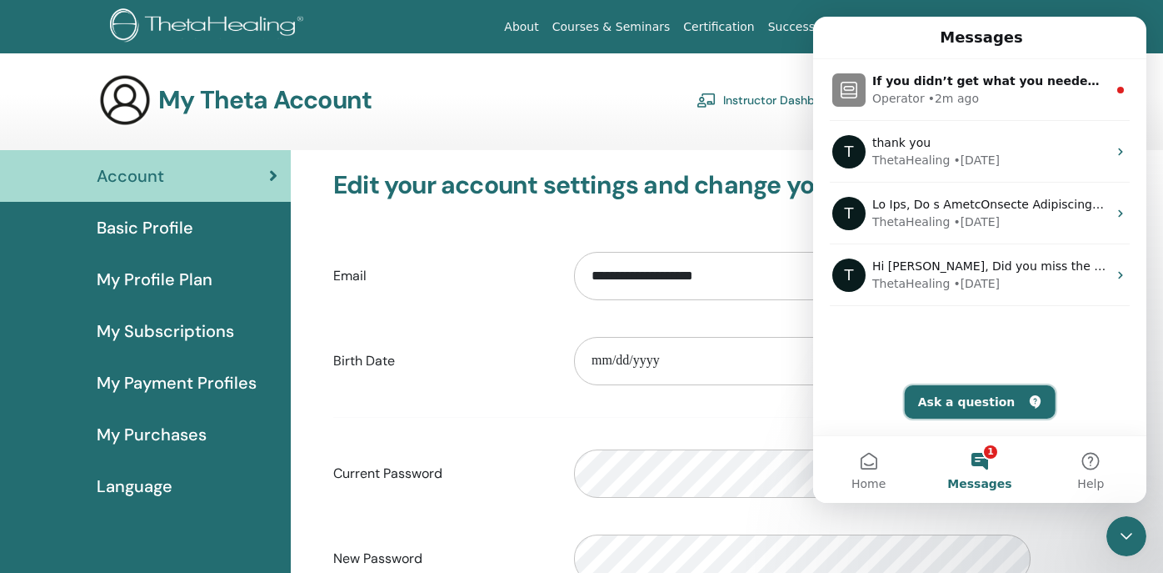
click at [973, 413] on button "Ask a question" at bounding box center [980, 401] width 151 height 33
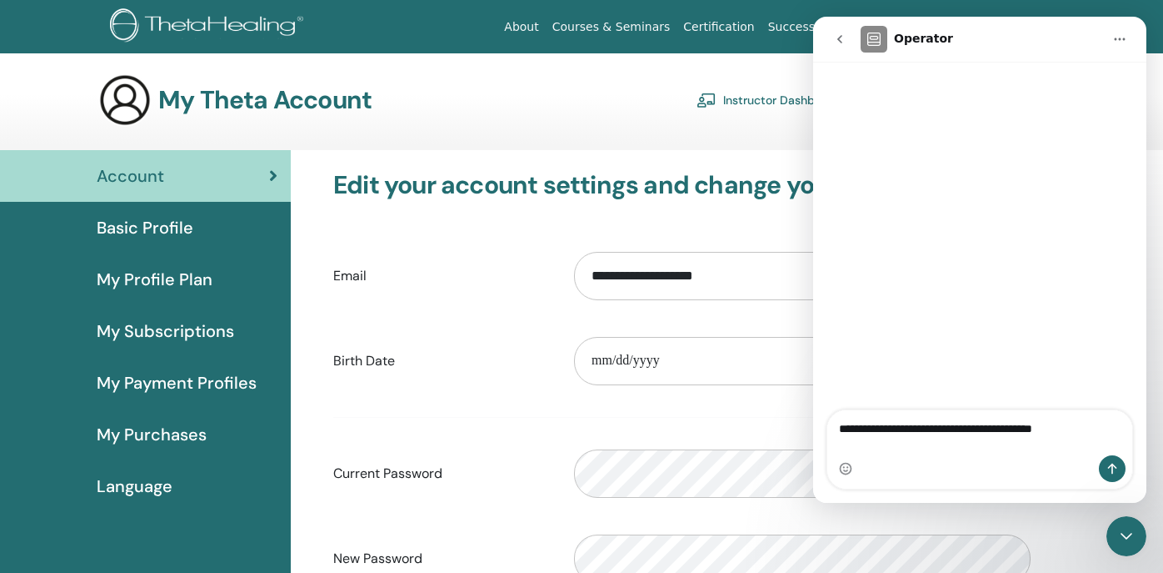
type textarea "**********"
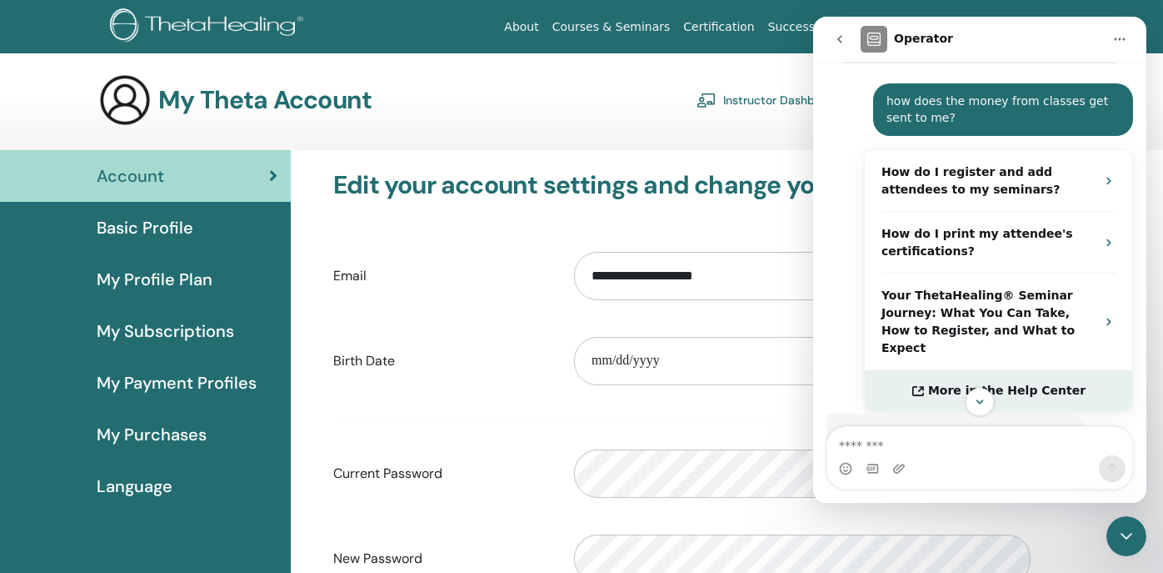
scroll to position [244, 0]
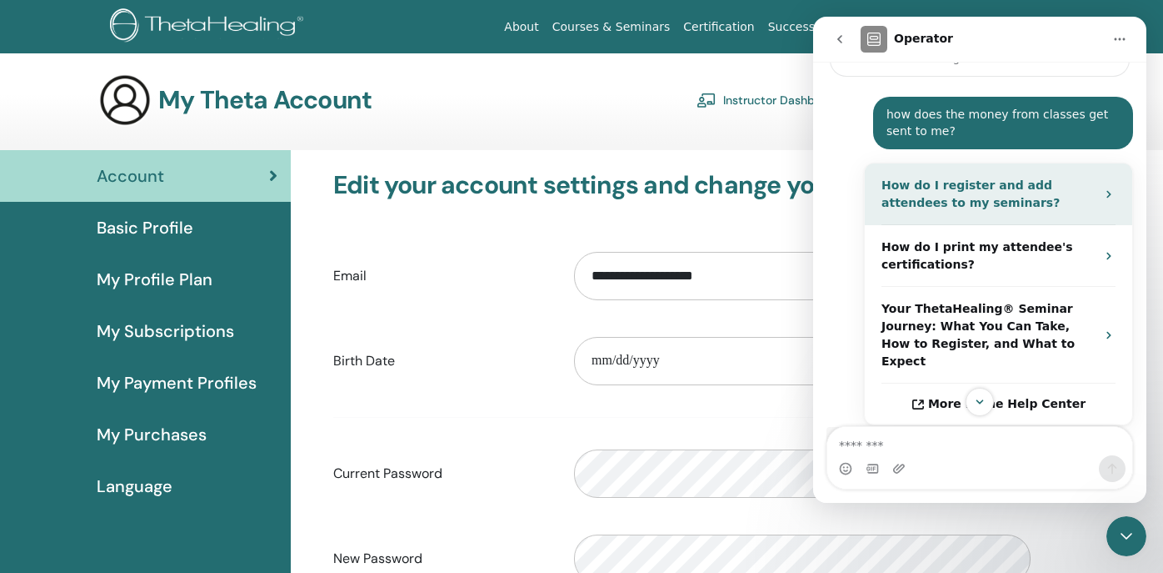
click at [1098, 187] on div "How do I register and add attendees to my seminars?" at bounding box center [999, 194] width 268 height 62
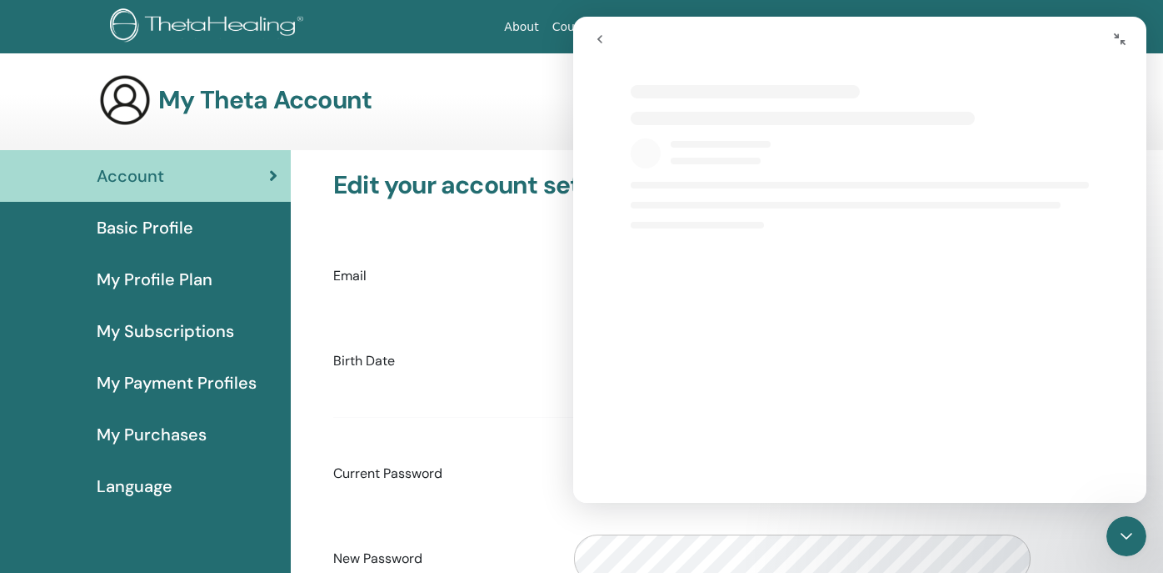
select select "**"
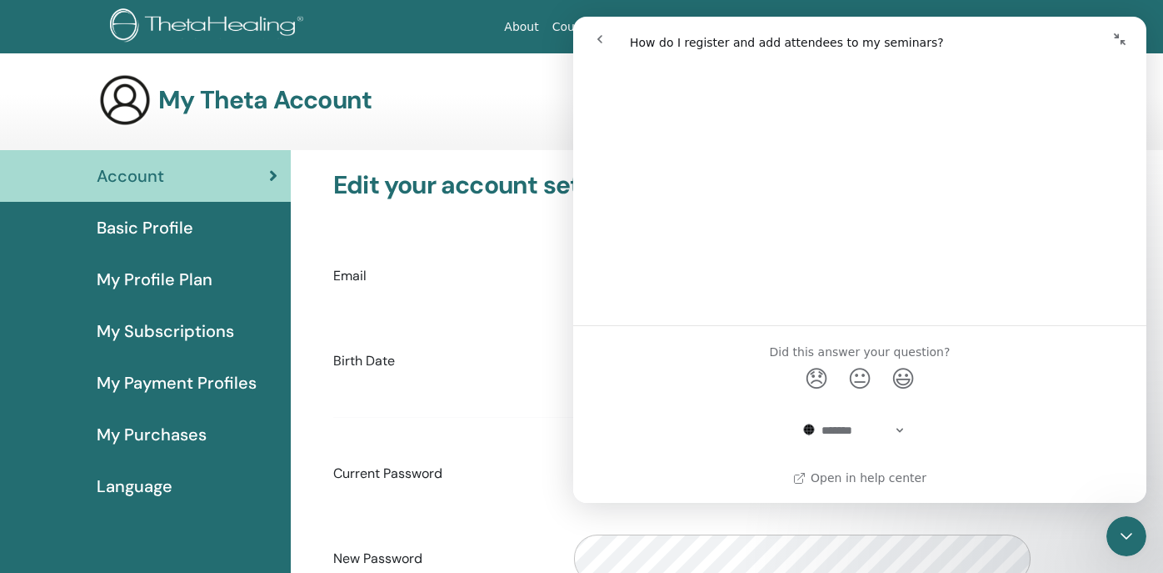
scroll to position [1721, 0]
click at [313, 130] on section "My Theta Account Instructor Dashboard Student Dashboard" at bounding box center [581, 111] width 1163 height 77
click at [599, 36] on icon "go back" at bounding box center [599, 39] width 13 height 13
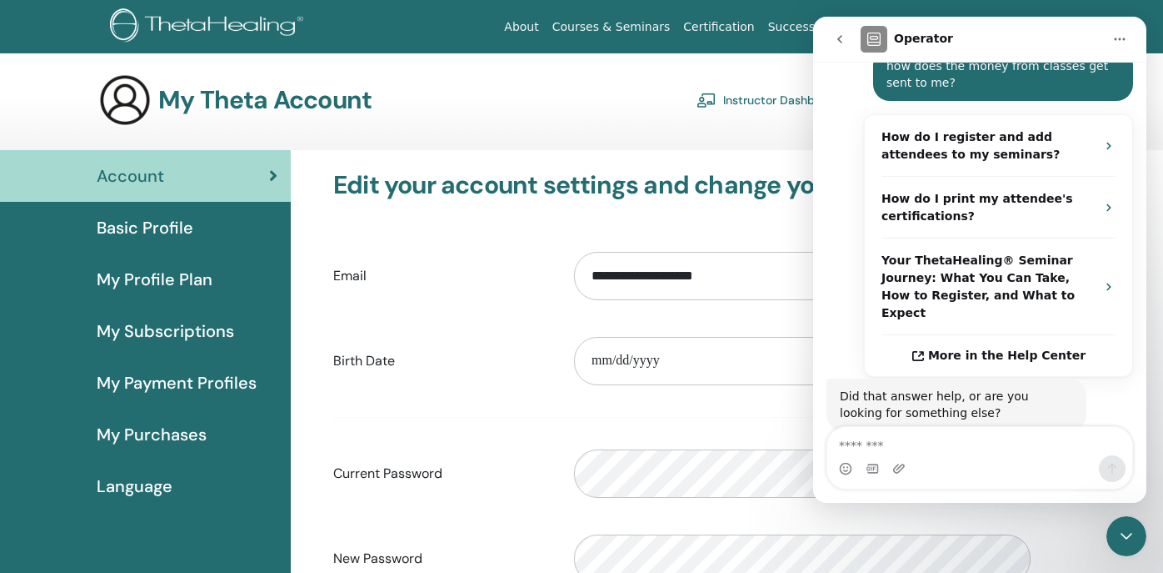
scroll to position [354, 0]
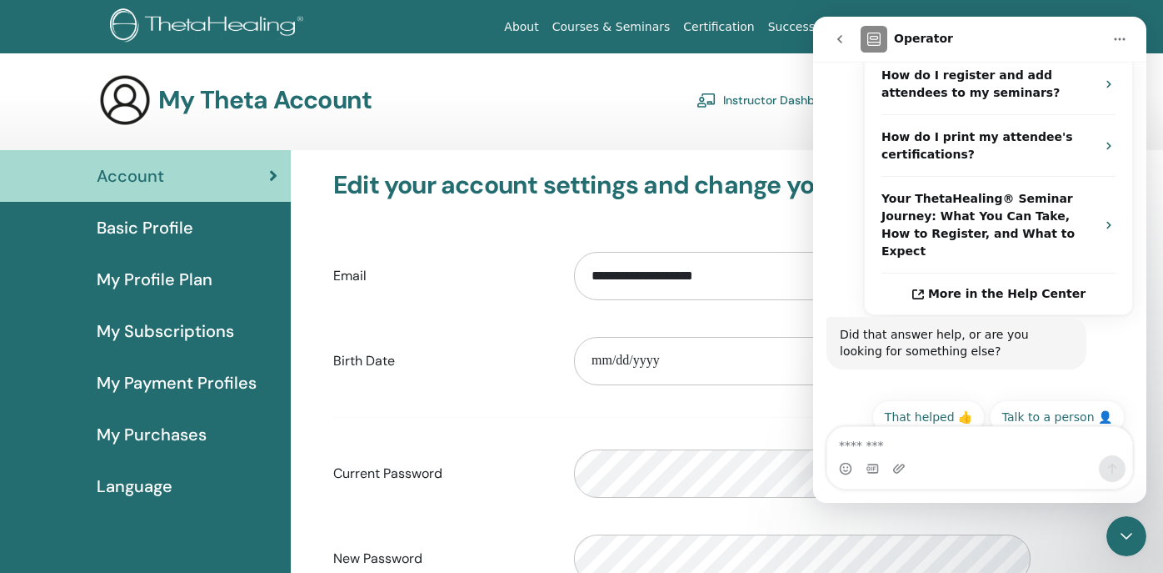
click at [834, 33] on icon "go back" at bounding box center [839, 39] width 13 height 13
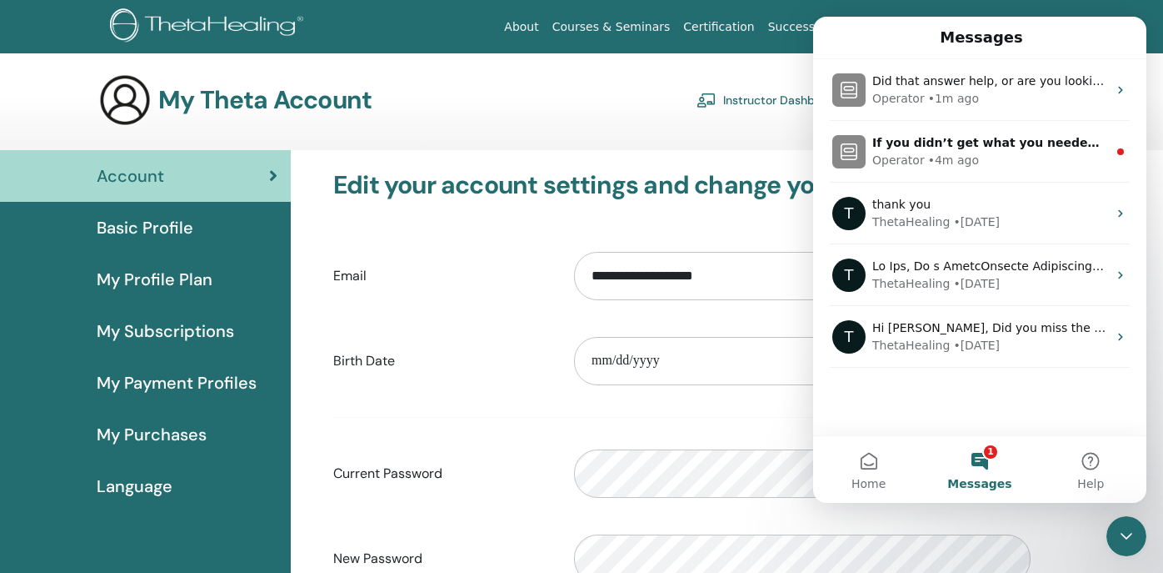
scroll to position [0, 0]
click at [989, 470] on button "1 Messages" at bounding box center [979, 469] width 111 height 67
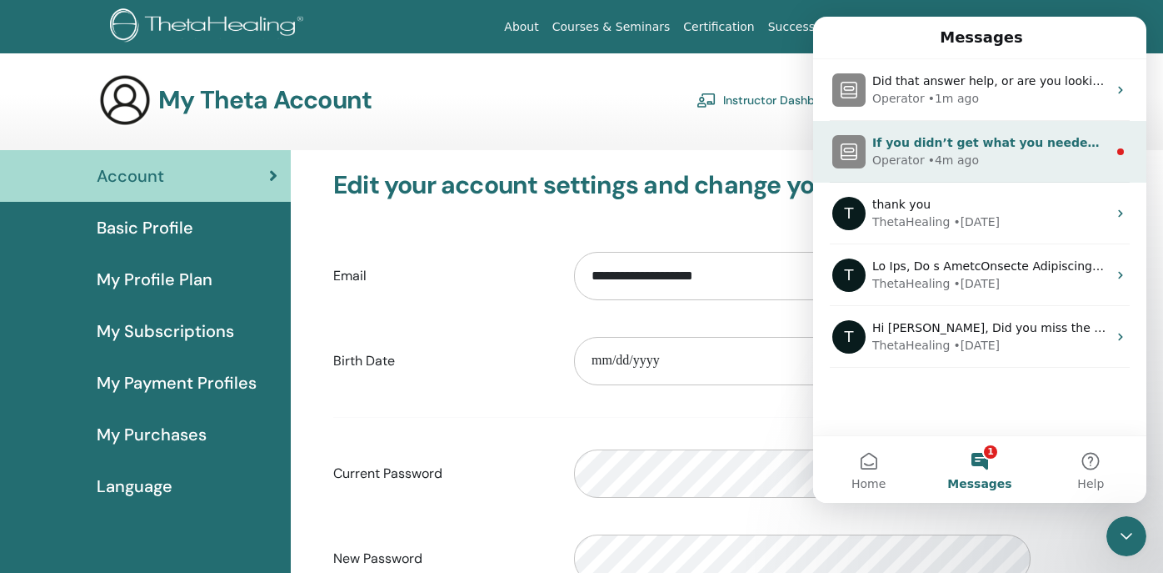
click at [961, 160] on div "• 4m ago" at bounding box center [953, 161] width 51 height 18
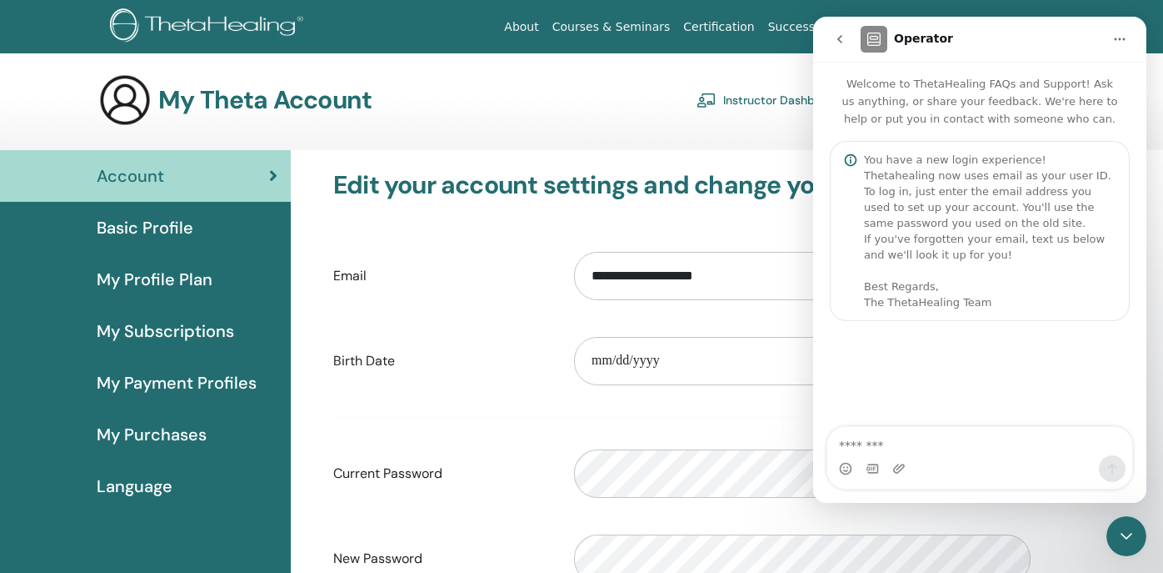
scroll to position [3, 0]
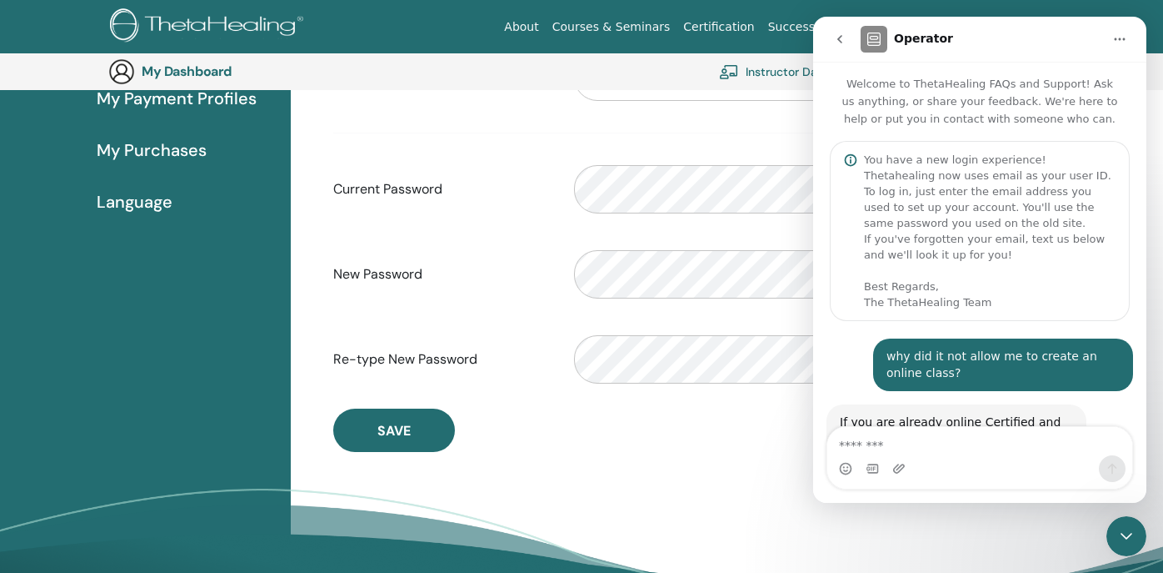
click at [837, 34] on icon "go back" at bounding box center [839, 39] width 13 height 13
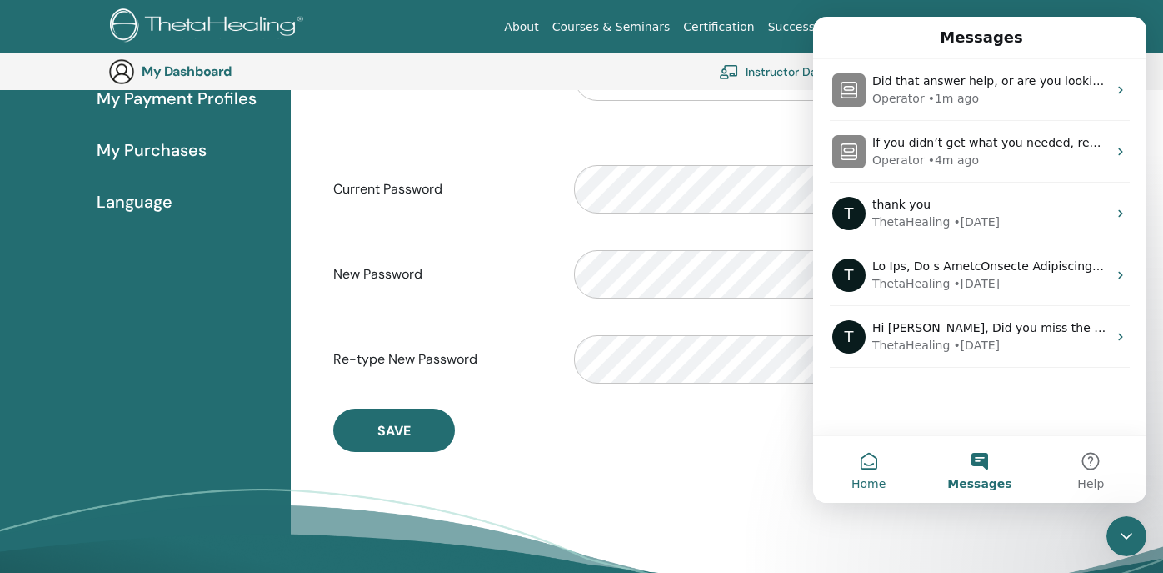
click at [868, 468] on button "Home" at bounding box center [868, 469] width 111 height 67
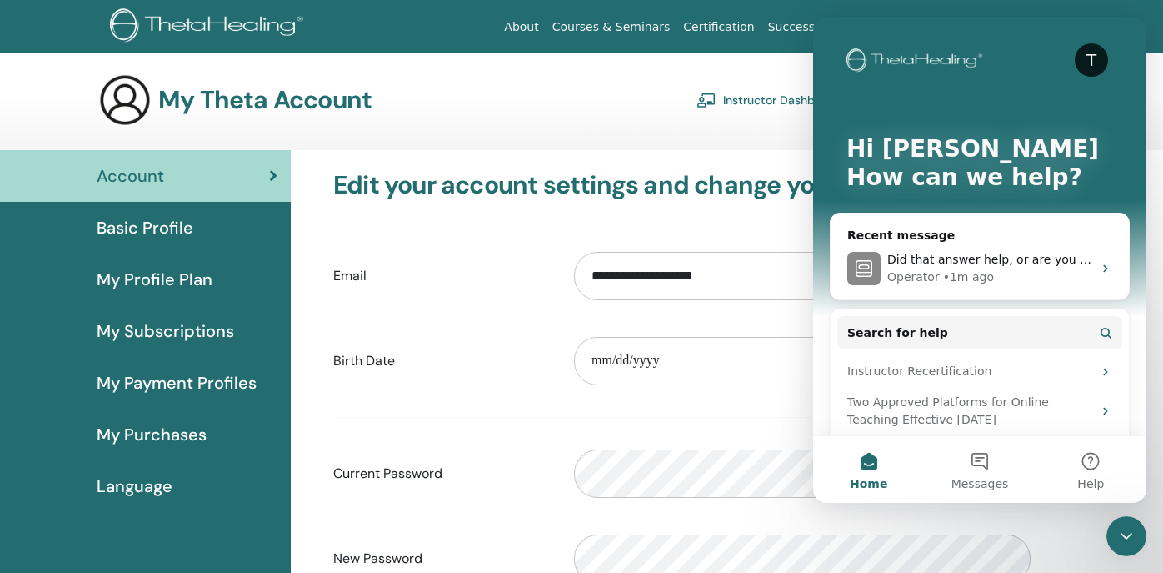
scroll to position [0, 0]
click at [786, 99] on link "Instructor Dashboard" at bounding box center [768, 100] width 143 height 27
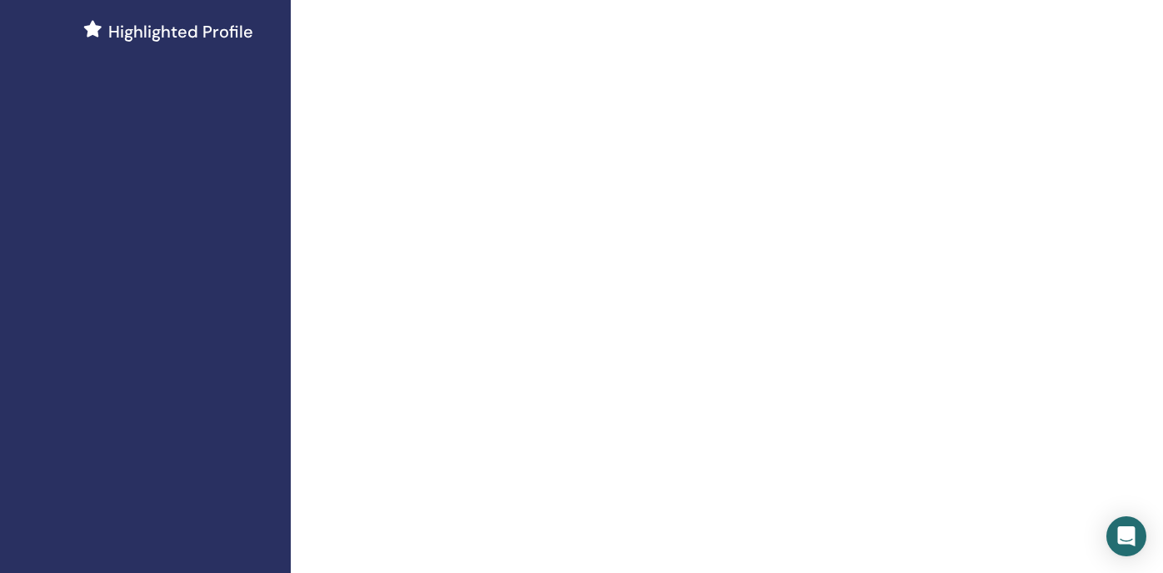
scroll to position [459, 0]
click at [1124, 543] on icon "Open Intercom Messenger" at bounding box center [1127, 536] width 22 height 22
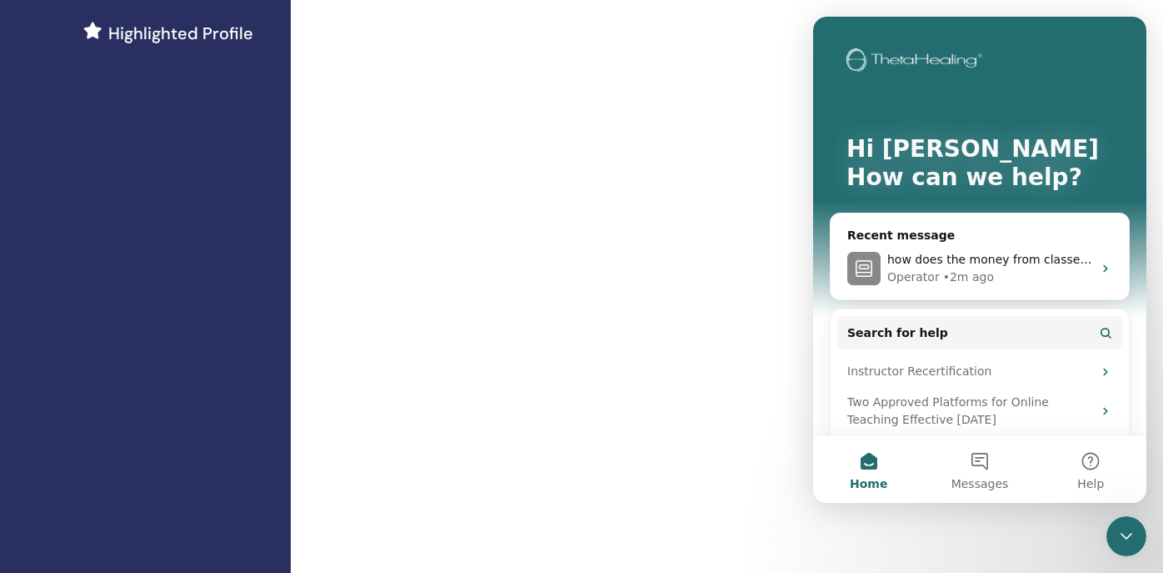
scroll to position [0, 0]
click at [984, 468] on button "Messages" at bounding box center [979, 469] width 111 height 67
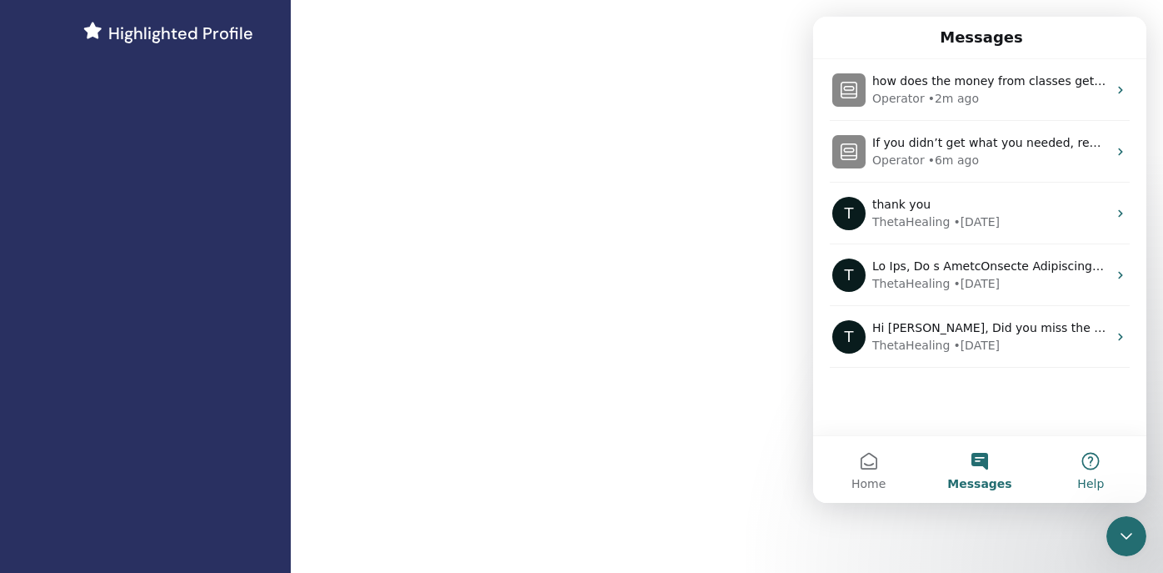
click at [1102, 463] on button "Help" at bounding box center [1091, 469] width 111 height 67
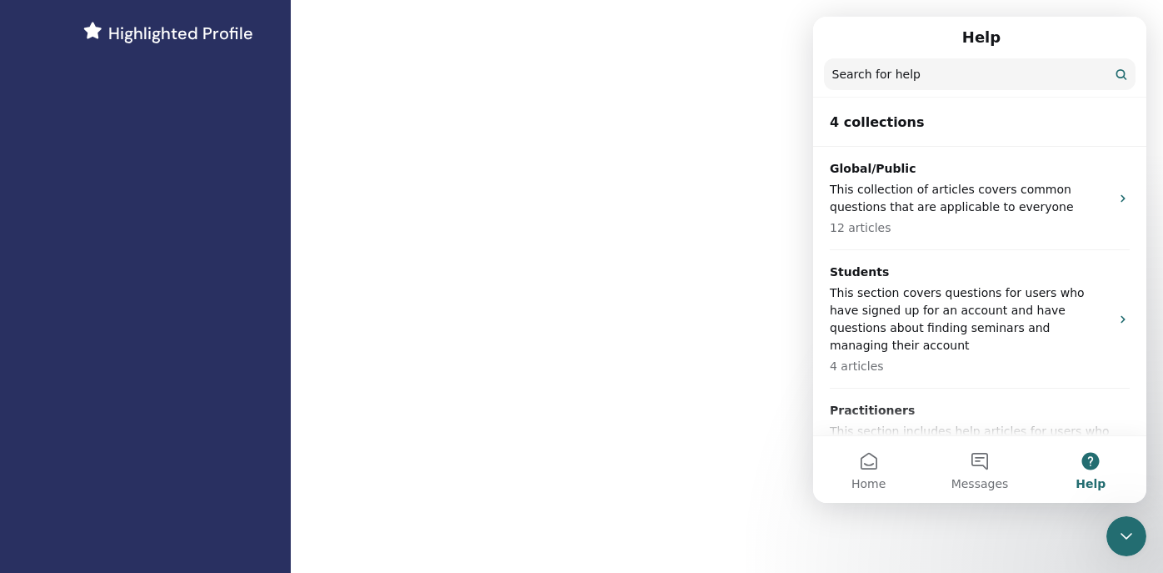
click at [938, 74] on input "Search for help" at bounding box center [980, 74] width 312 height 32
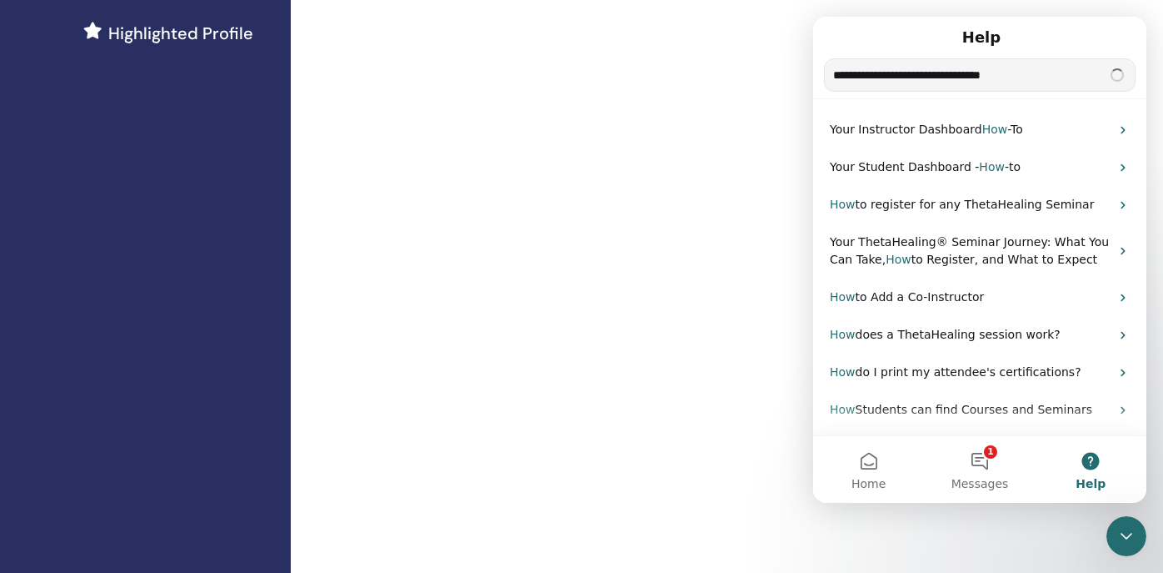
type input "**********"
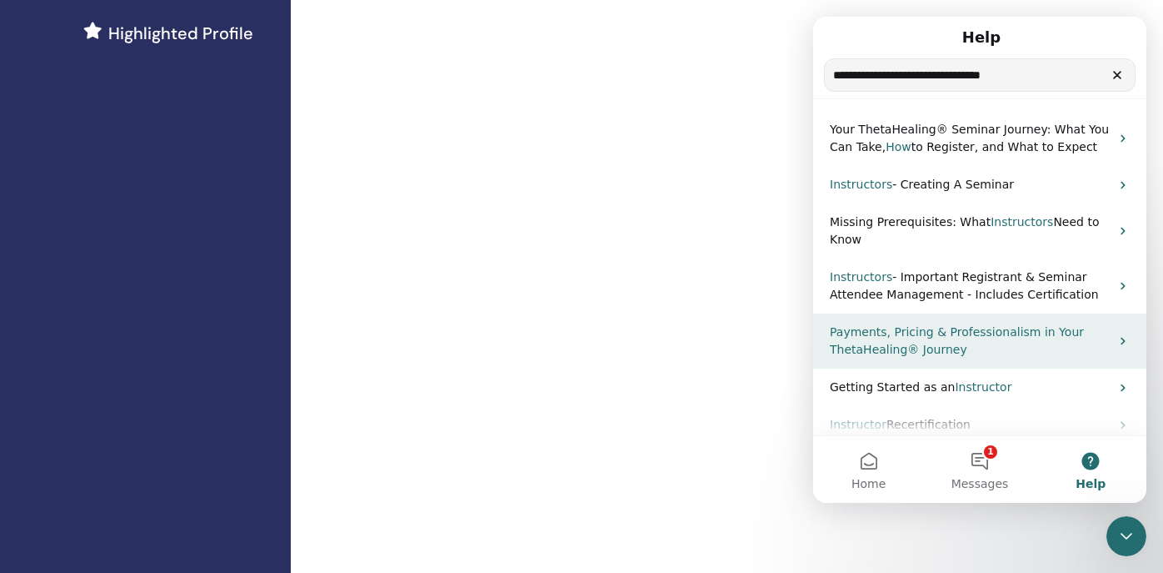
click at [940, 352] on span ", Pricing & Professionalism in Your ThetaHealing® Journey" at bounding box center [957, 340] width 254 height 31
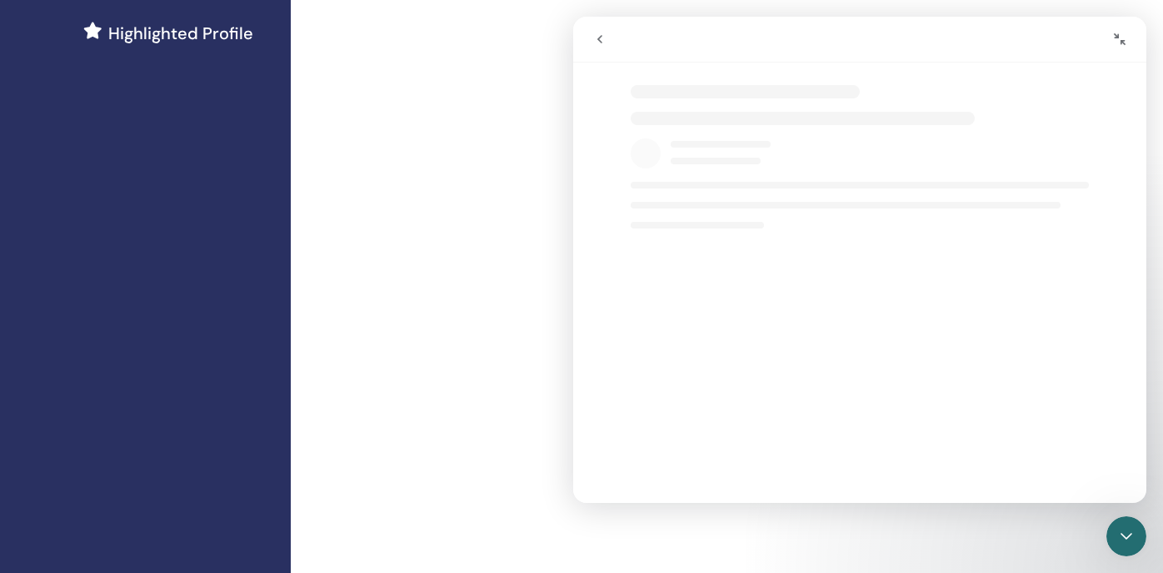
select select "**"
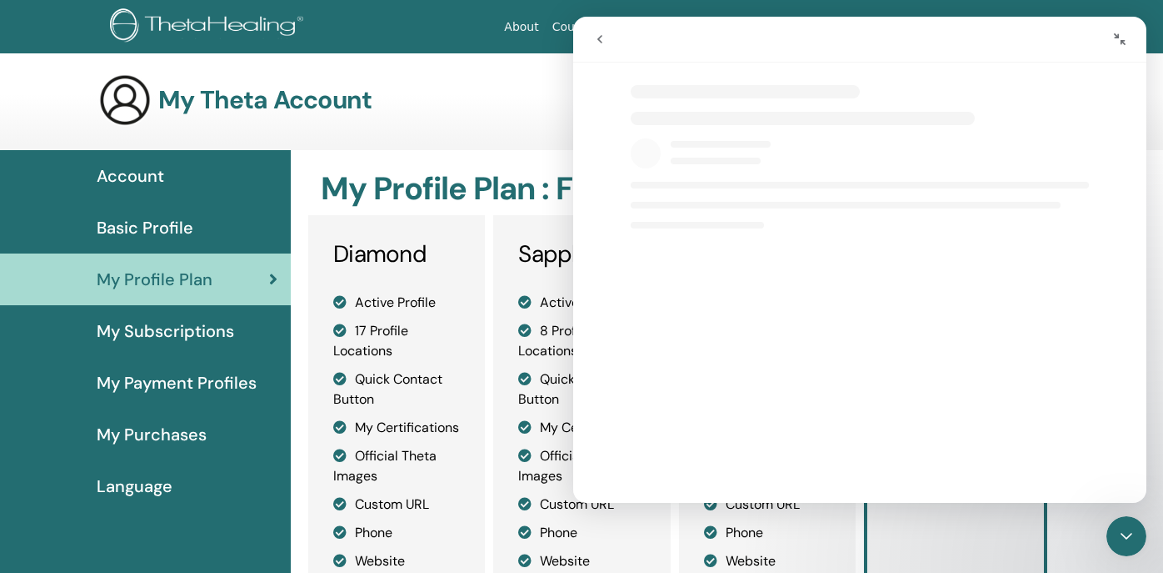
select select "**"
click at [1118, 40] on icon "Collapse window" at bounding box center [1120, 39] width 12 height 12
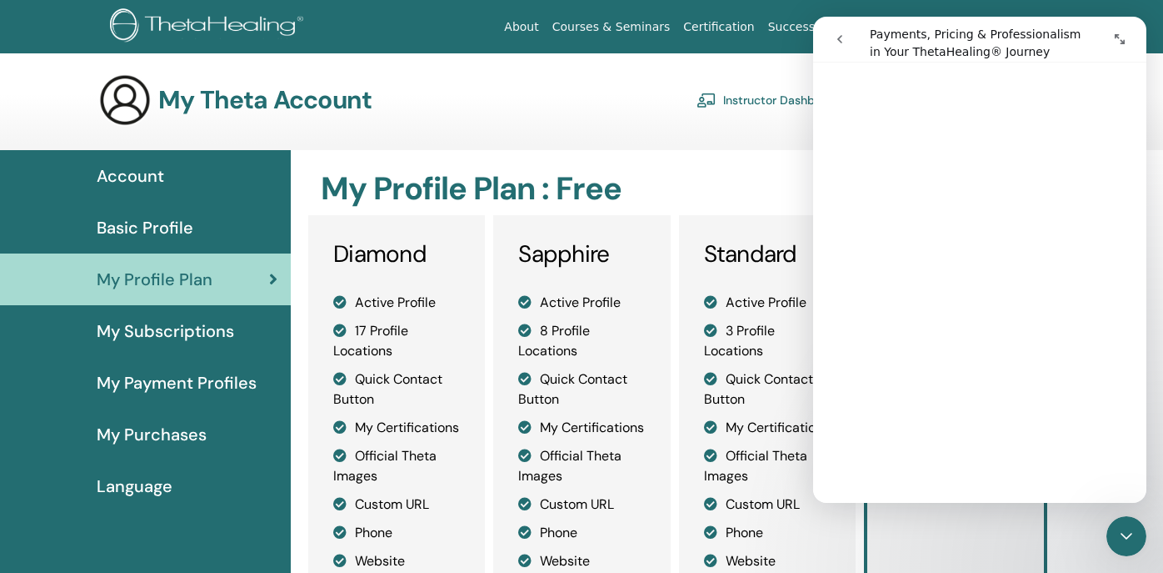
click at [844, 38] on icon "go back" at bounding box center [839, 39] width 13 height 13
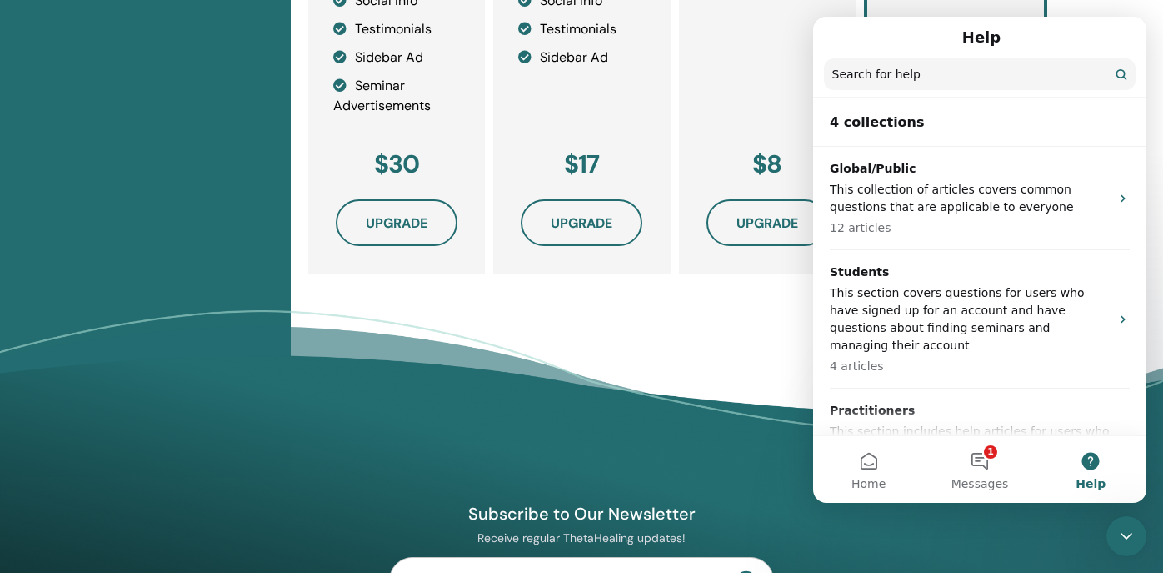
scroll to position [768, 0]
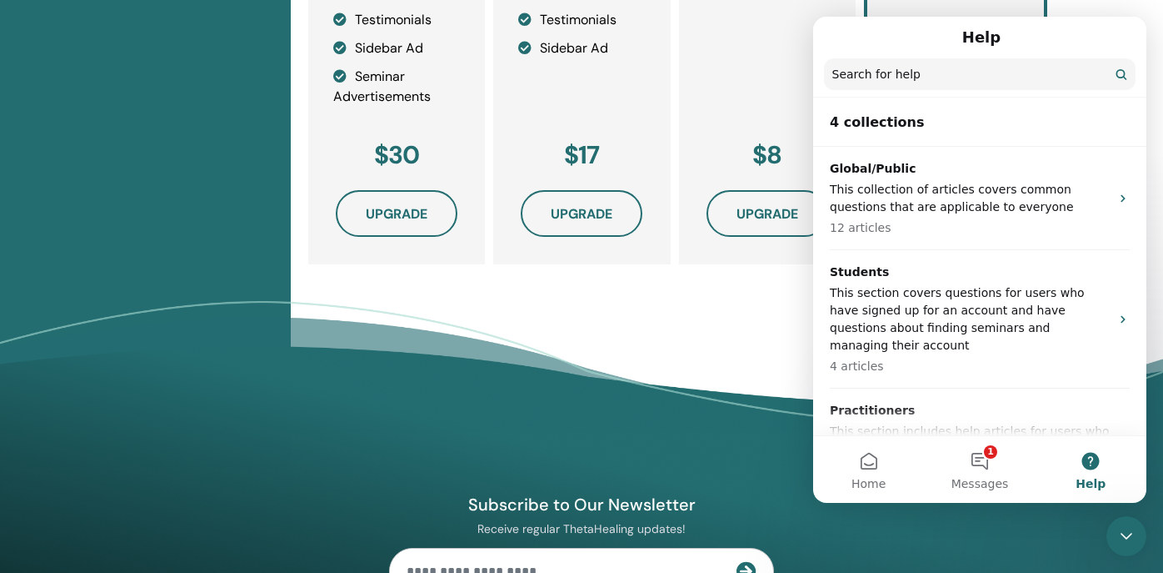
click at [1124, 528] on icon "Close Intercom Messenger" at bounding box center [1127, 536] width 20 height 20
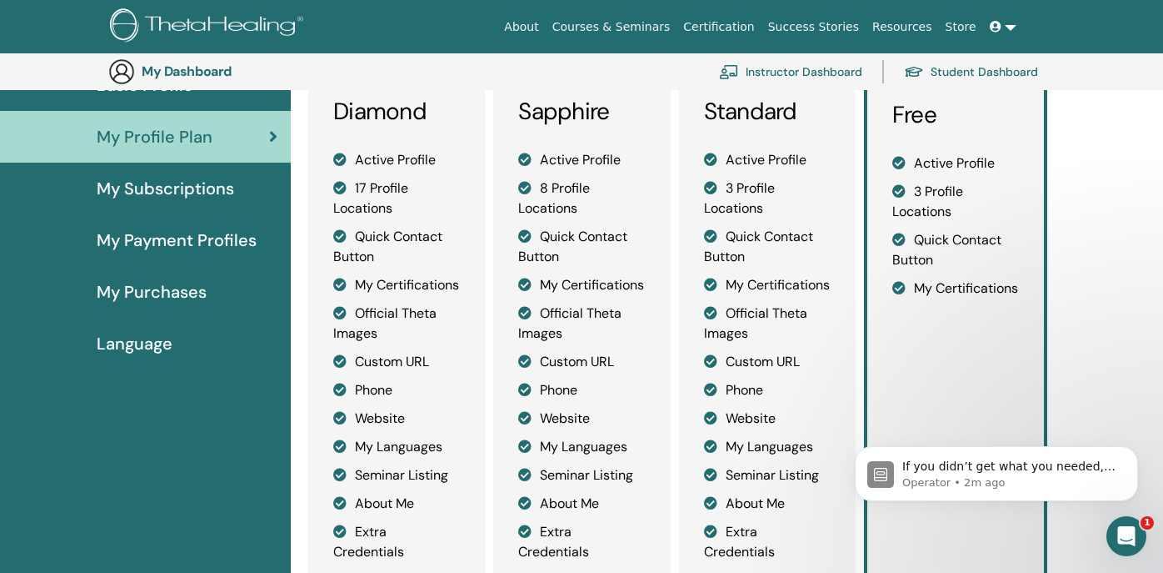
scroll to position [163, 0]
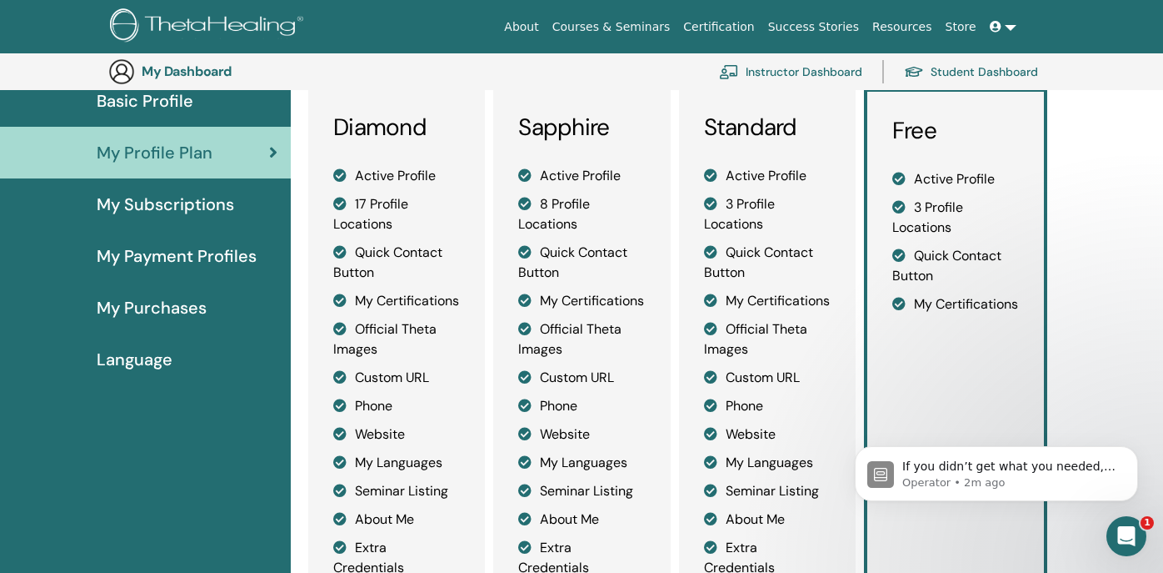
click at [838, 66] on link "Instructor Dashboard" at bounding box center [790, 71] width 143 height 37
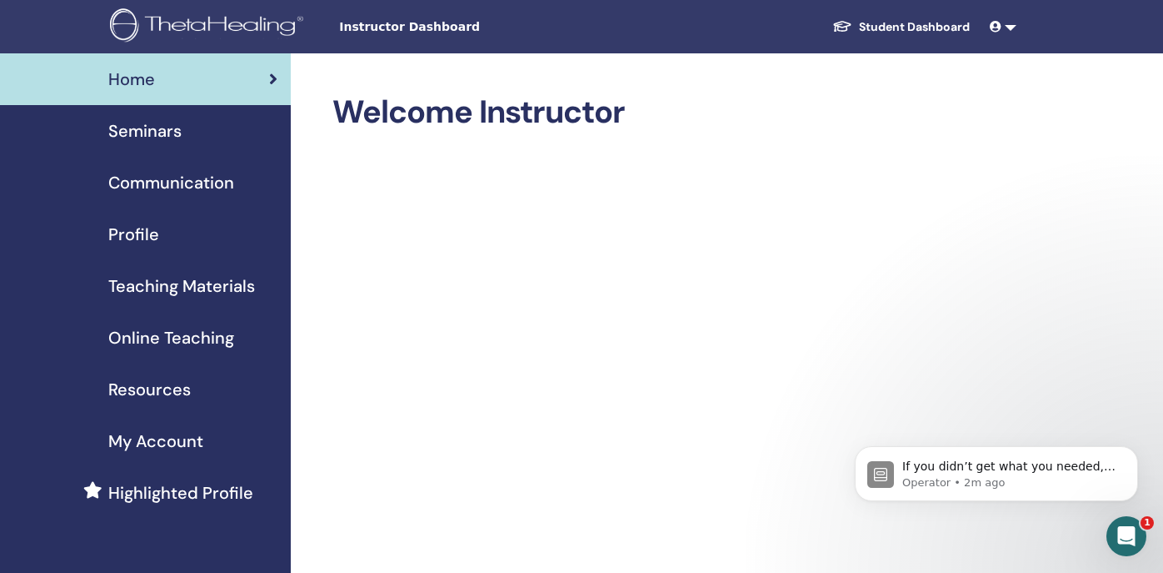
click at [168, 133] on span "Seminars" at bounding box center [144, 130] width 73 height 25
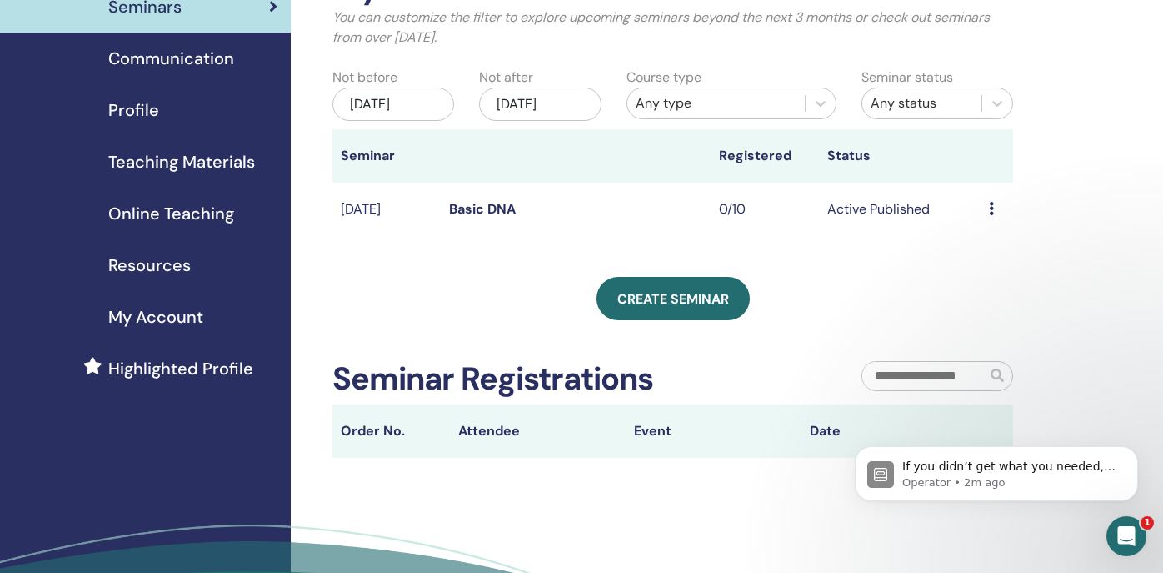
click at [996, 213] on div "Preview Edit Attendees Cancel" at bounding box center [997, 209] width 16 height 20
click at [989, 227] on link "Preview" at bounding box center [987, 226] width 48 height 18
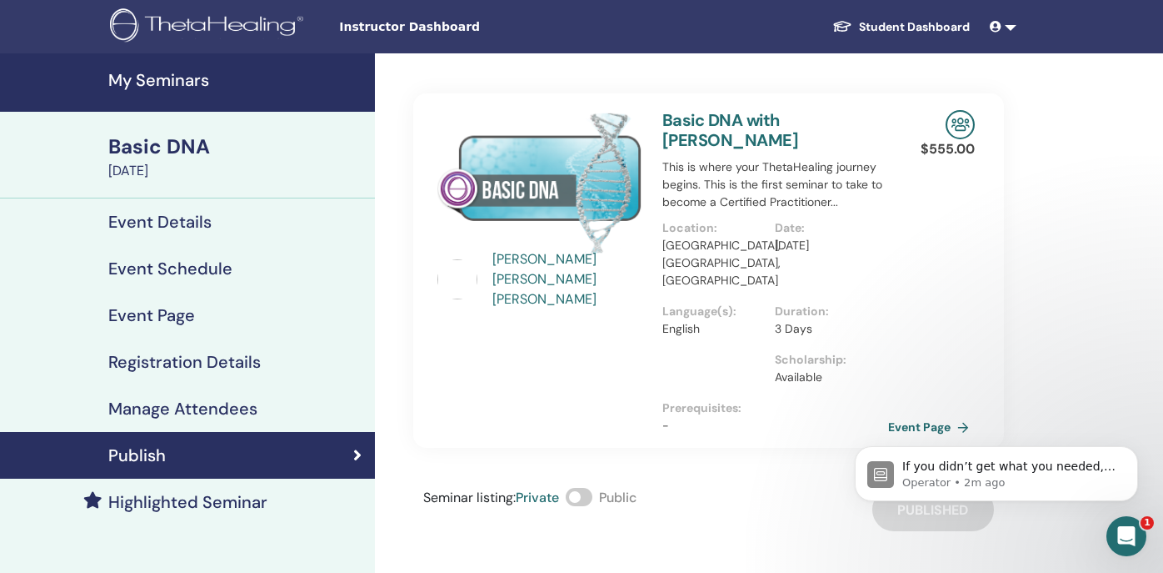
click html "If you didn’t get what you needed, reply here to continue the conversation. Ope…"
click at [927, 414] on link "Event Page" at bounding box center [935, 426] width 88 height 25
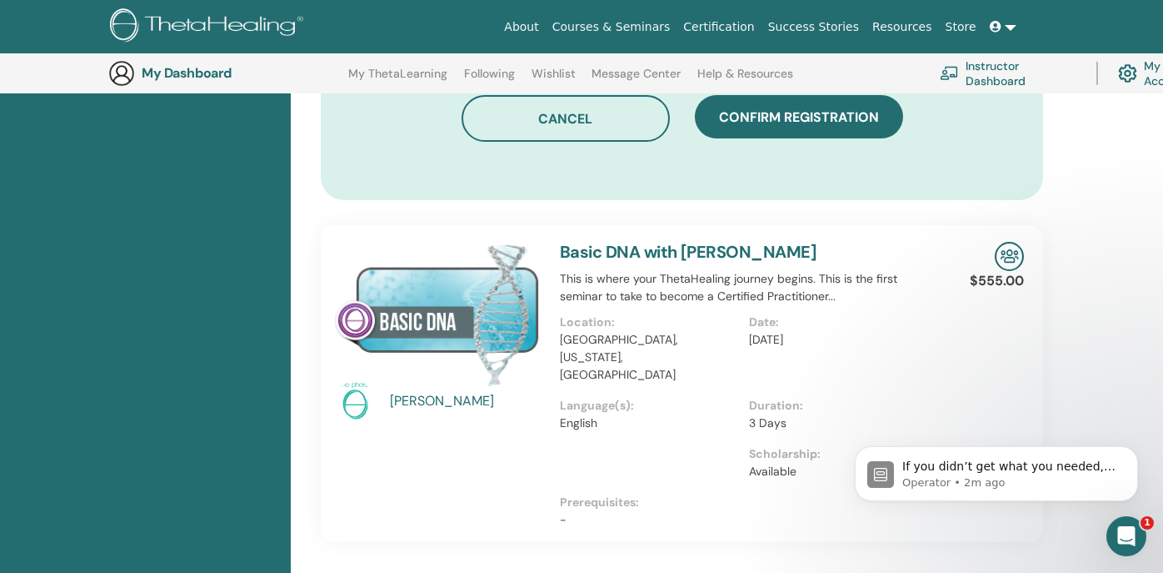
scroll to position [1151, 0]
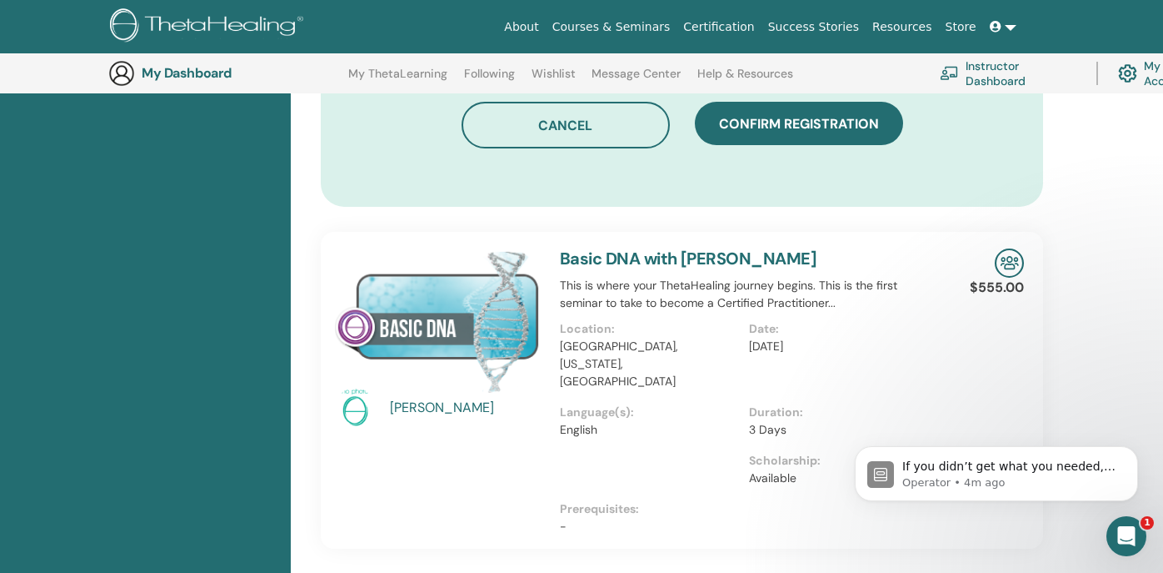
click at [922, 408] on div "Duration: 3 Days" at bounding box center [843, 427] width 189 height 48
click at [1013, 248] on img at bounding box center [1009, 262] width 29 height 29
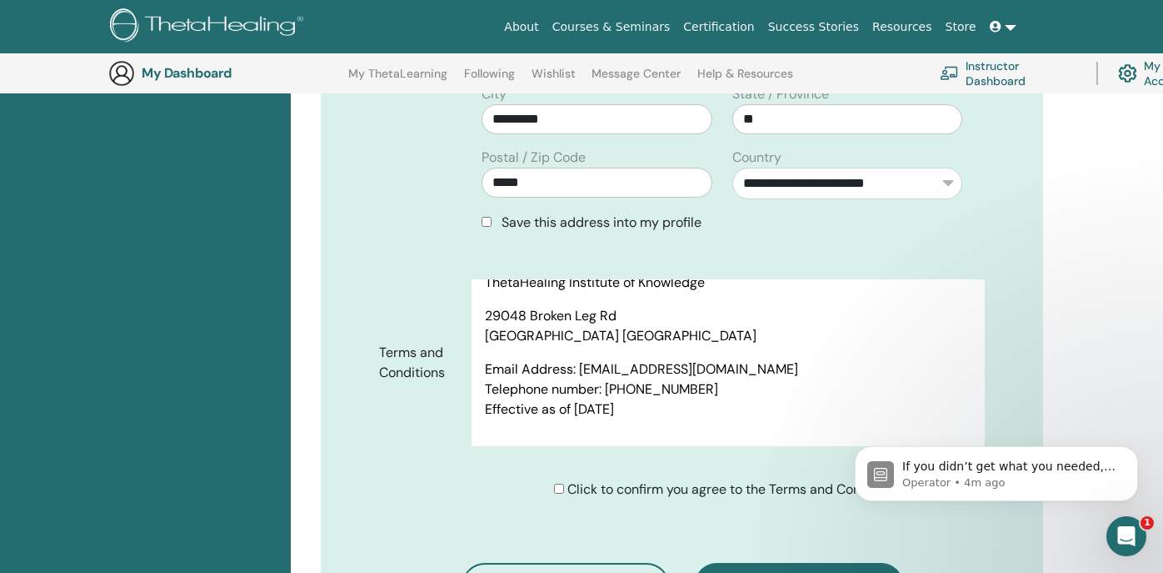
scroll to position [686, 0]
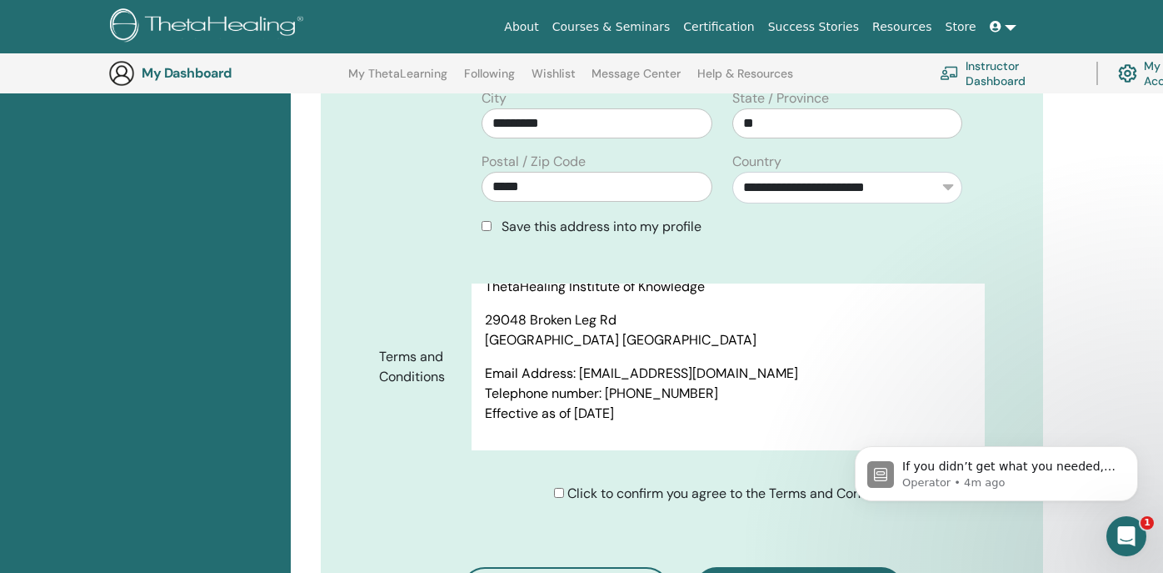
click at [1118, 536] on icon "Open Intercom Messenger" at bounding box center [1127, 537] width 28 height 28
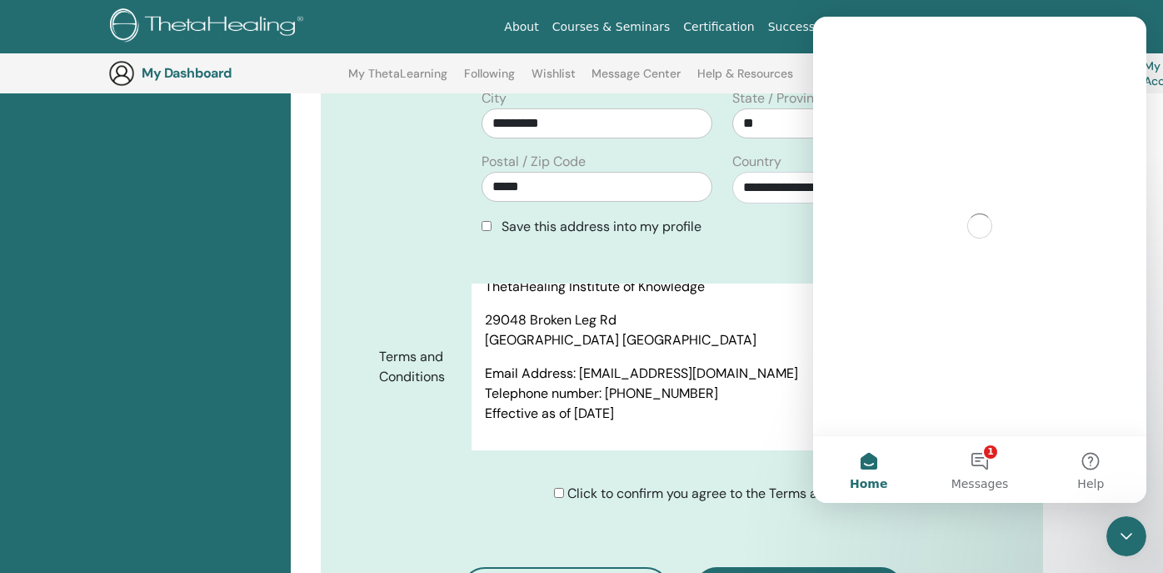
scroll to position [0, 0]
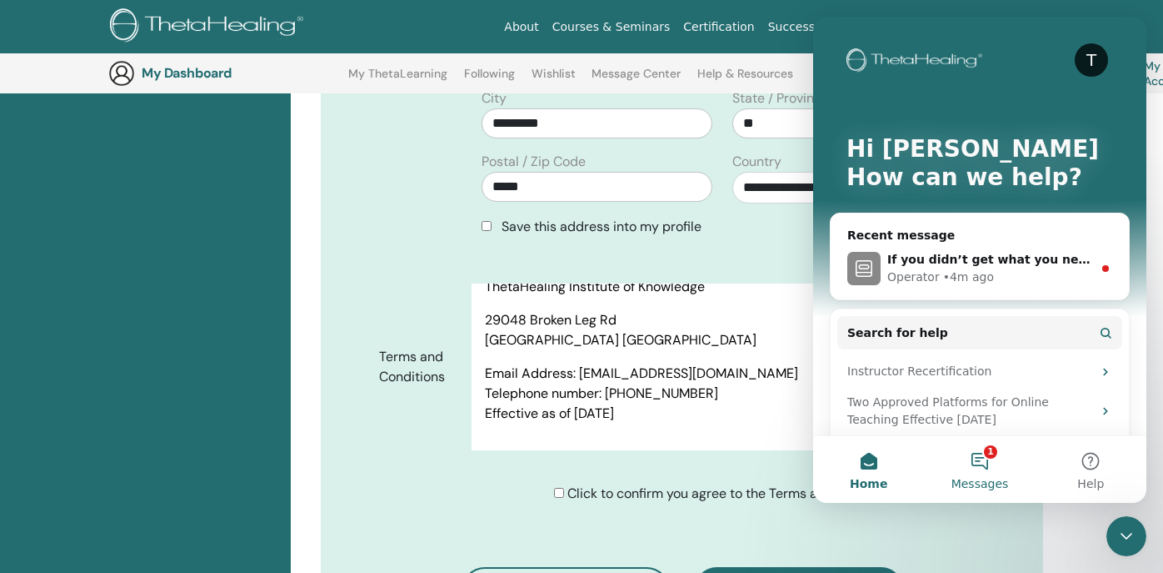
click at [981, 465] on button "1 Messages" at bounding box center [979, 469] width 111 height 67
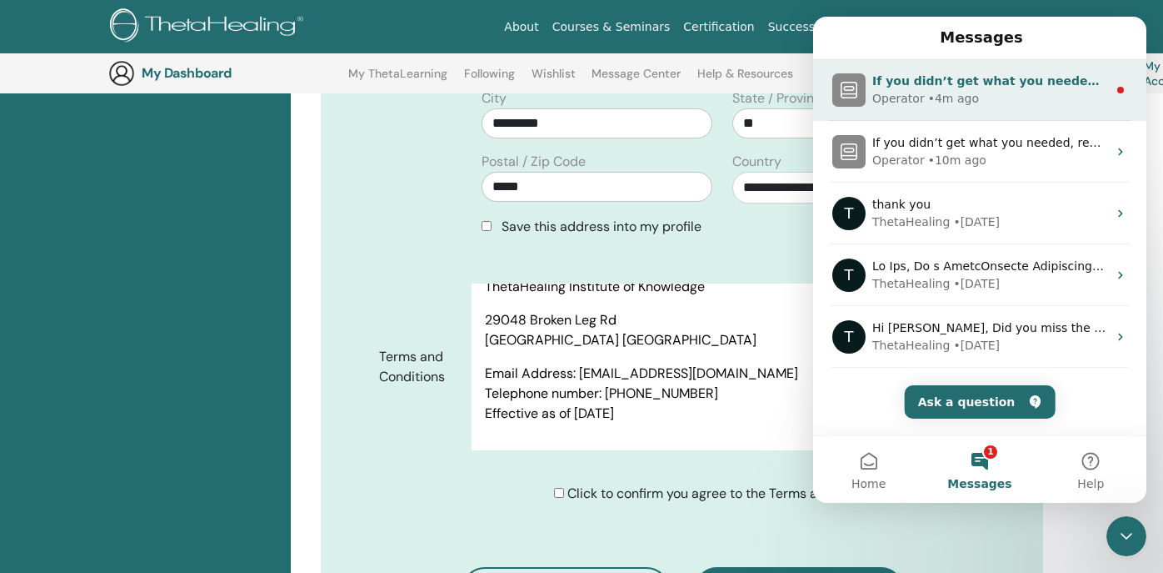
click at [913, 96] on div "Operator" at bounding box center [899, 99] width 53 height 18
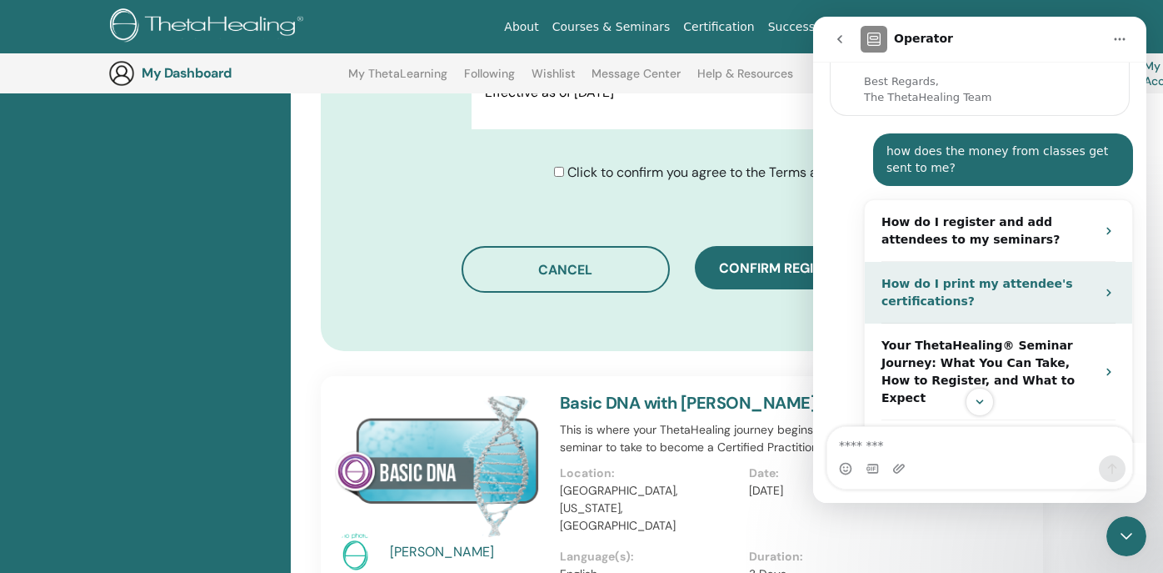
scroll to position [202, 0]
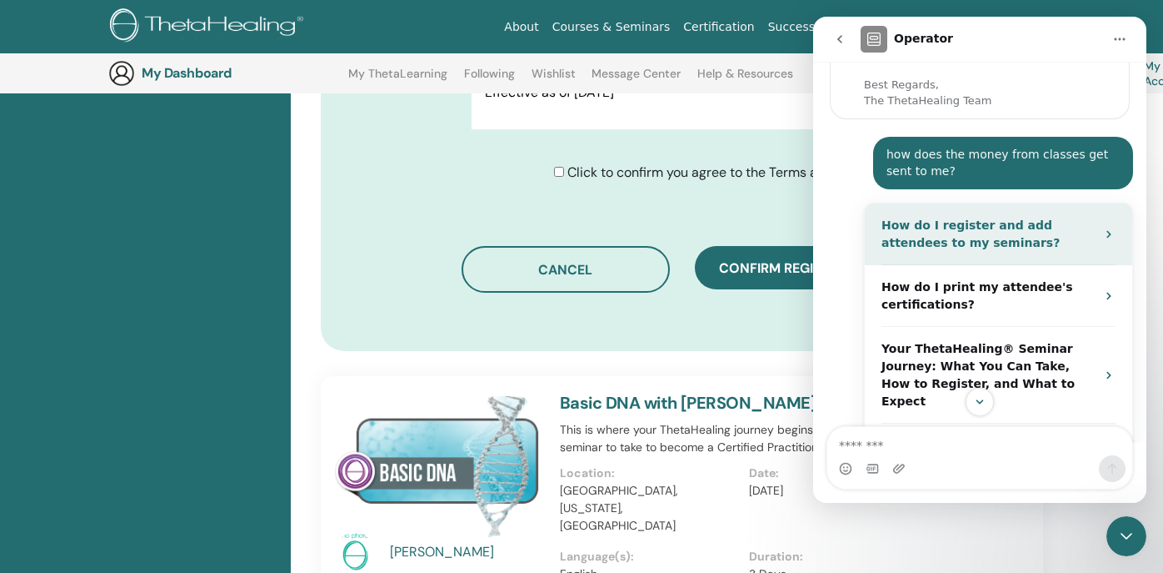
click at [918, 224] on strong "How do I register and add attendees to my seminars?" at bounding box center [971, 233] width 178 height 31
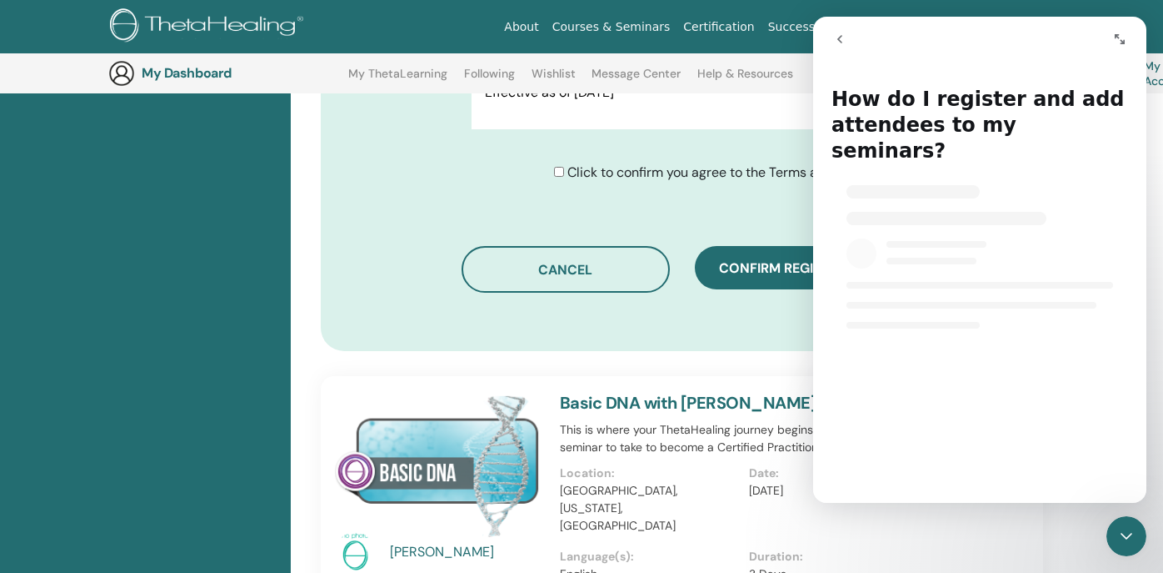
select select "**"
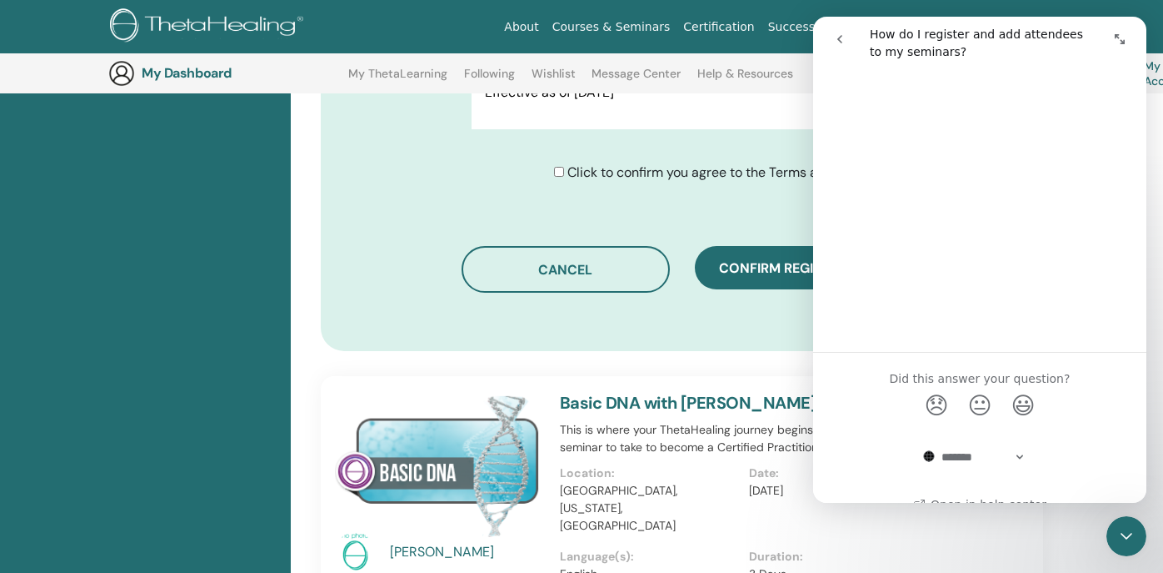
scroll to position [1582, 0]
click at [839, 38] on icon "go back" at bounding box center [840, 39] width 5 height 8
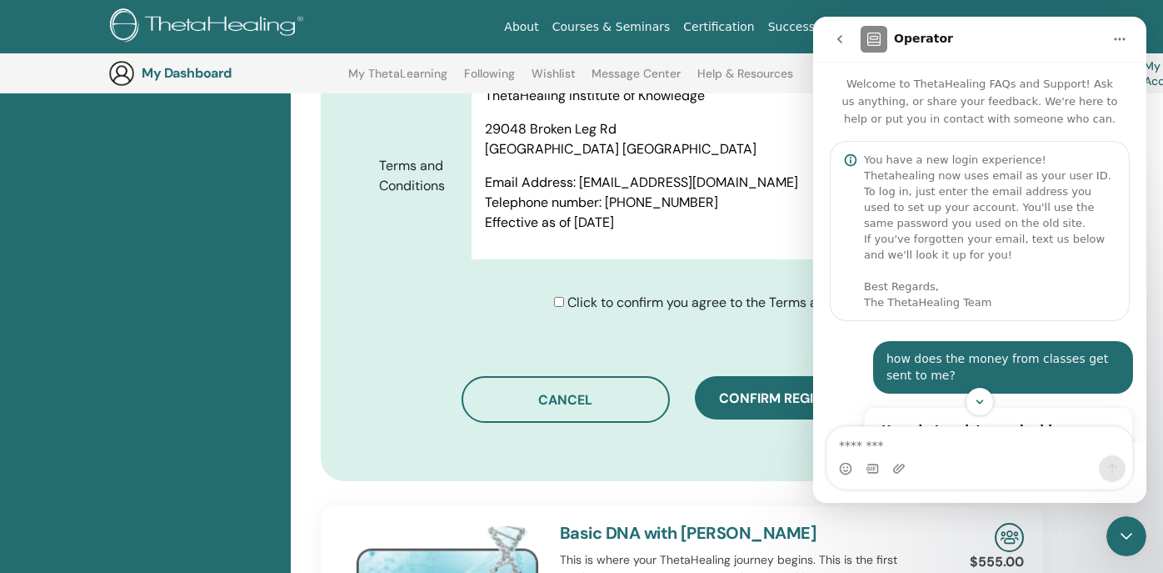
scroll to position [0, 0]
click at [838, 39] on icon "go back" at bounding box center [840, 39] width 5 height 8
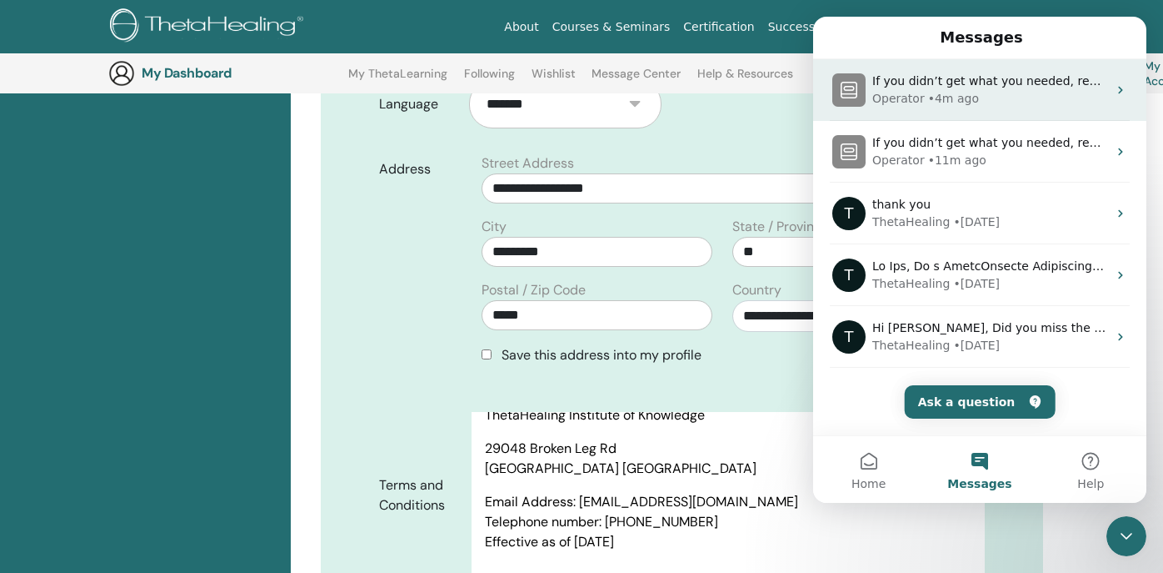
scroll to position [552, 0]
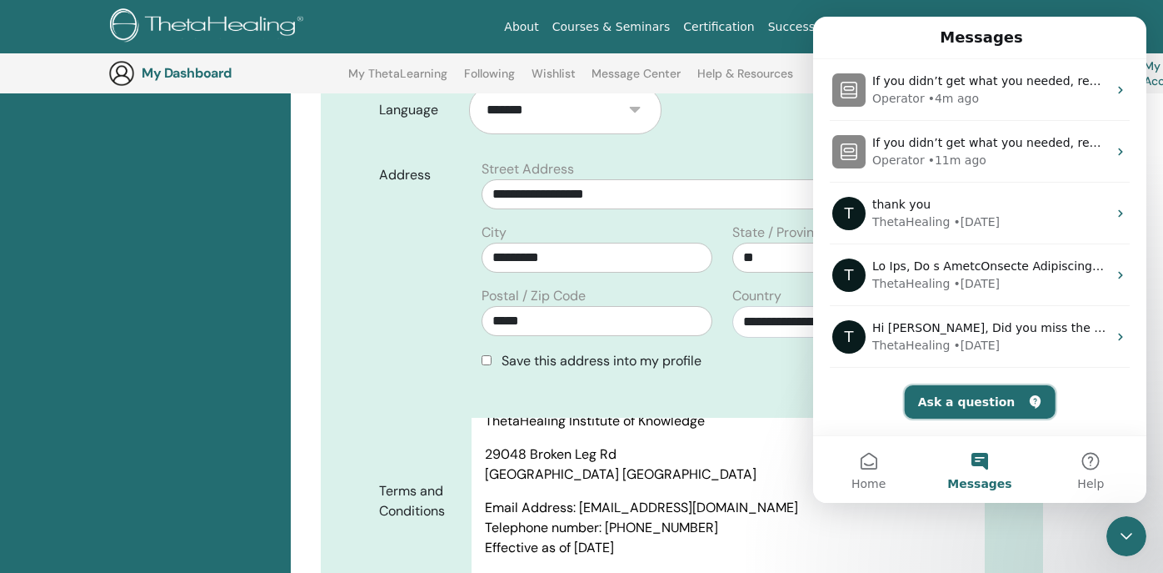
click at [963, 399] on button "Ask a question" at bounding box center [980, 401] width 151 height 33
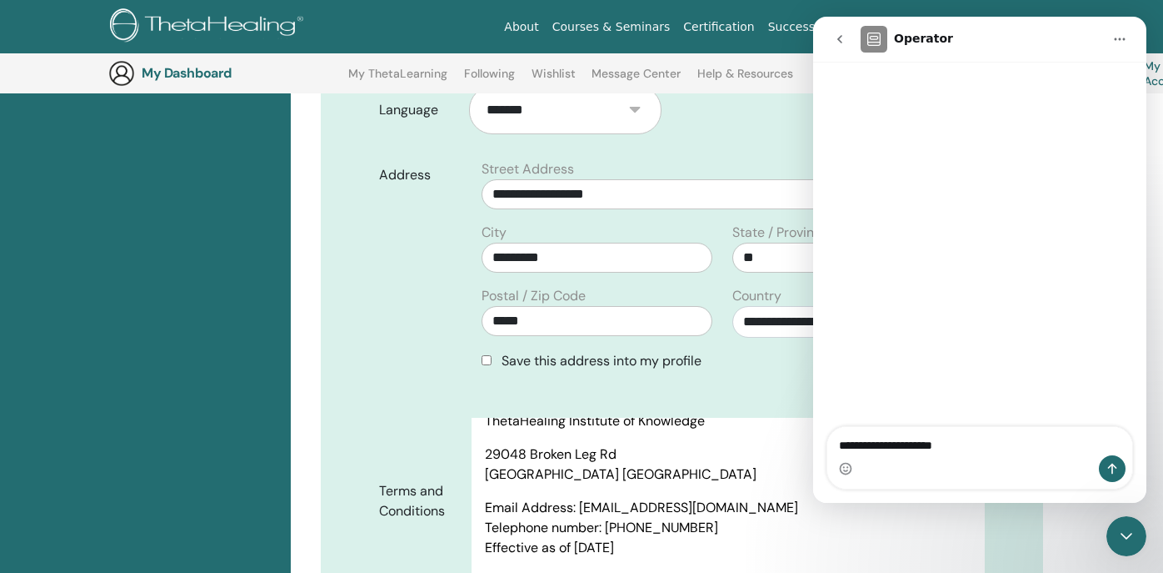
type textarea "**********"
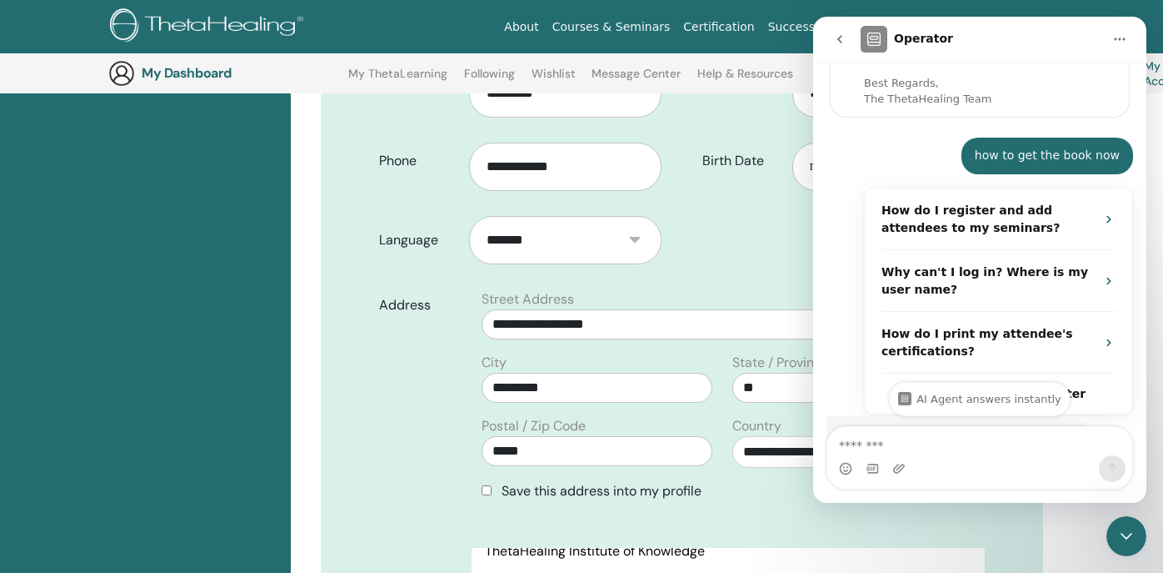
scroll to position [198, 0]
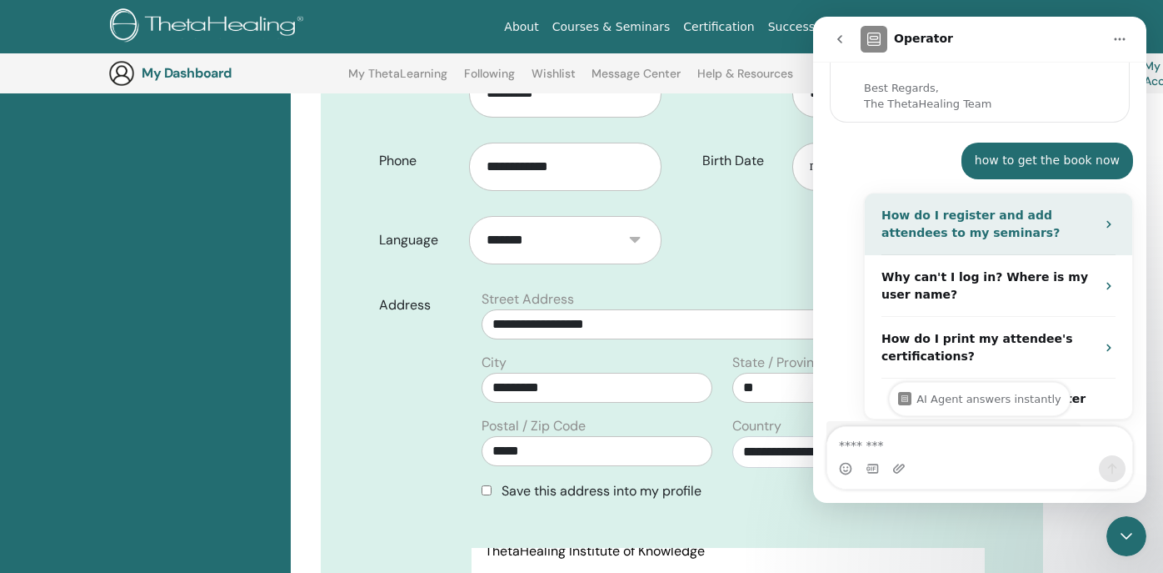
click at [1013, 230] on div "How do I register and add attendees to my seminars?" at bounding box center [989, 224] width 214 height 35
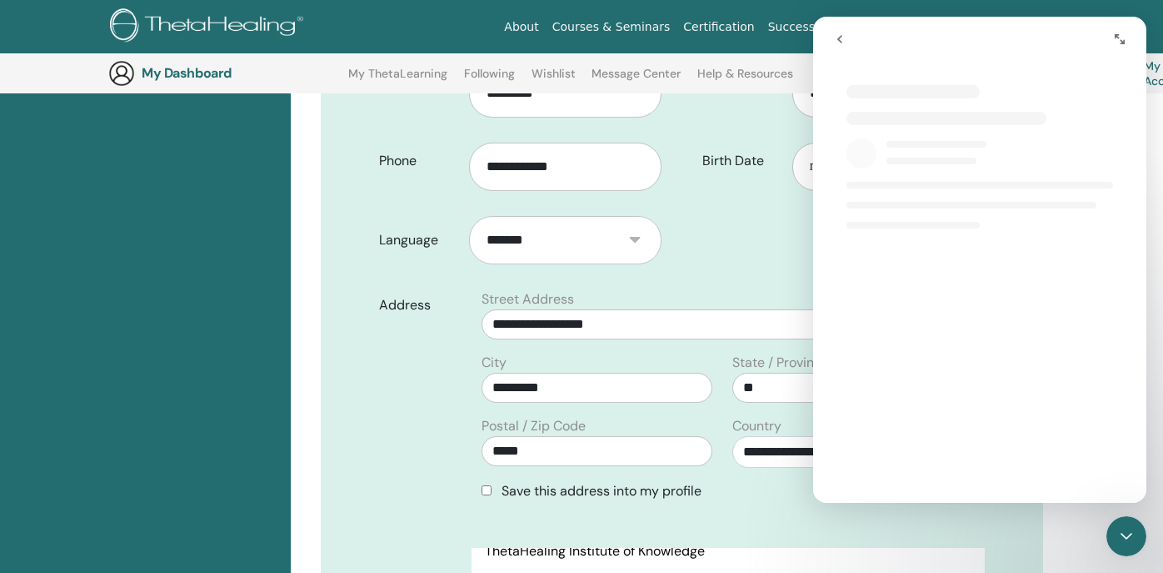
select select "**"
click at [845, 37] on icon "go back" at bounding box center [839, 39] width 13 height 13
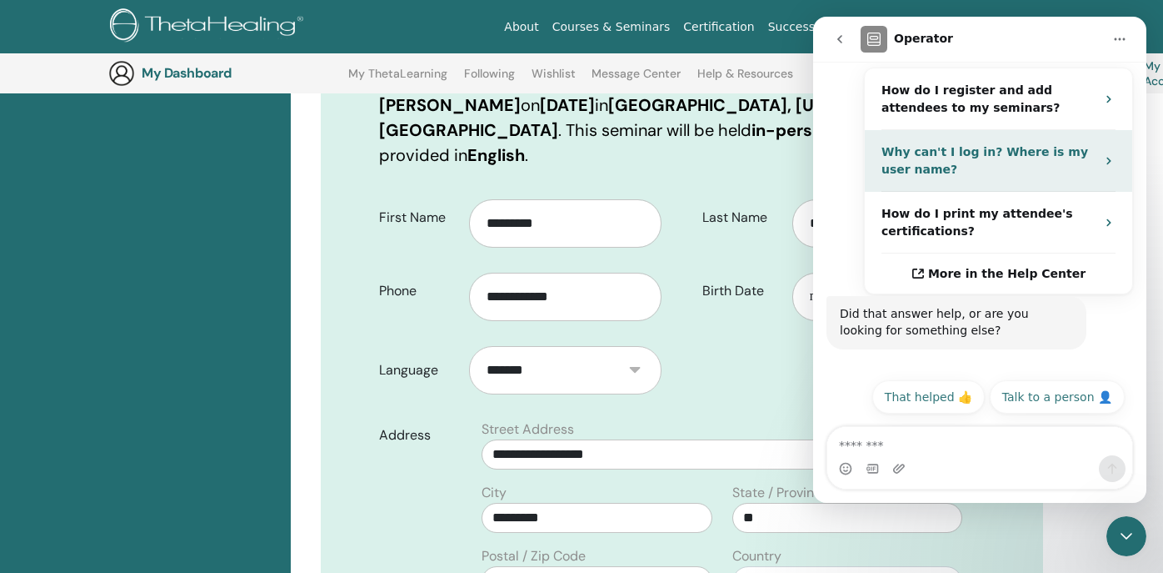
scroll to position [321, 0]
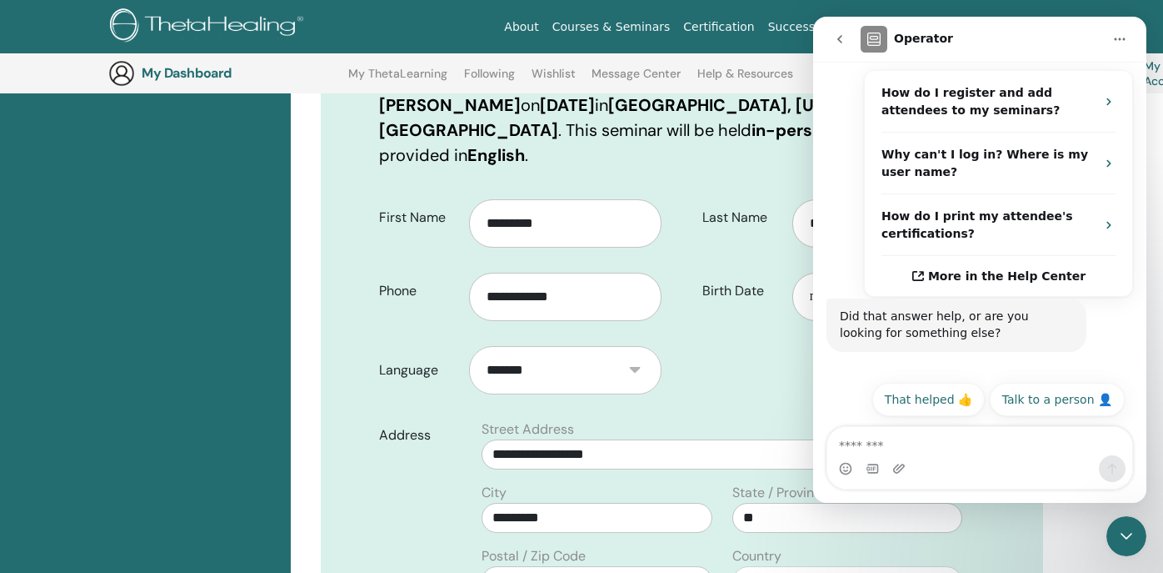
click at [838, 36] on icon "go back" at bounding box center [839, 39] width 13 height 13
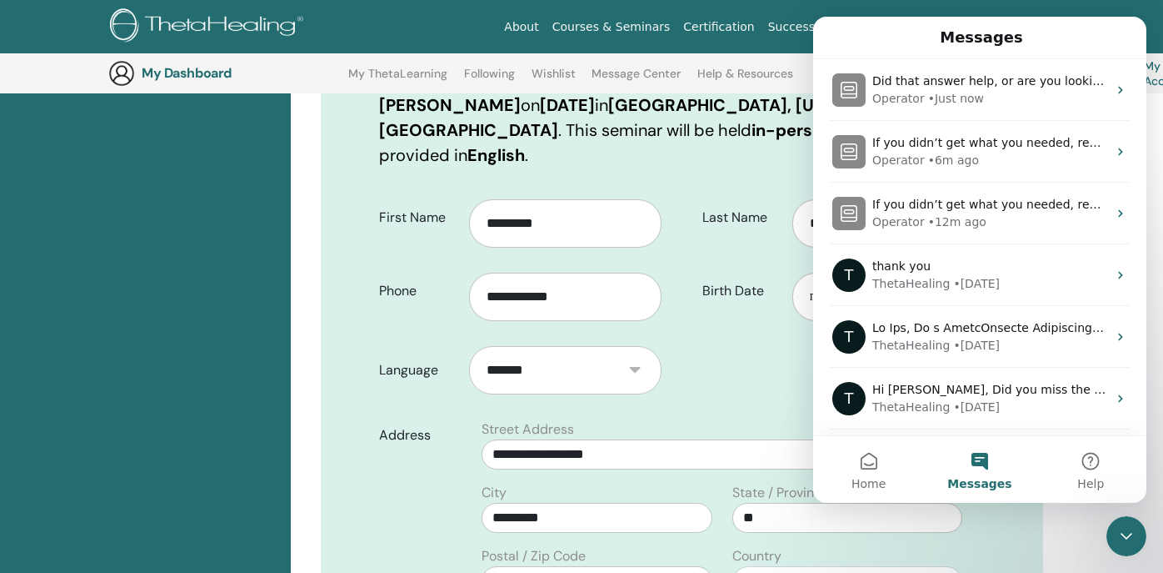
scroll to position [0, 0]
click at [866, 473] on button "Home" at bounding box center [868, 469] width 111 height 67
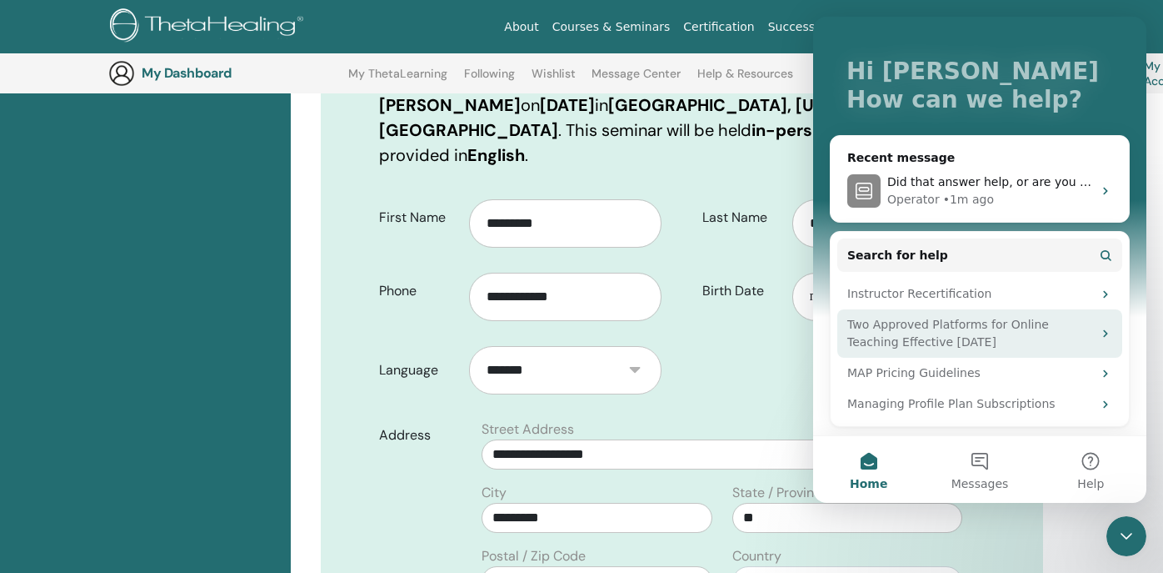
scroll to position [78, 0]
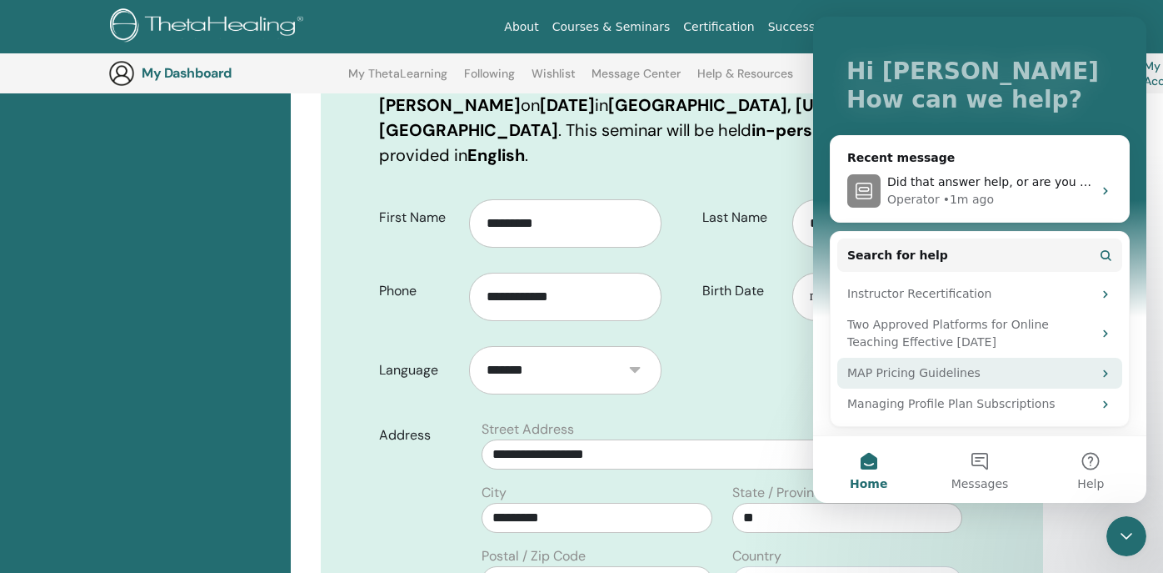
click at [914, 374] on div "MAP Pricing Guidelines" at bounding box center [970, 373] width 245 height 18
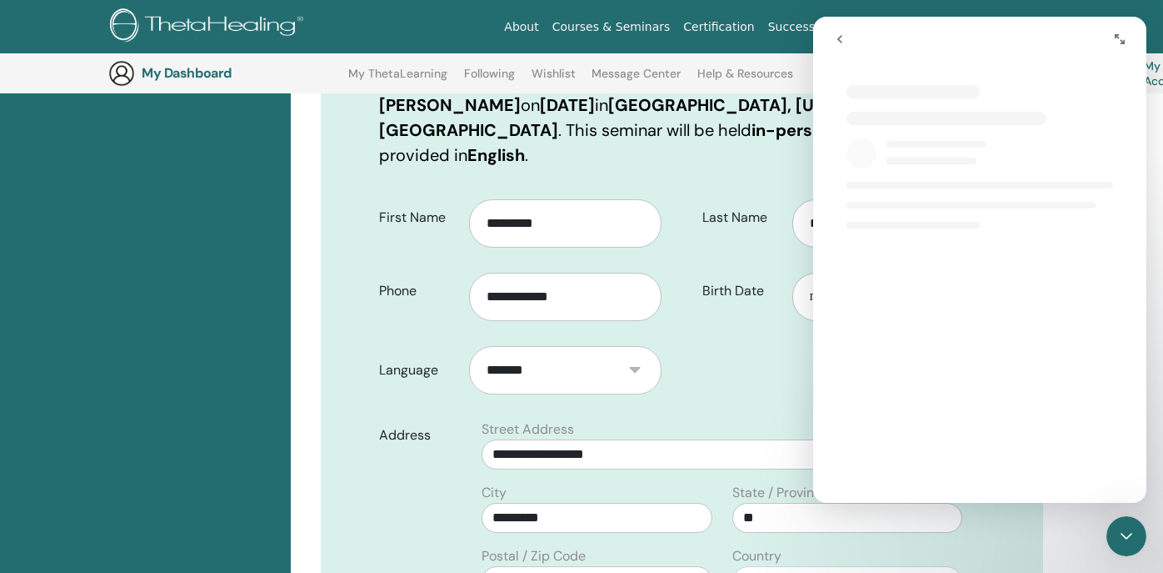
select select "**"
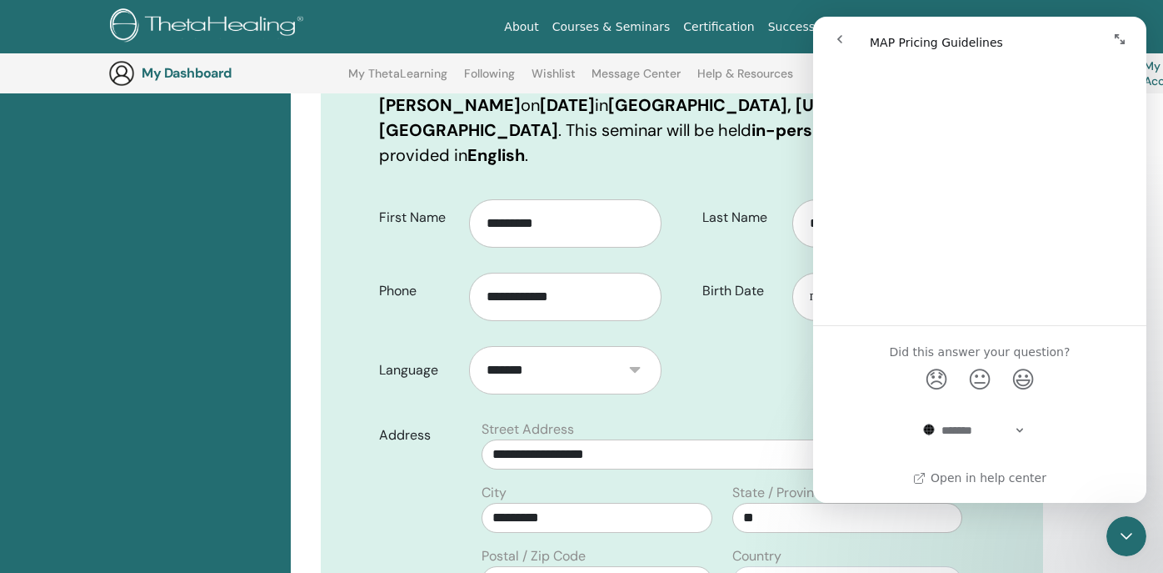
scroll to position [1221, 0]
click at [838, 33] on icon "go back" at bounding box center [839, 39] width 13 height 13
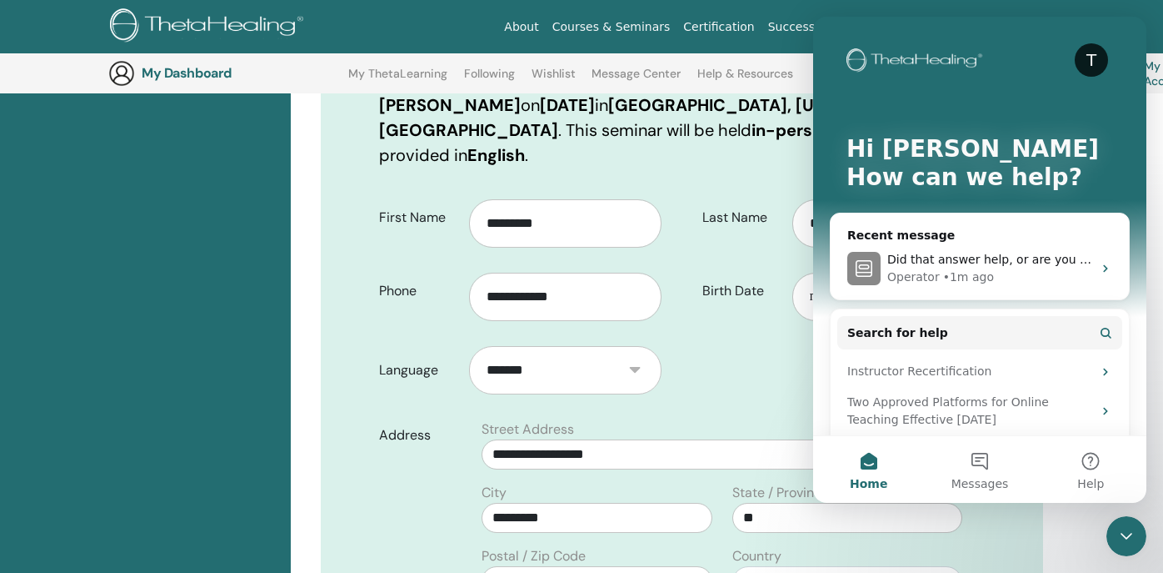
click at [667, 367] on div "*******" at bounding box center [571, 370] width 205 height 72
click at [978, 466] on button "Messages" at bounding box center [979, 469] width 111 height 67
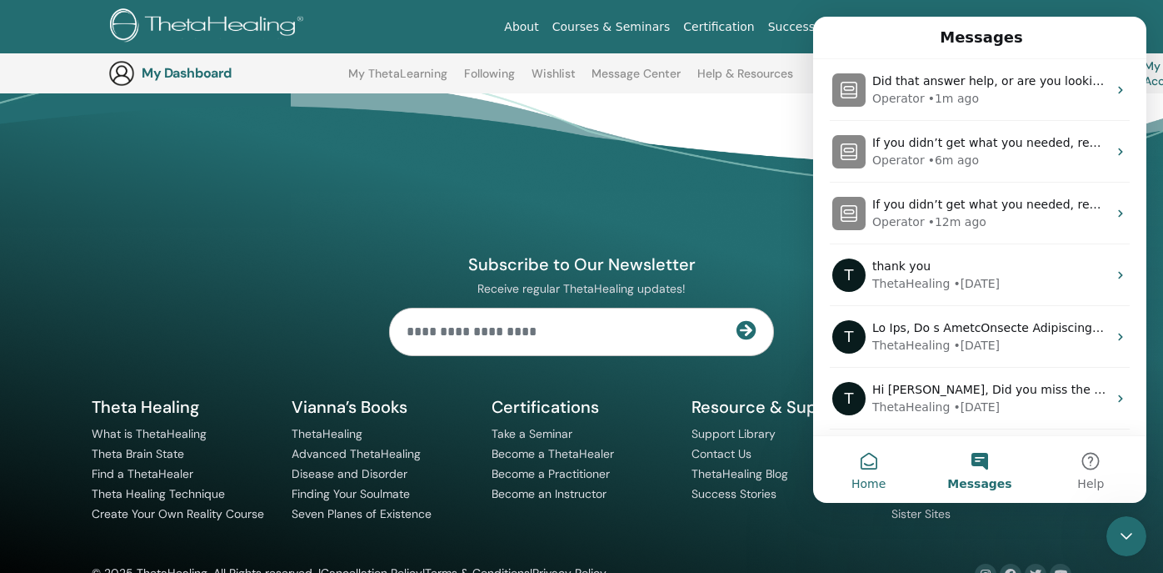
scroll to position [1714, 0]
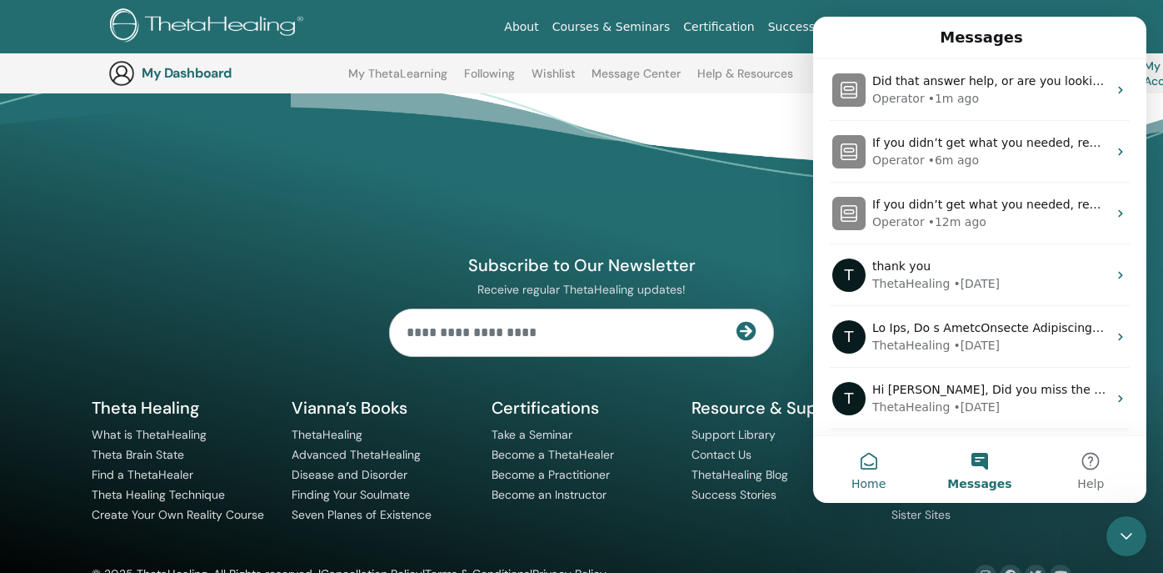
click at [877, 468] on button "Home" at bounding box center [868, 469] width 111 height 67
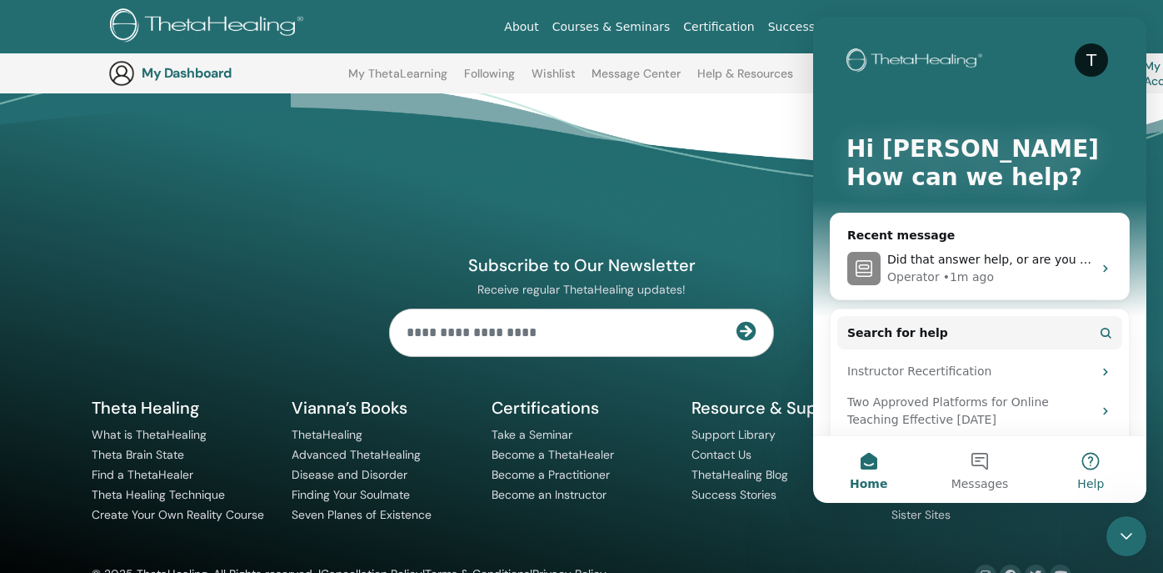
click at [1089, 462] on button "Help" at bounding box center [1091, 469] width 111 height 67
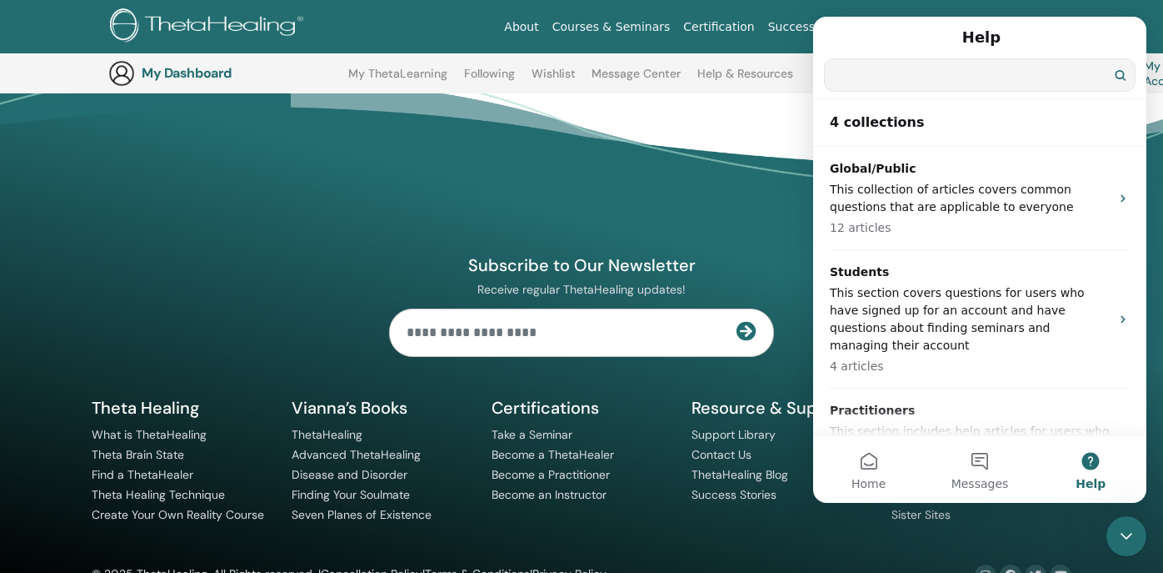
click at [906, 76] on input "Search for help" at bounding box center [980, 75] width 310 height 32
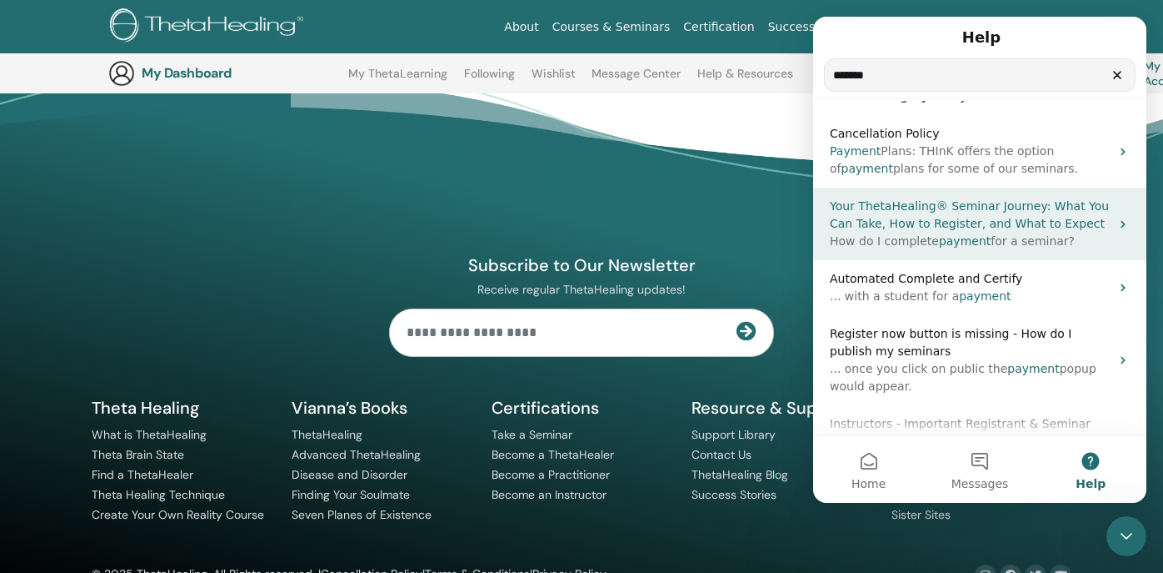
scroll to position [52, 0]
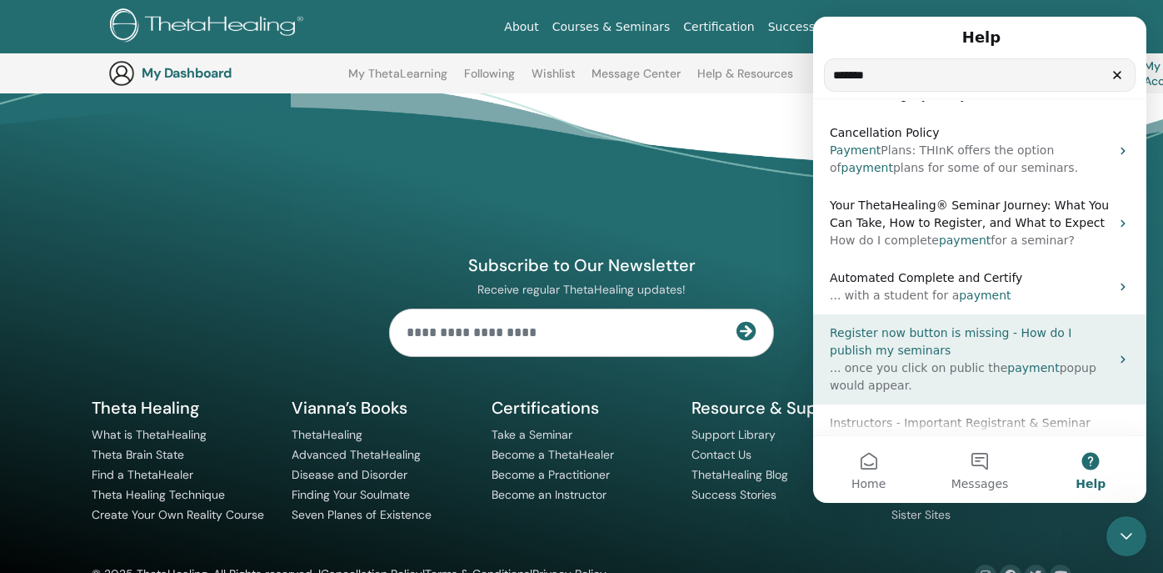
type input "*******"
click at [939, 335] on span "Register now button is missing - How do I publish my seminars" at bounding box center [951, 341] width 242 height 31
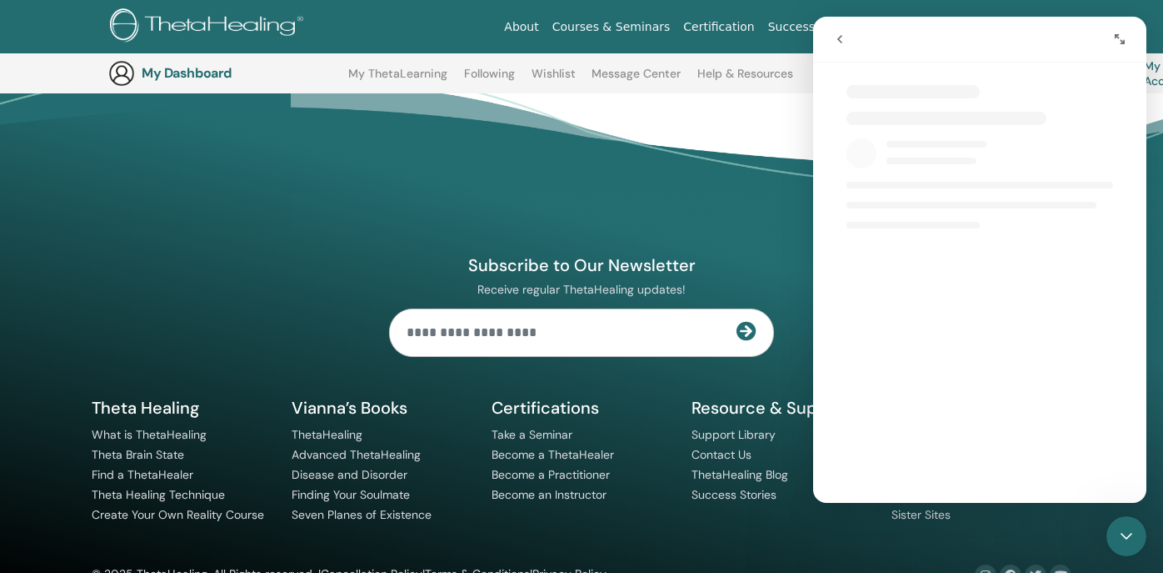
select select "**"
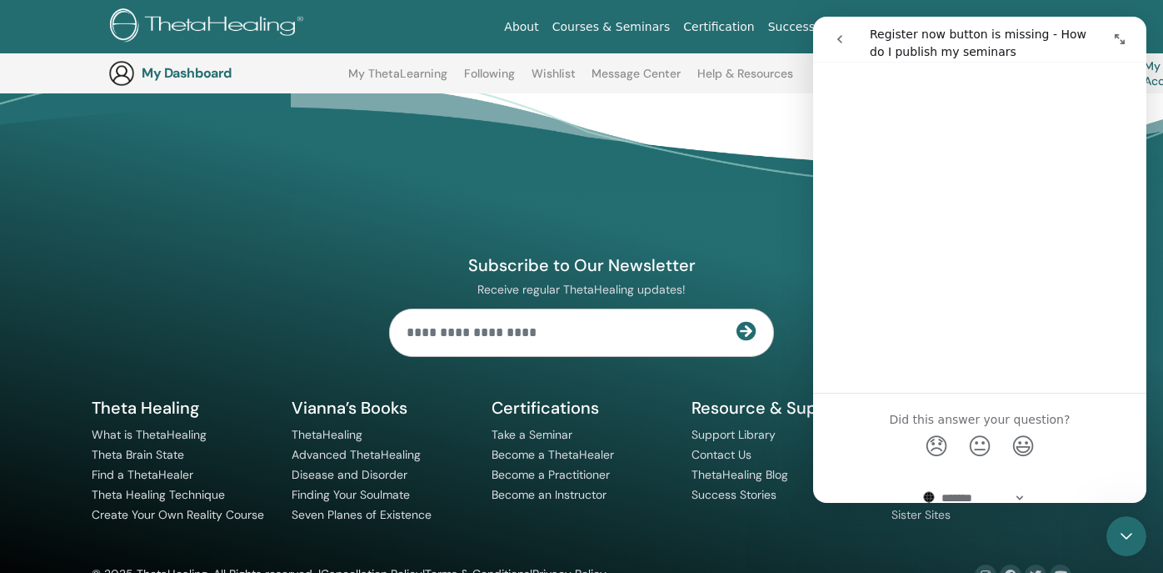
scroll to position [1420, 0]
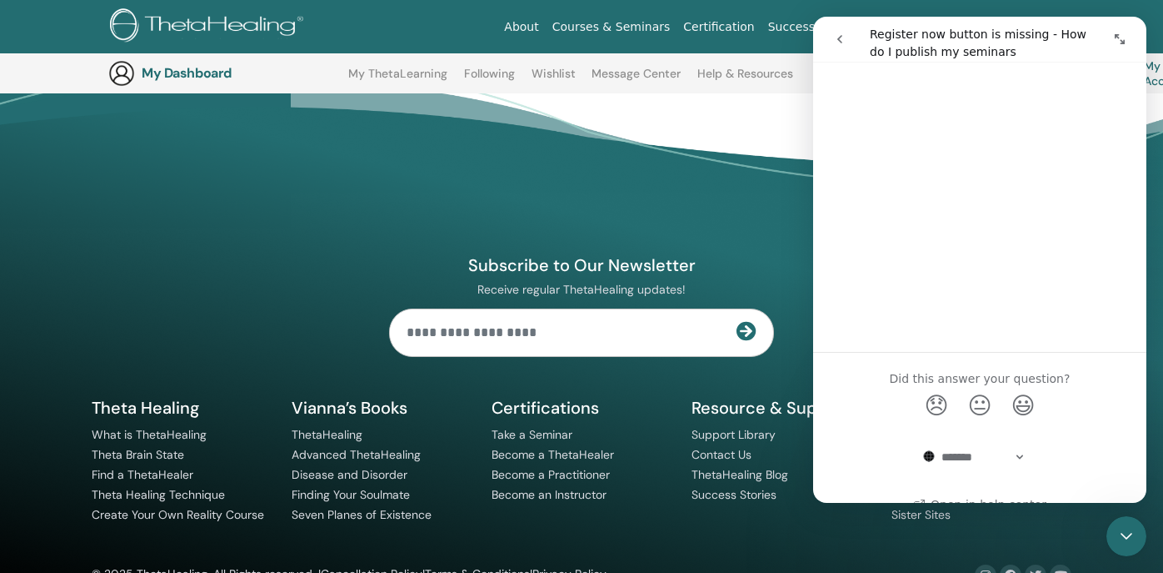
click at [844, 41] on icon "go back" at bounding box center [839, 39] width 13 height 13
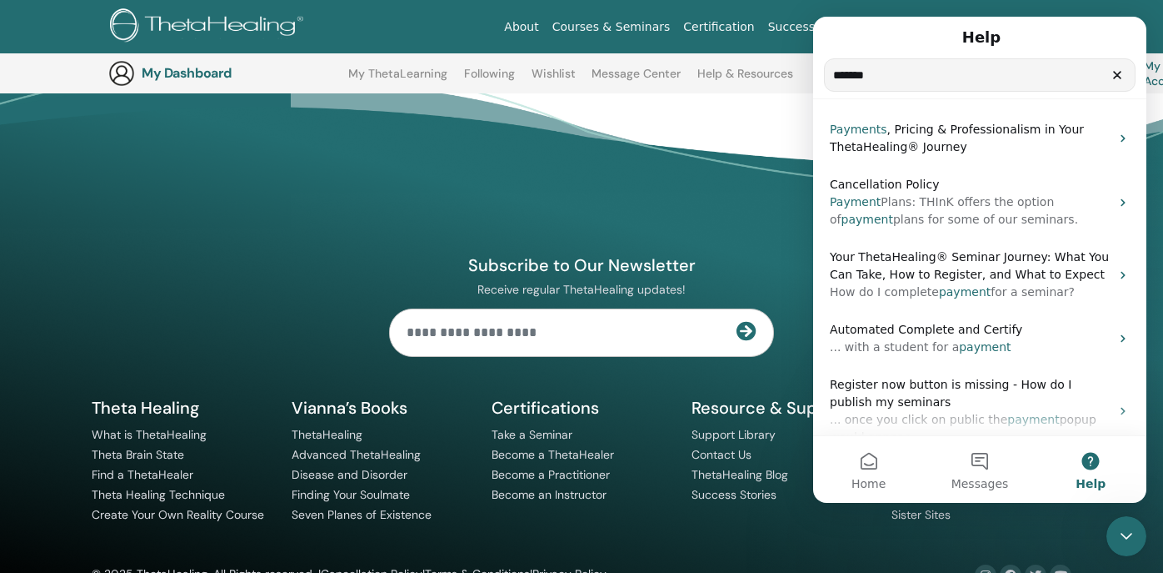
click at [778, 134] on div "Subscribe to Our Newsletter Receive regular ThetaHealing updates! Theta Healing…" at bounding box center [582, 360] width 1000 height 453
